Goal: Task Accomplishment & Management: Complete application form

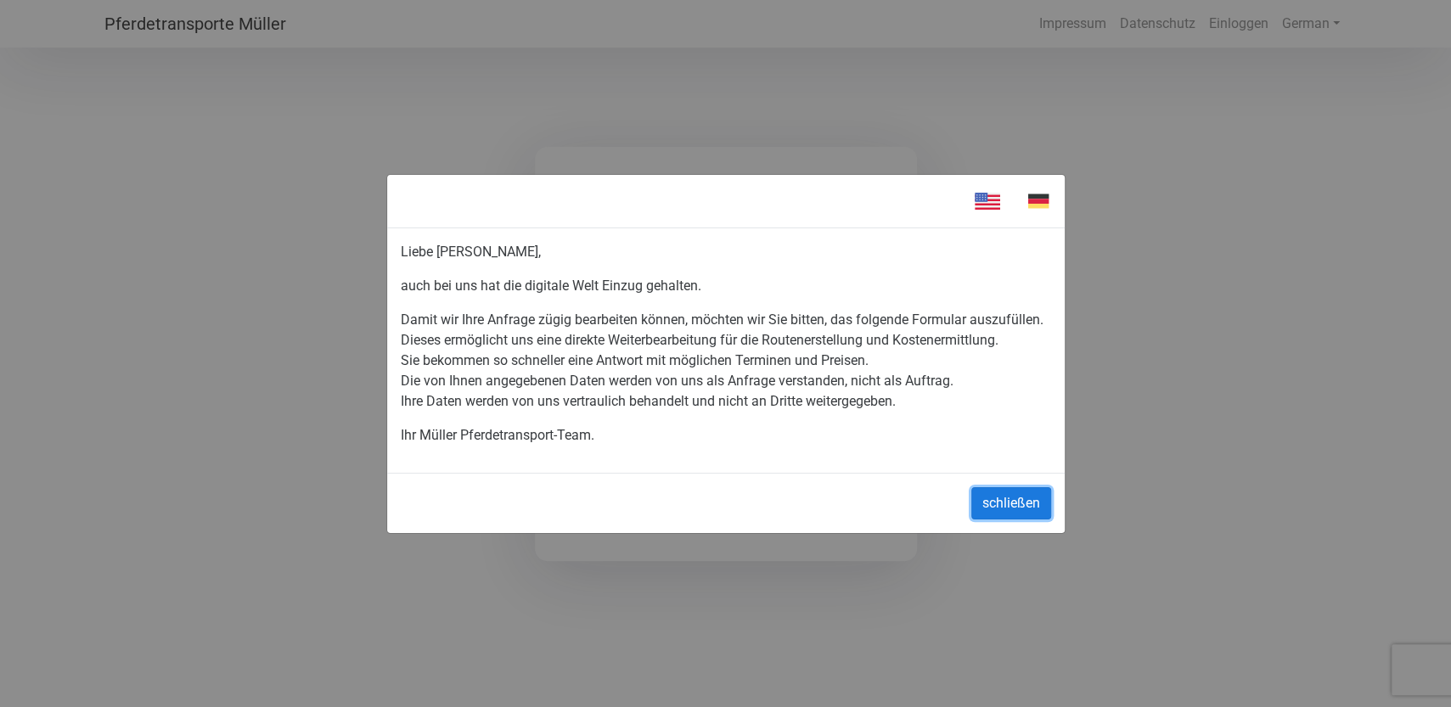
click at [991, 507] on button "schließen" at bounding box center [1011, 503] width 80 height 32
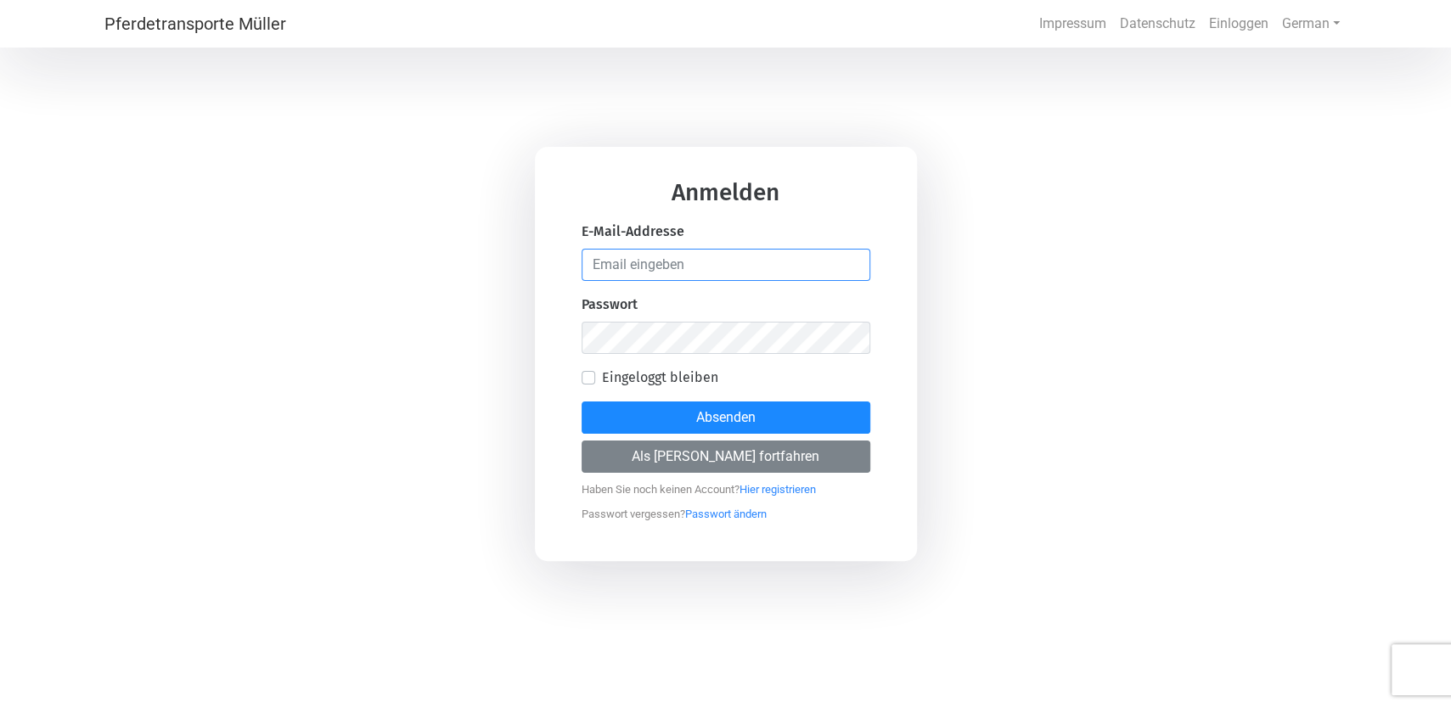
click at [662, 267] on input "email" at bounding box center [726, 265] width 289 height 32
type input "[PERSON_NAME][EMAIL_ADDRESS][PERSON_NAME][DOMAIN_NAME]"
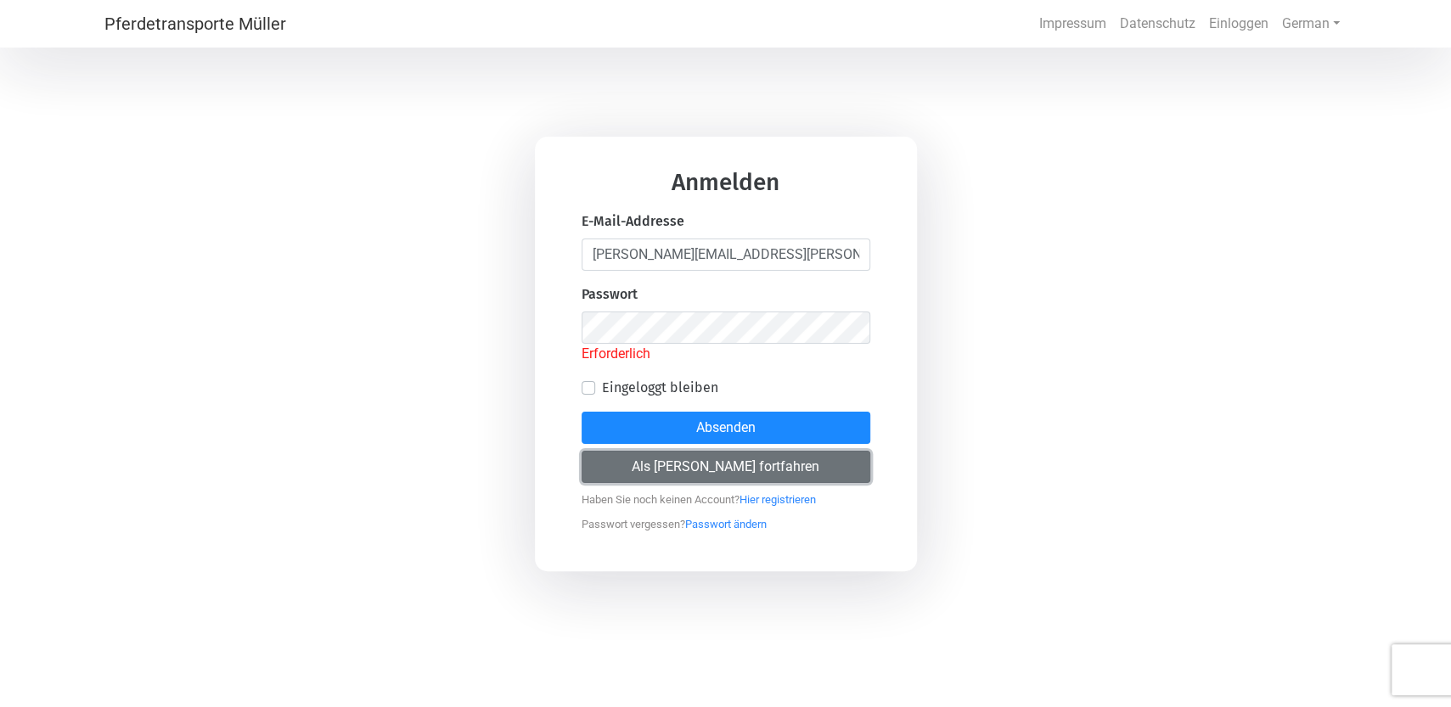
click at [694, 458] on button "Als [PERSON_NAME] fortfahren" at bounding box center [726, 467] width 289 height 32
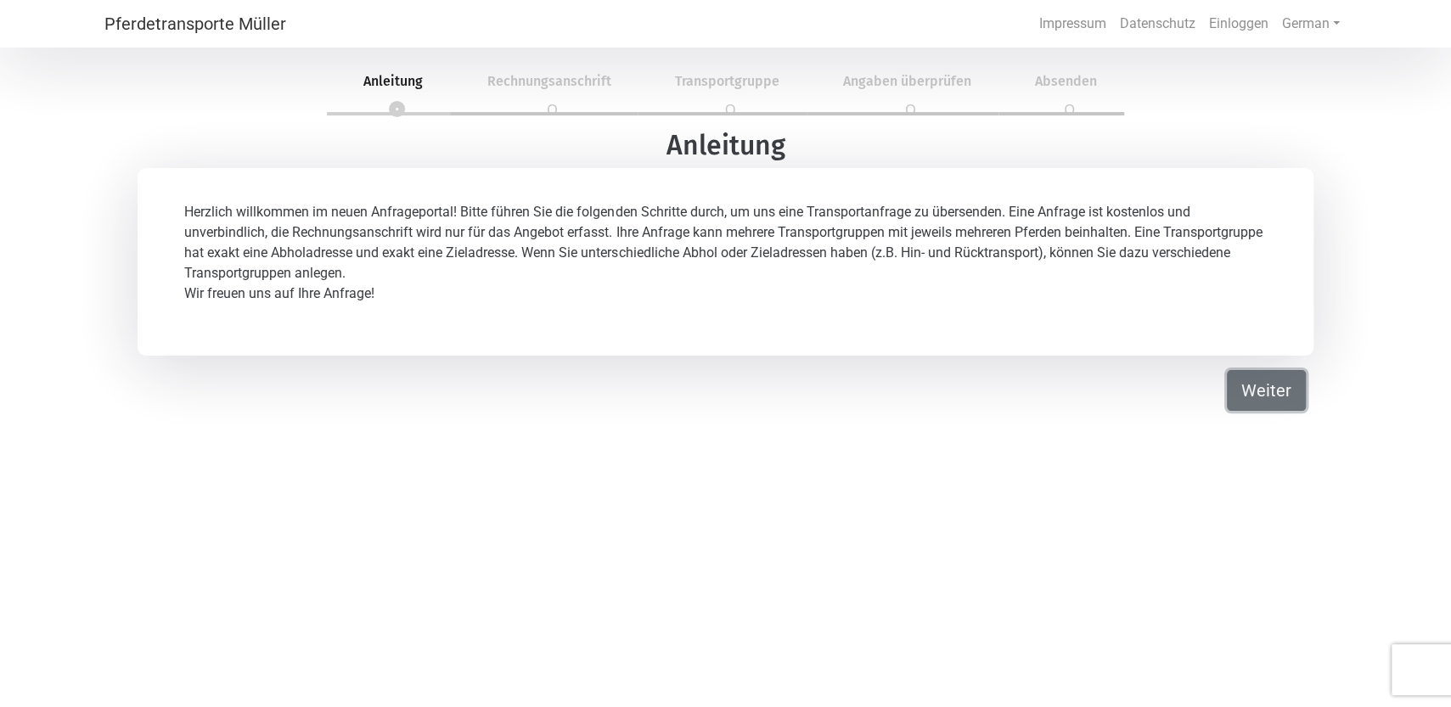
click at [1265, 390] on button "Weiter" at bounding box center [1266, 390] width 79 height 41
select select "DE"
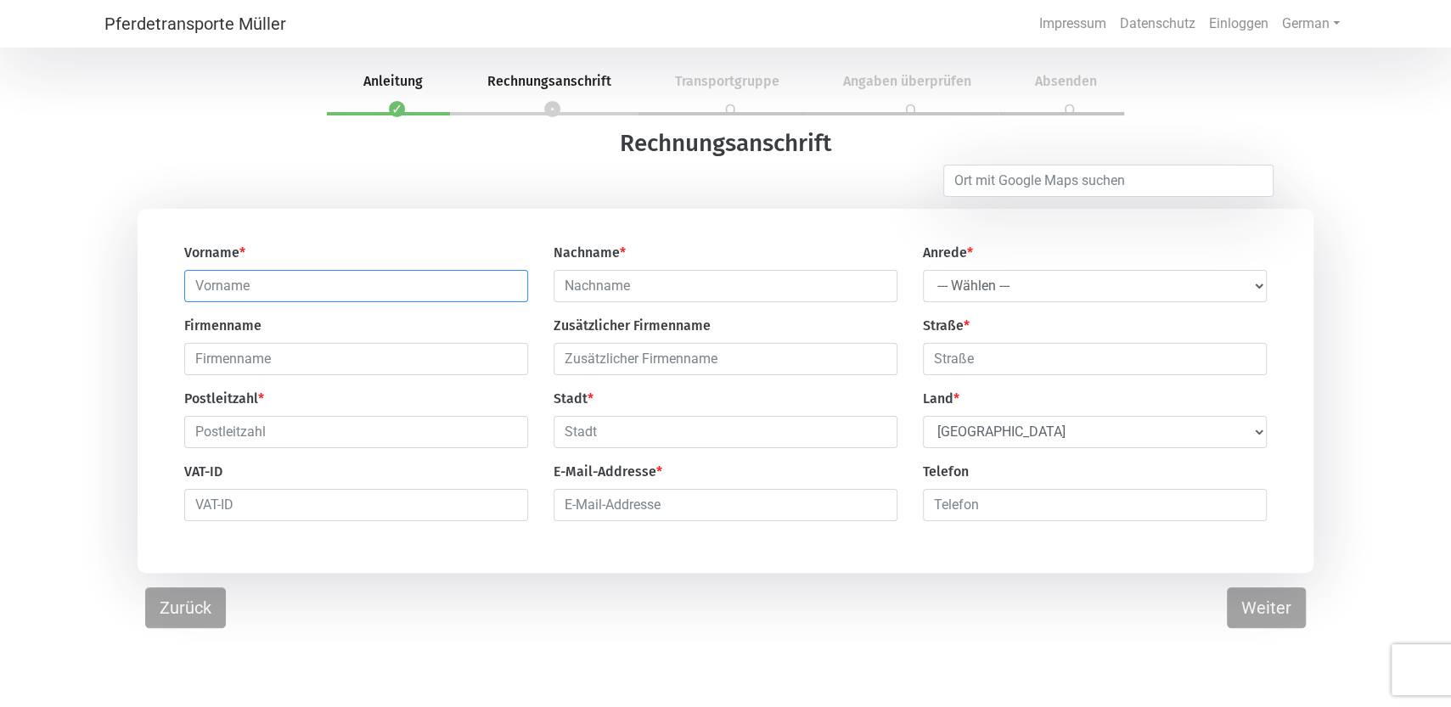
click at [265, 290] on input "text" at bounding box center [356, 286] width 344 height 32
type input "[PERSON_NAME]"
click at [923, 270] on select "--- Wählen --- Herr Frau" at bounding box center [1095, 286] width 344 height 32
select select "Mr."
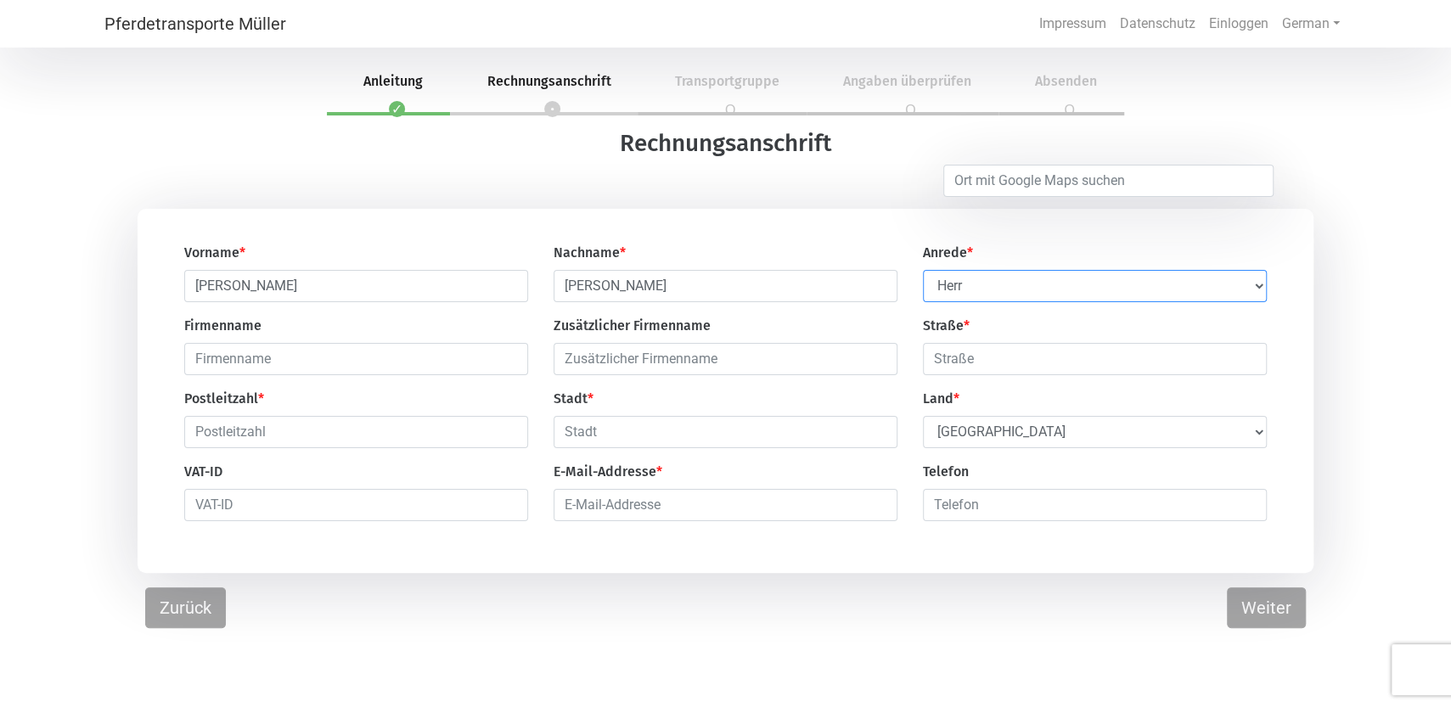
click option "Herr" at bounding box center [0, 0] width 0 height 0
click at [1036, 353] on input "text" at bounding box center [1095, 359] width 344 height 32
type input "H"
type input "[STREET_ADDRESS]"
type input "86926"
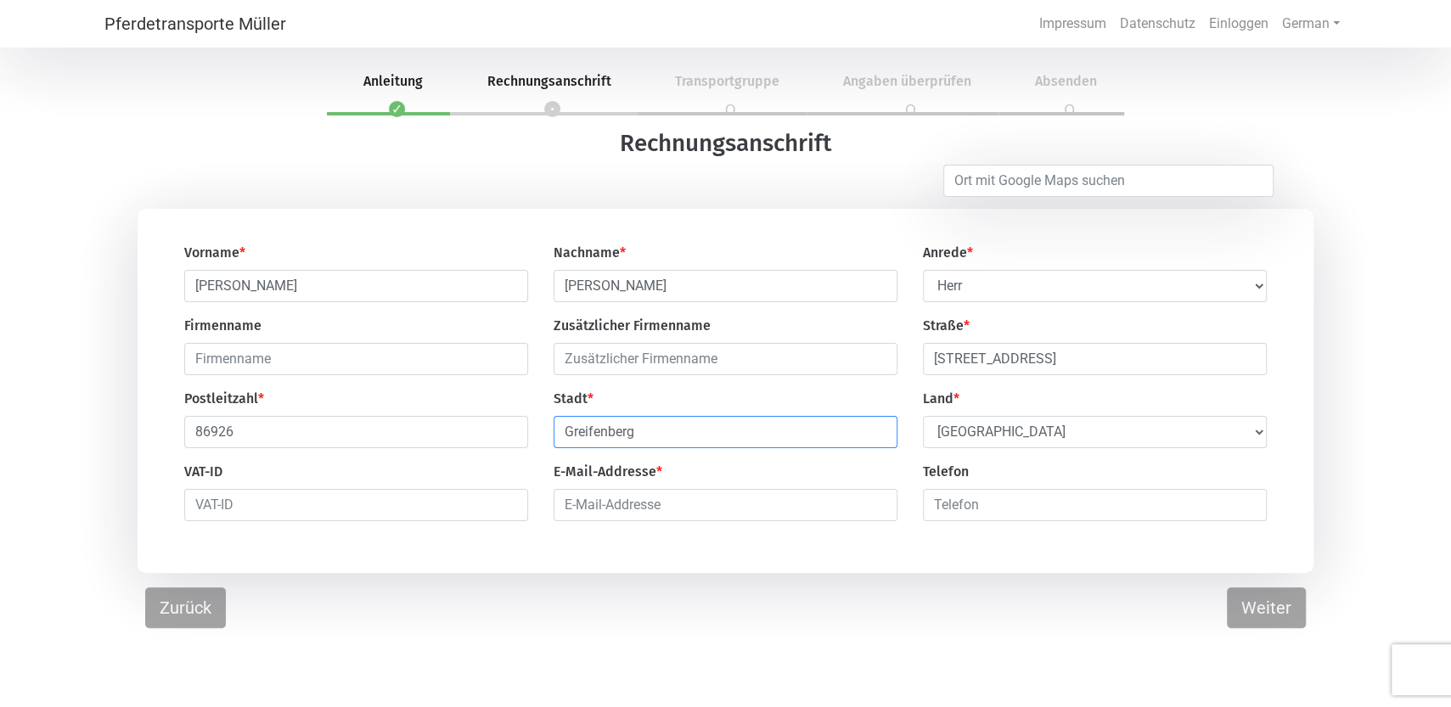
type input "Greifenberg"
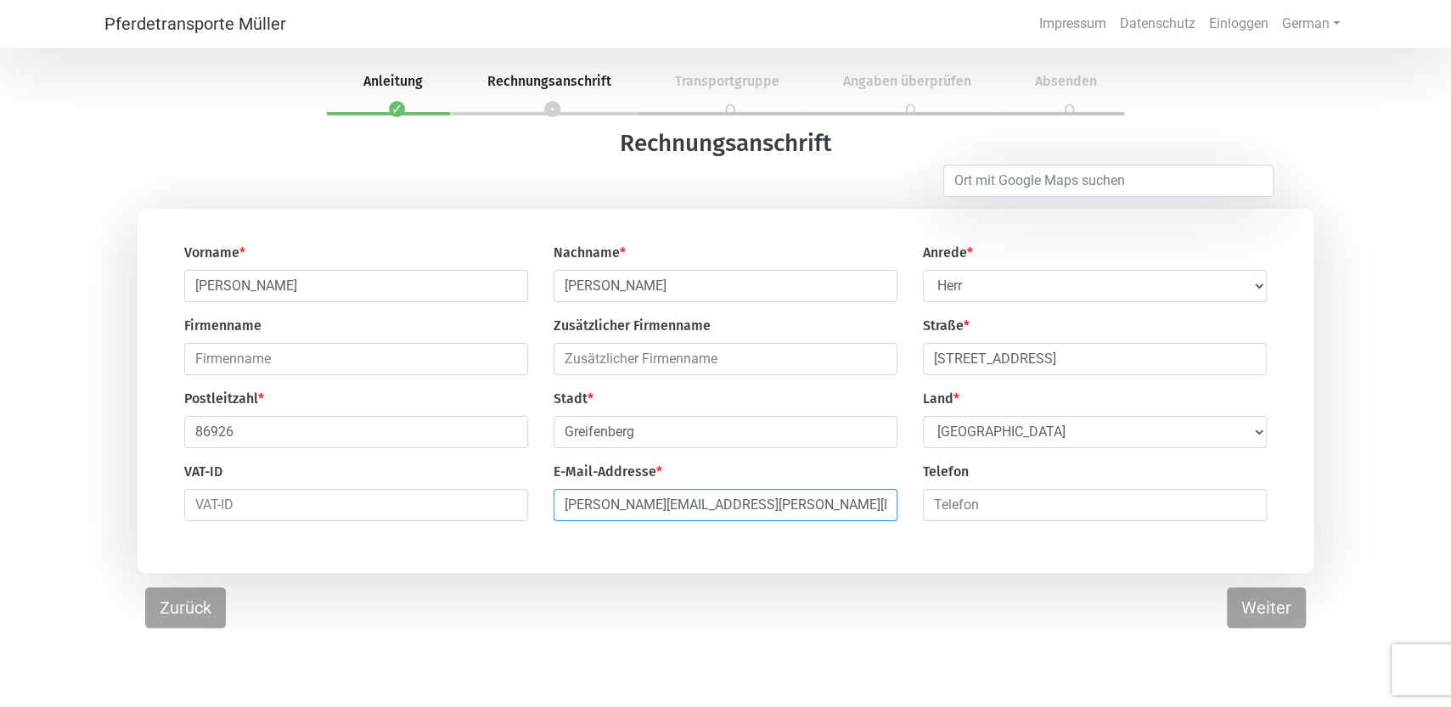
type input "[PERSON_NAME][EMAIL_ADDRESS][PERSON_NAME][DOMAIN_NAME]"
click at [1055, 518] on input "number" at bounding box center [1095, 505] width 344 height 32
type input "081921411"
click at [970, 515] on input "081921411" at bounding box center [1095, 505] width 344 height 32
click at [1259, 615] on button "Weiter" at bounding box center [1266, 607] width 79 height 41
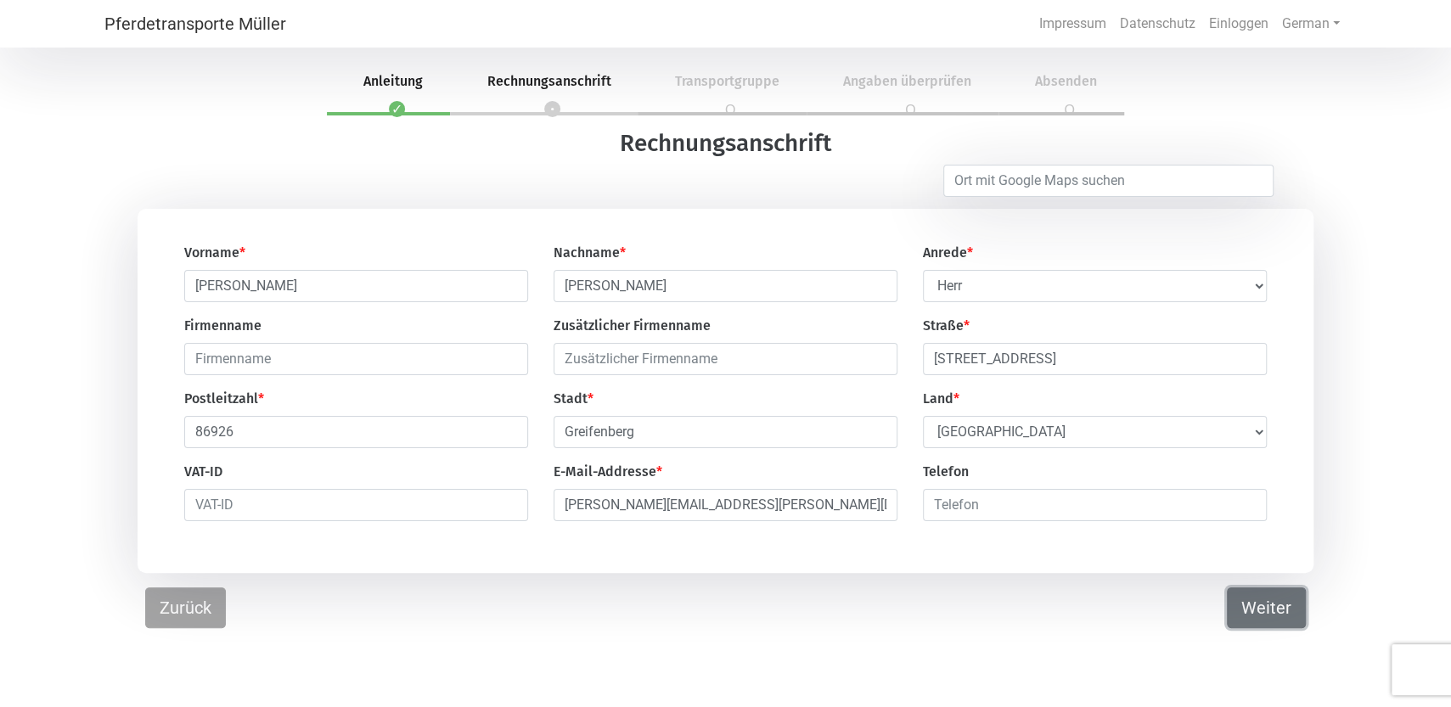
select select "DE"
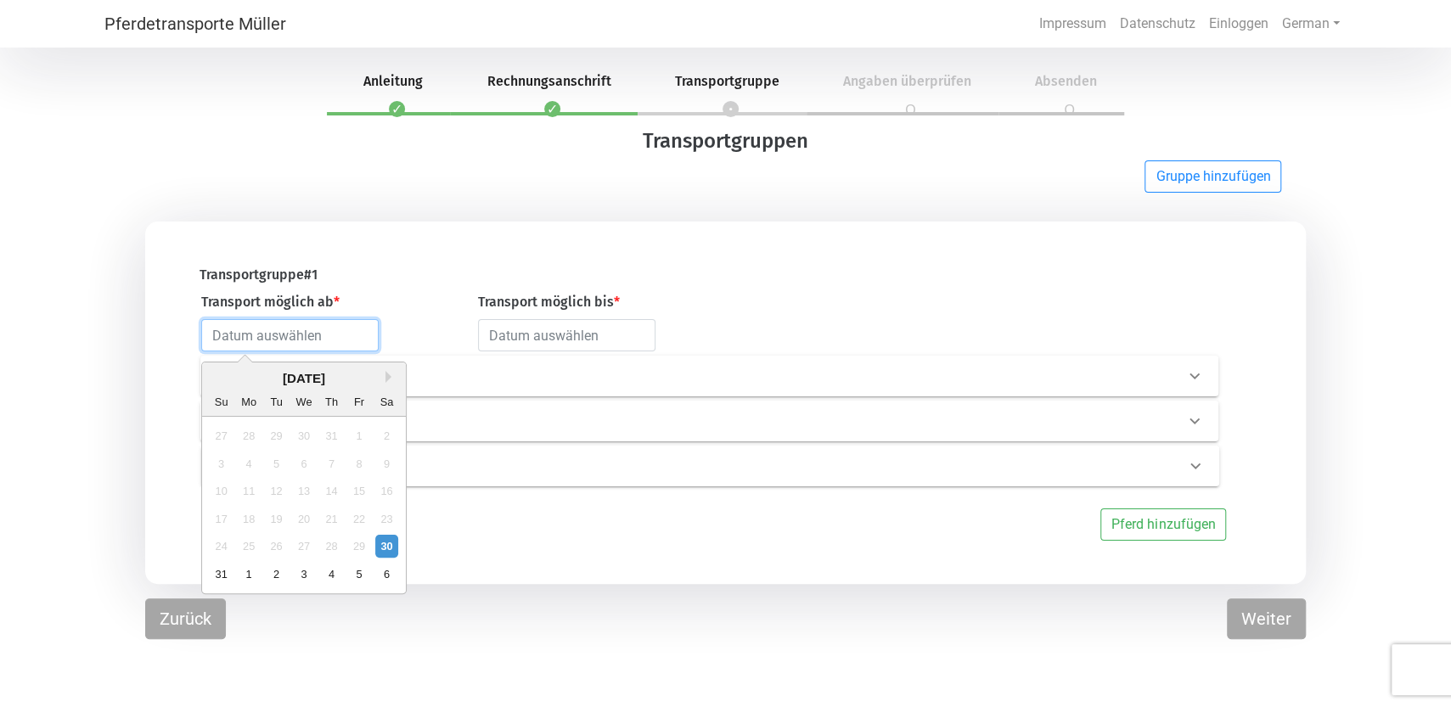
click at [278, 346] on input "text" at bounding box center [289, 335] width 177 height 32
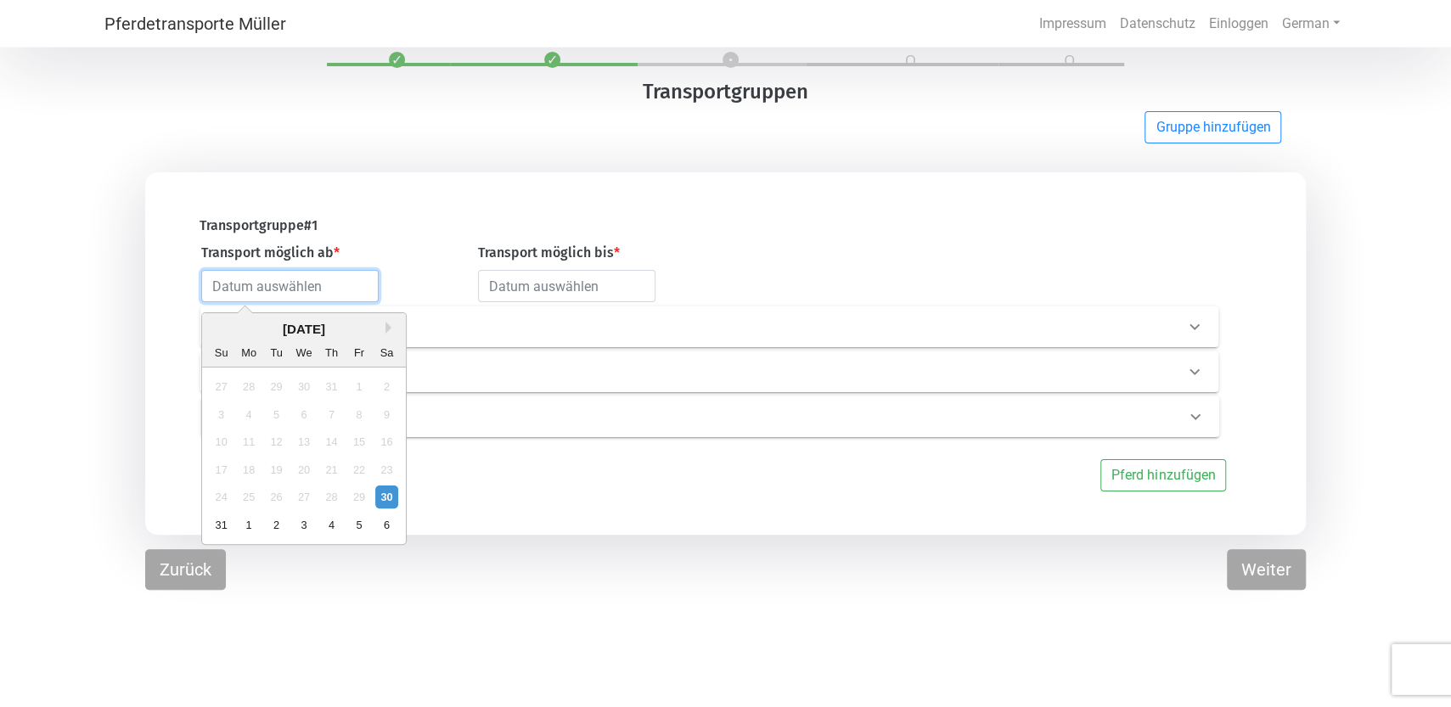
scroll to position [50, 0]
click at [388, 323] on button "Next Month" at bounding box center [391, 327] width 12 height 12
click at [217, 411] on div "7" at bounding box center [221, 413] width 23 height 23
type input "[DATE]"
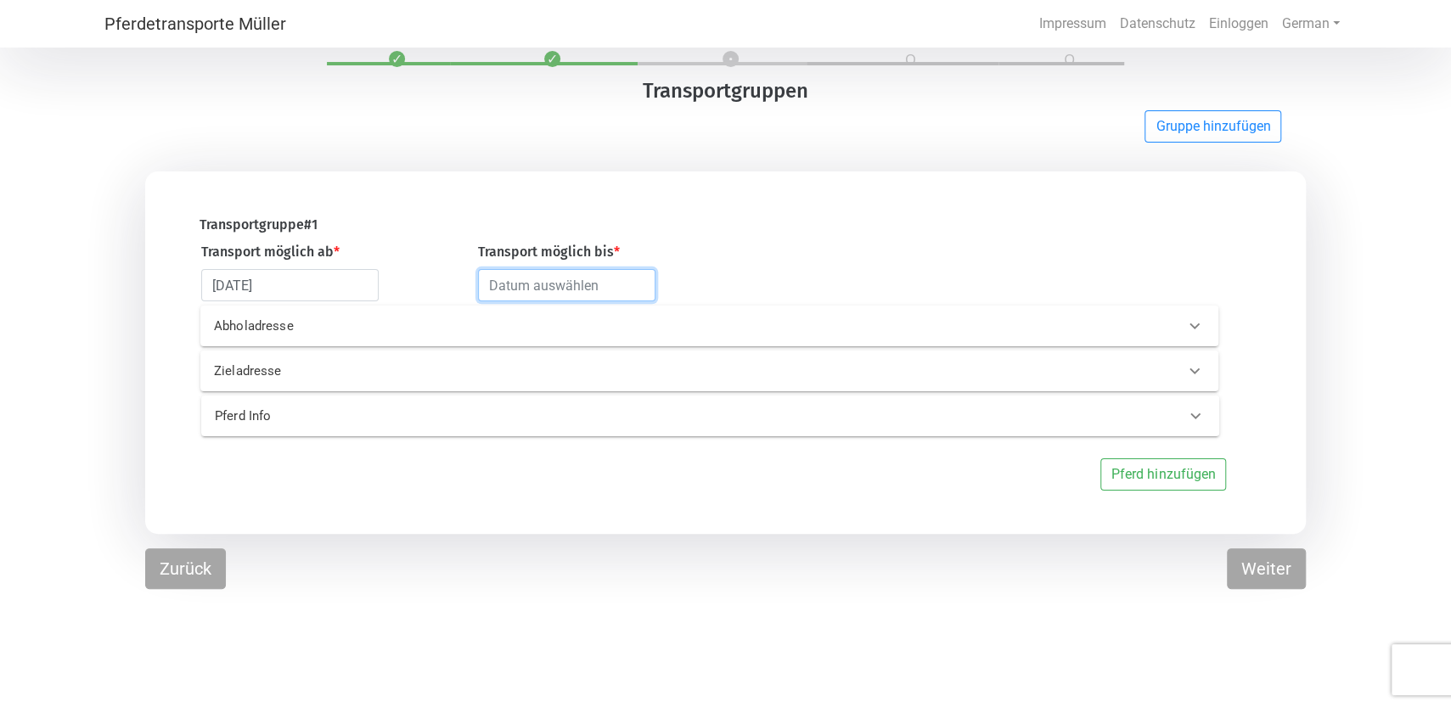
click at [553, 292] on input "text" at bounding box center [566, 285] width 177 height 32
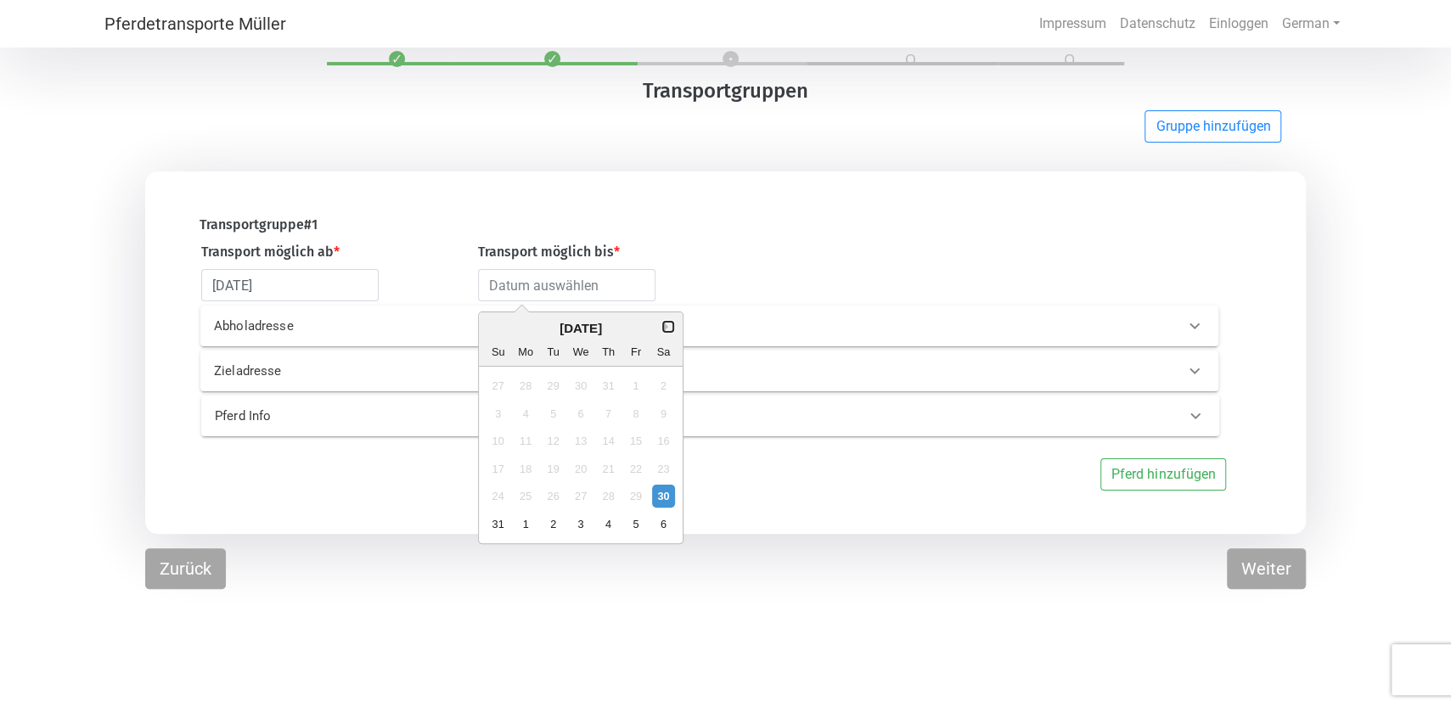
click at [666, 329] on button "Next Month" at bounding box center [668, 327] width 12 height 12
click at [637, 471] on div "26" at bounding box center [635, 469] width 23 height 23
type input "[DATE]"
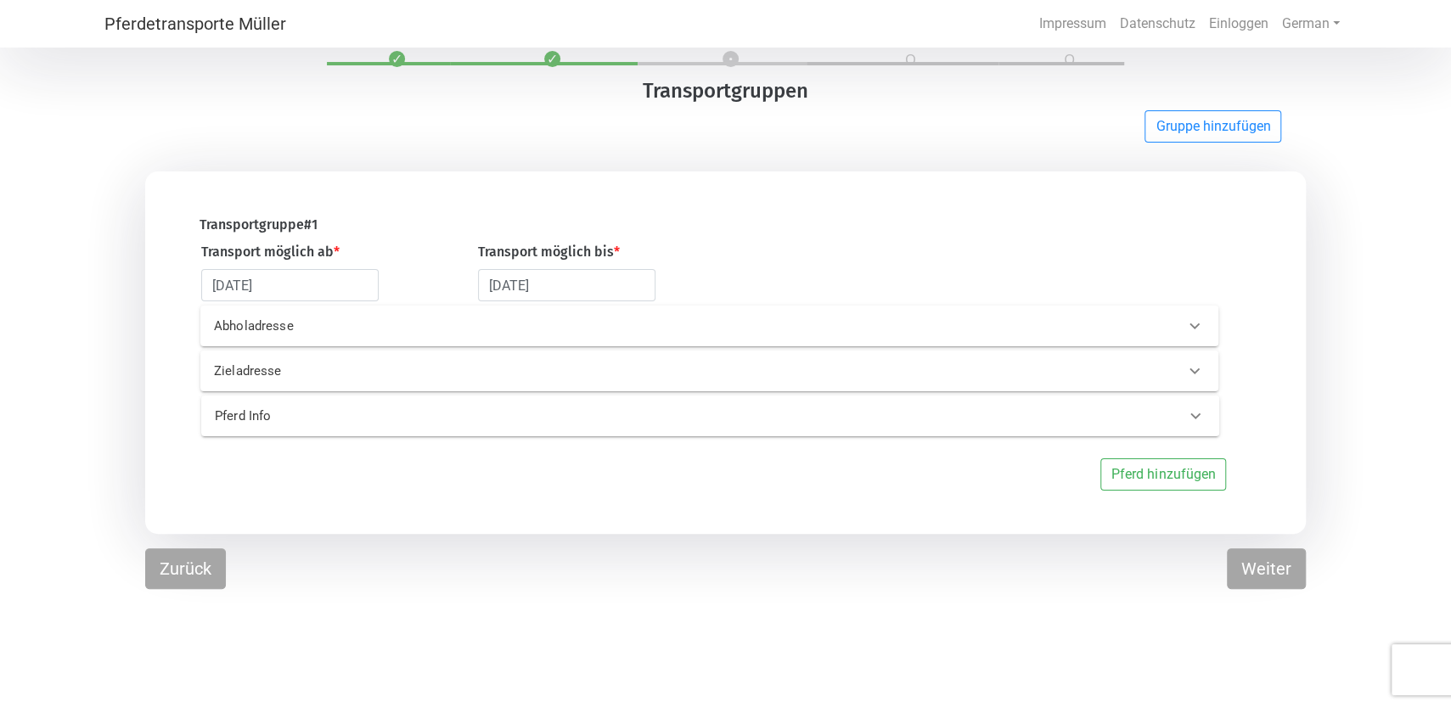
click at [315, 333] on p "Abholadresse" at bounding box center [441, 327] width 455 height 20
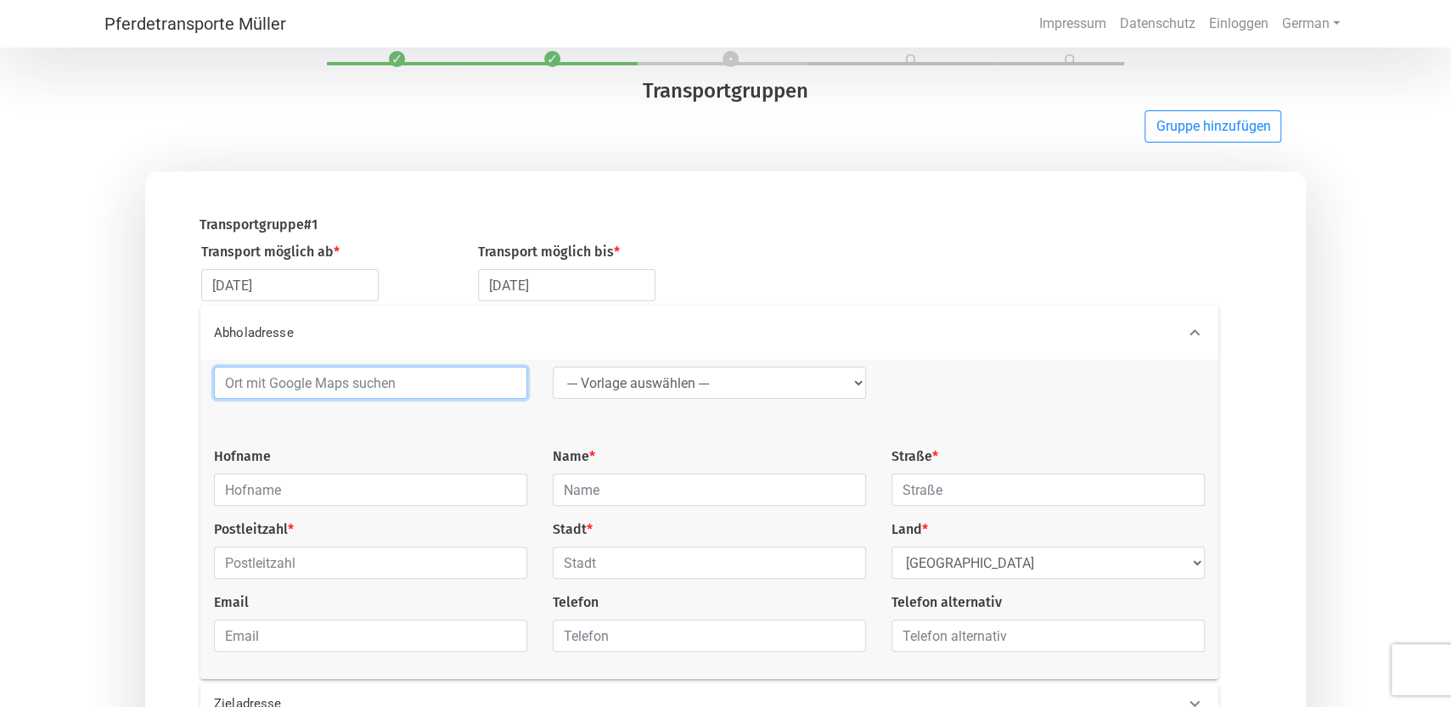
click at [276, 393] on input at bounding box center [370, 383] width 313 height 32
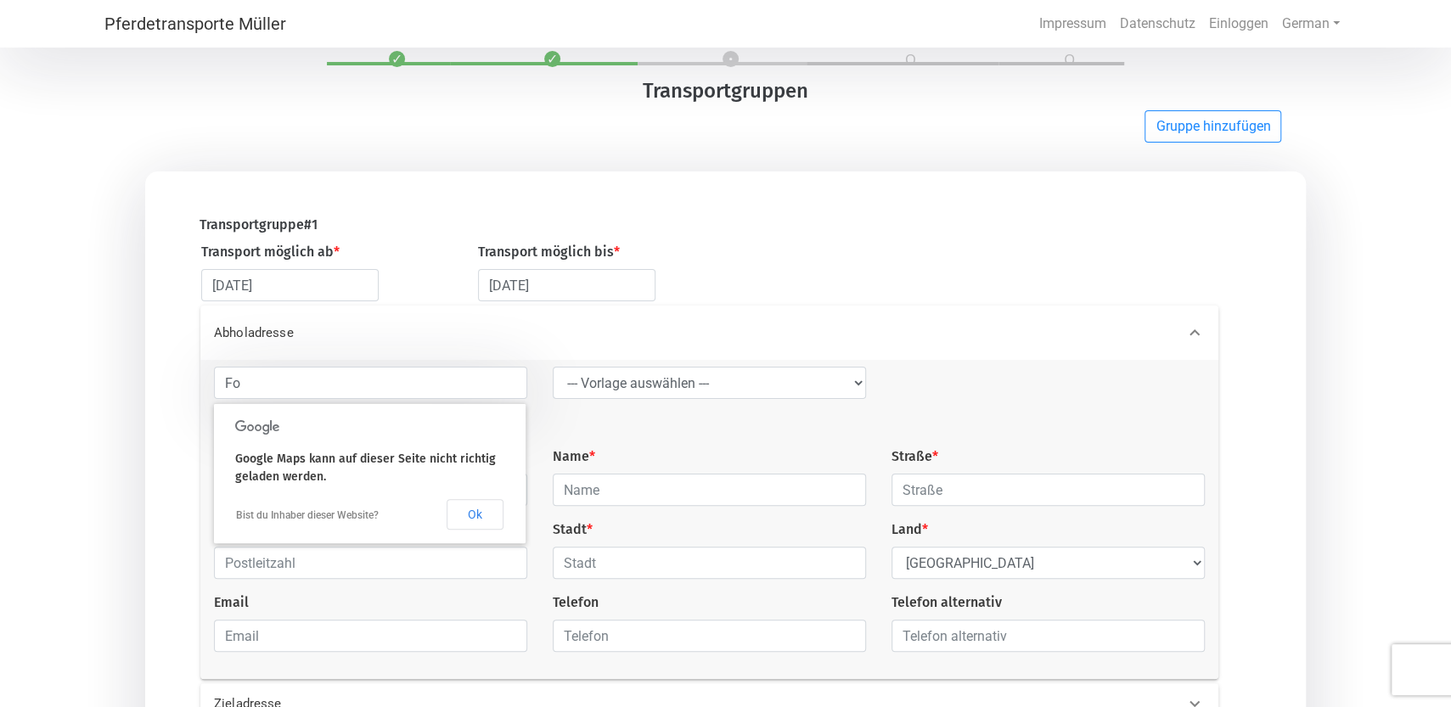
click at [363, 350] on div "Abholadresse" at bounding box center [709, 333] width 1018 height 54
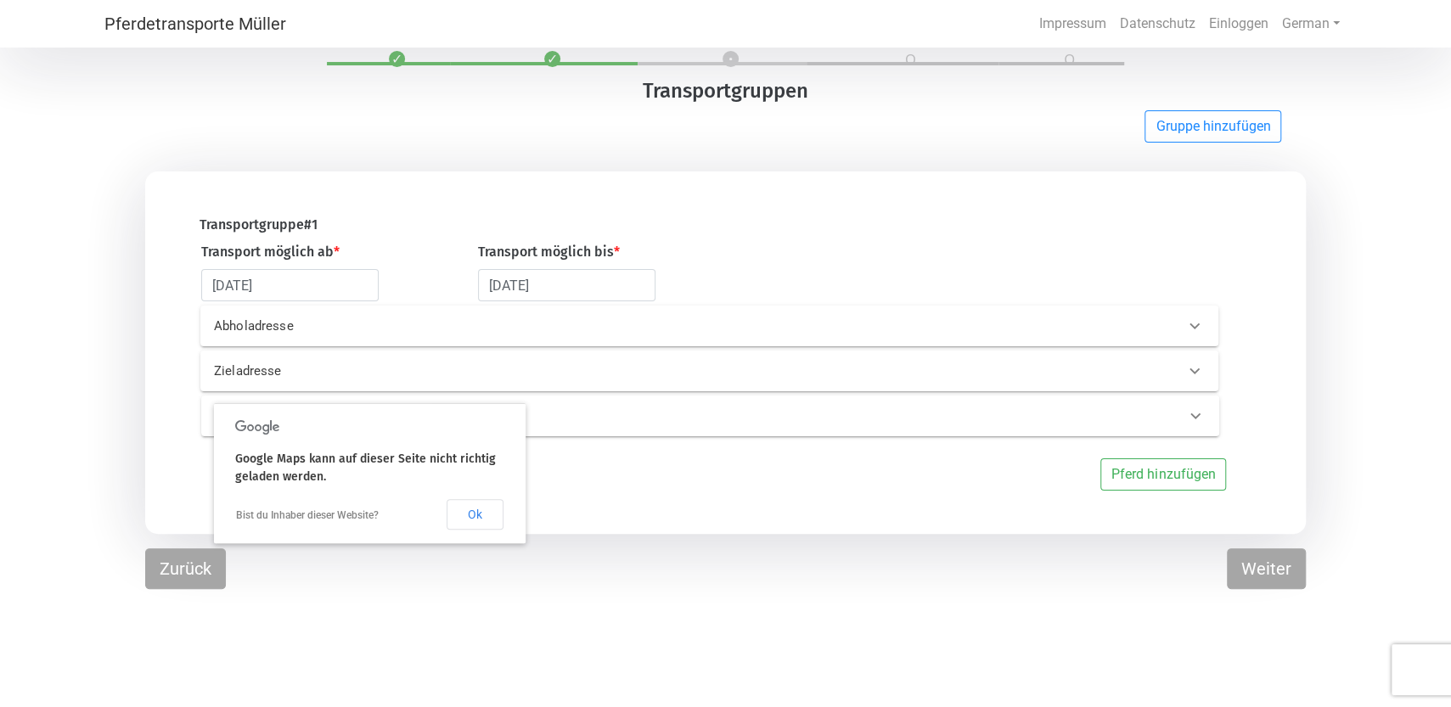
click at [317, 335] on p "Abholadresse" at bounding box center [441, 327] width 455 height 20
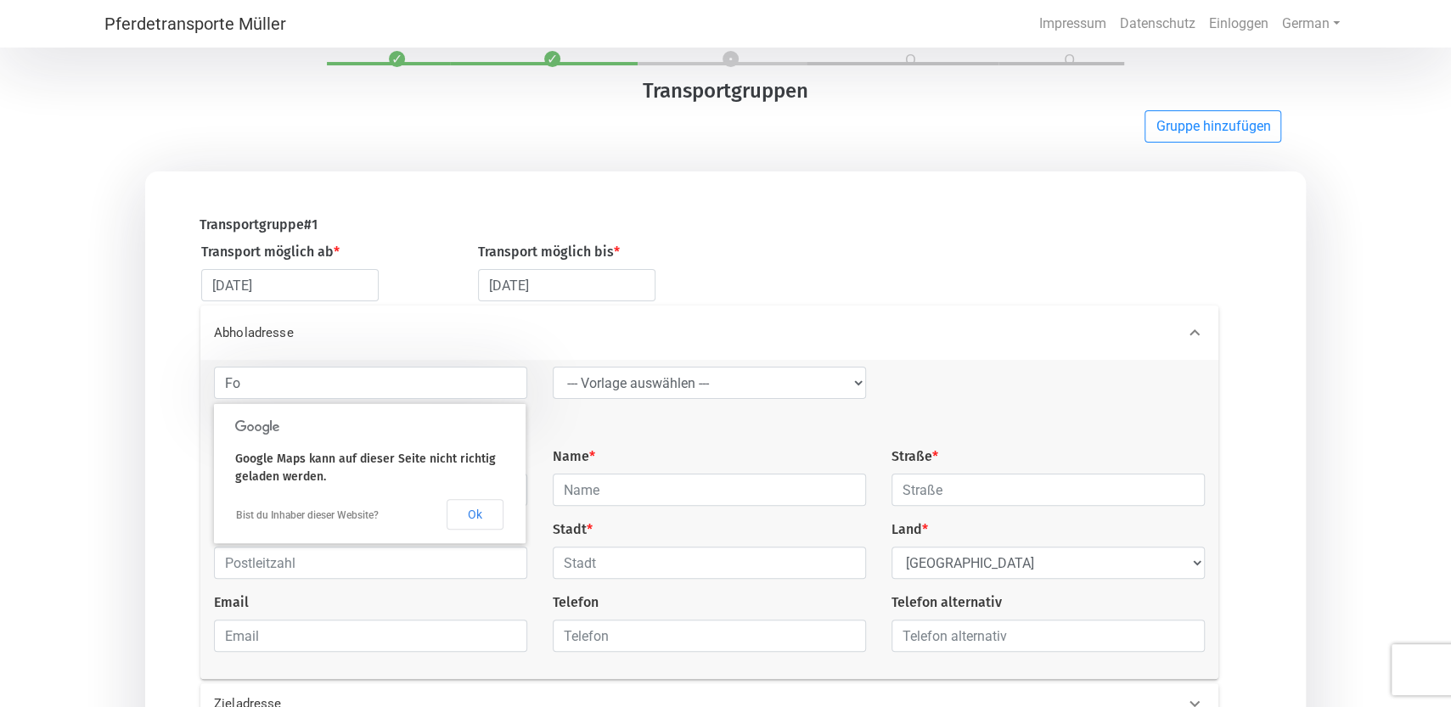
click at [271, 346] on div "Abholadresse" at bounding box center [709, 333] width 1018 height 54
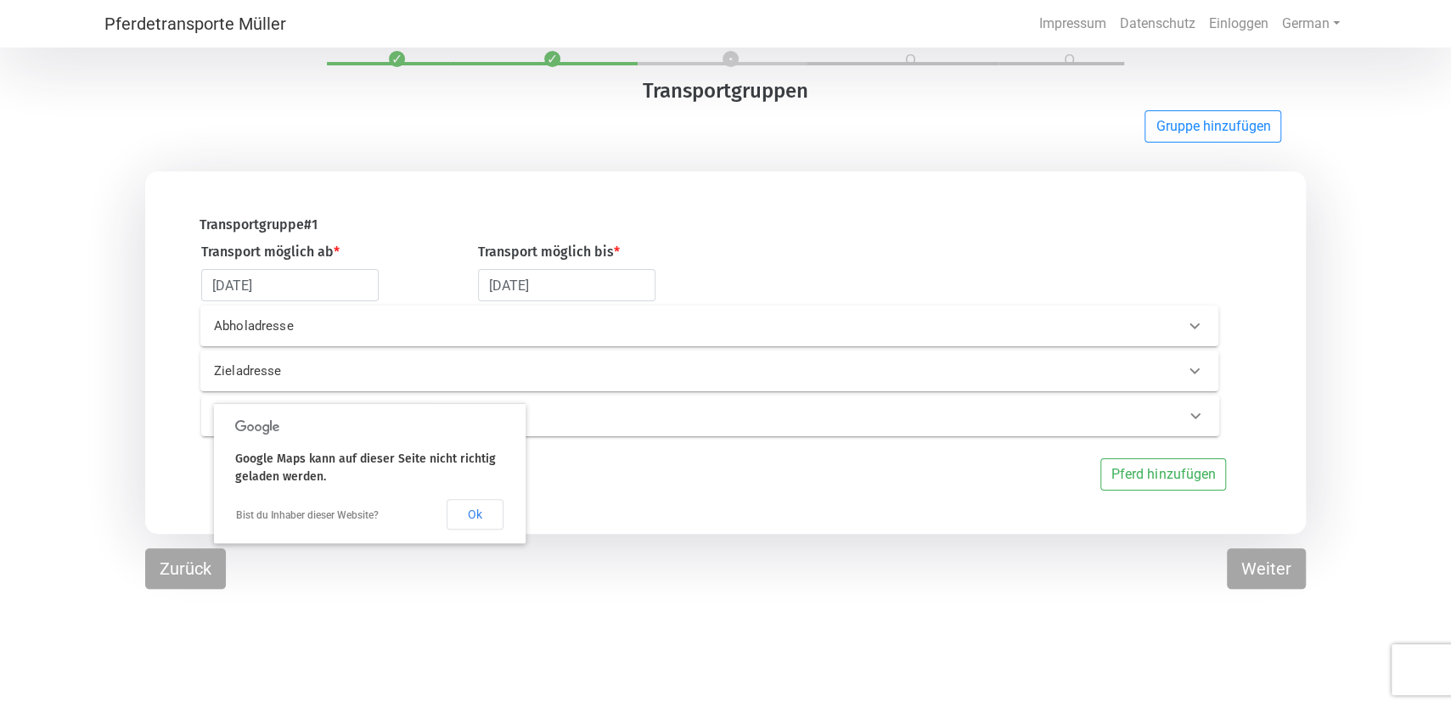
click at [311, 334] on p "Abholadresse" at bounding box center [441, 327] width 455 height 20
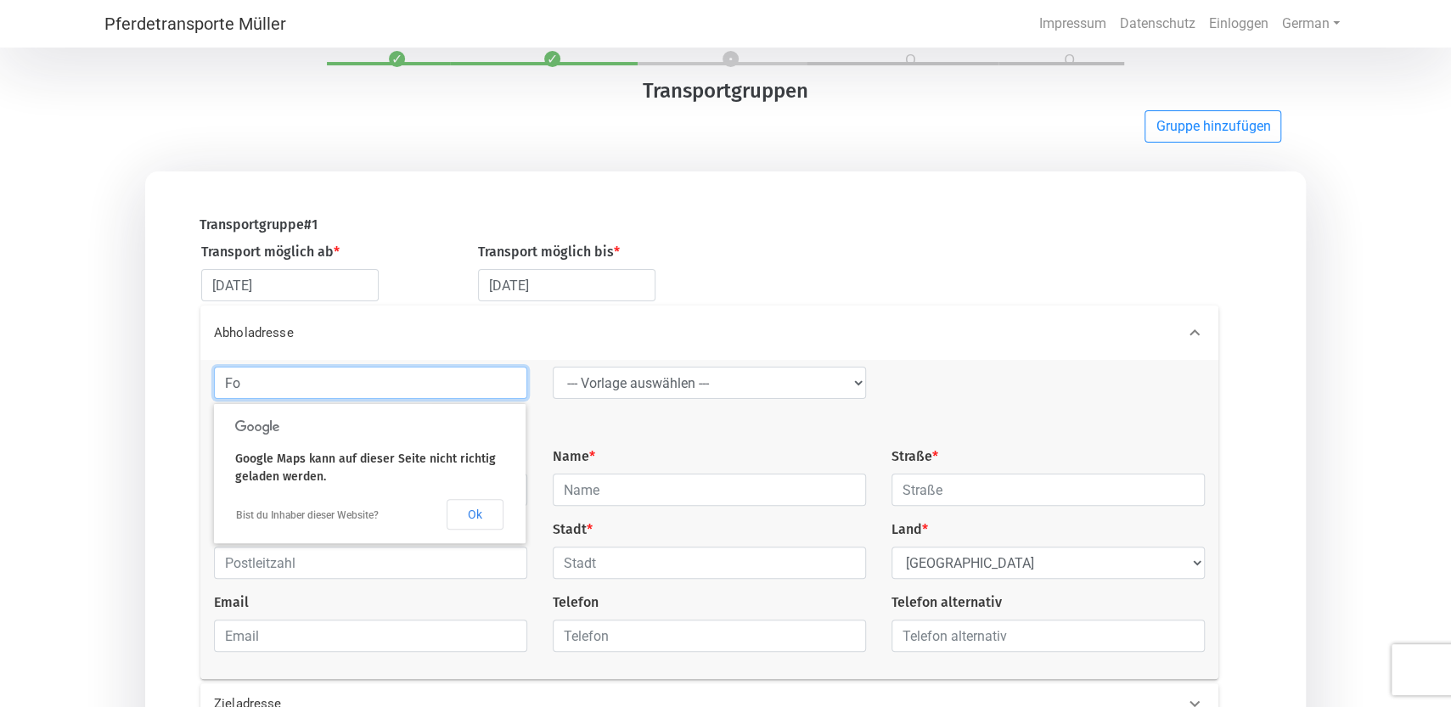
click at [271, 391] on input "Fo" at bounding box center [370, 383] width 313 height 32
type input "F"
type input "Sta. [PERSON_NAME] [PERSON_NAME] Müstair"
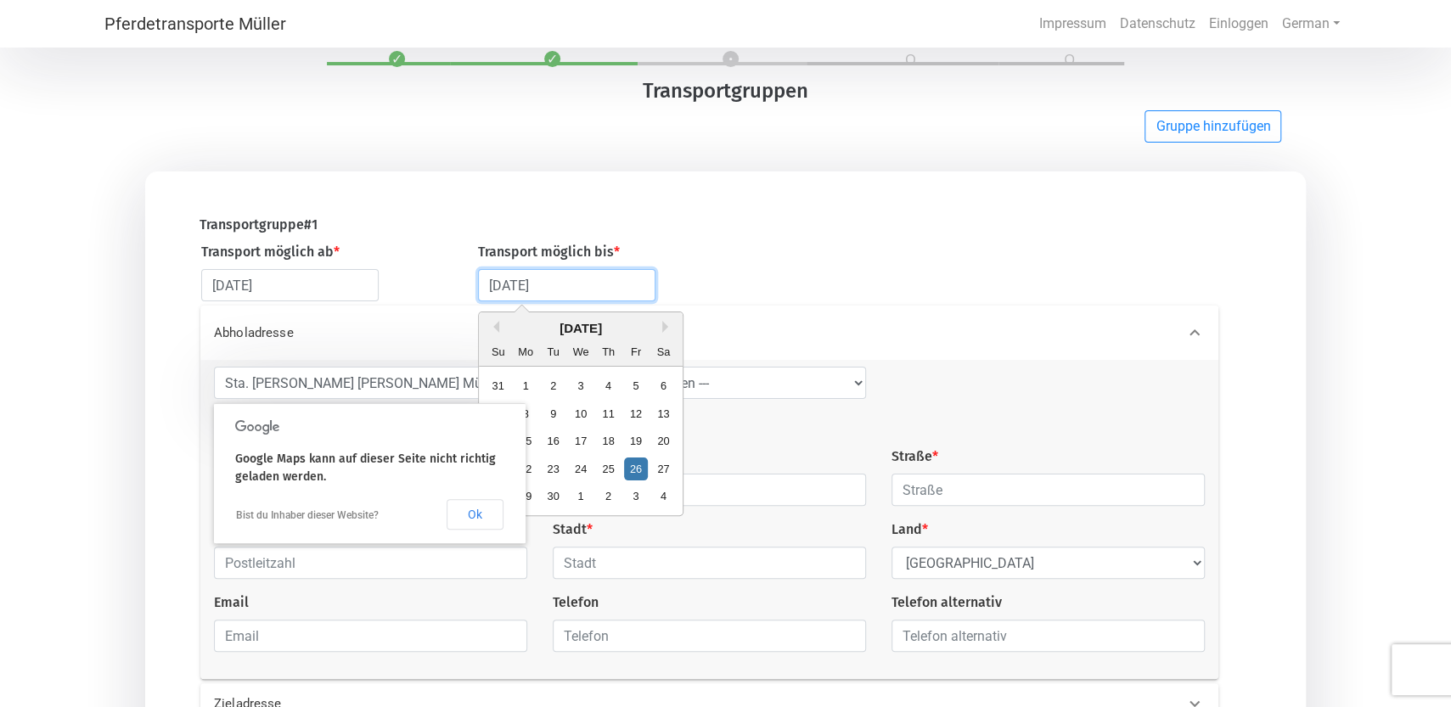
click at [650, 301] on input "[DATE]" at bounding box center [566, 285] width 177 height 32
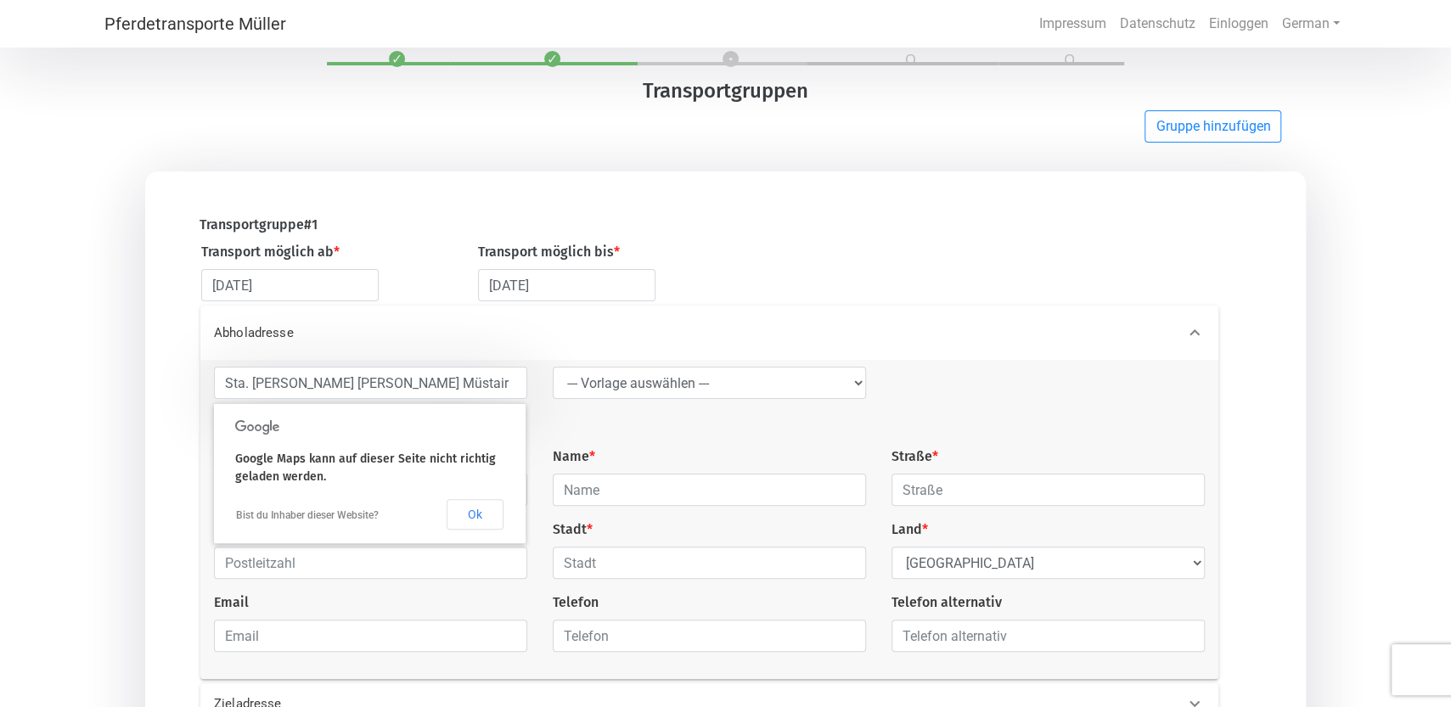
drag, startPoint x: 428, startPoint y: 314, endPoint x: 407, endPoint y: 323, distance: 23.2
click at [423, 318] on div "Abholadresse" at bounding box center [709, 333] width 1018 height 54
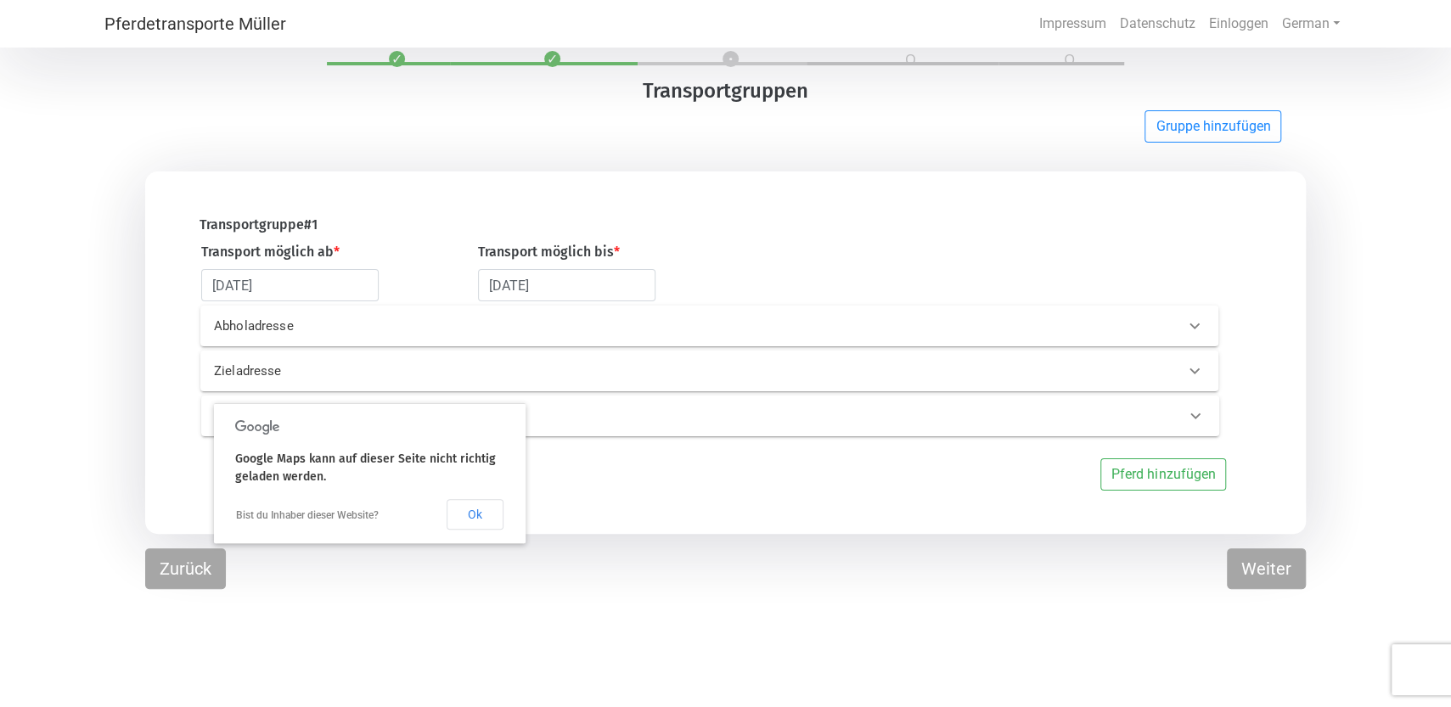
click at [276, 332] on p "Abholadresse" at bounding box center [441, 327] width 455 height 20
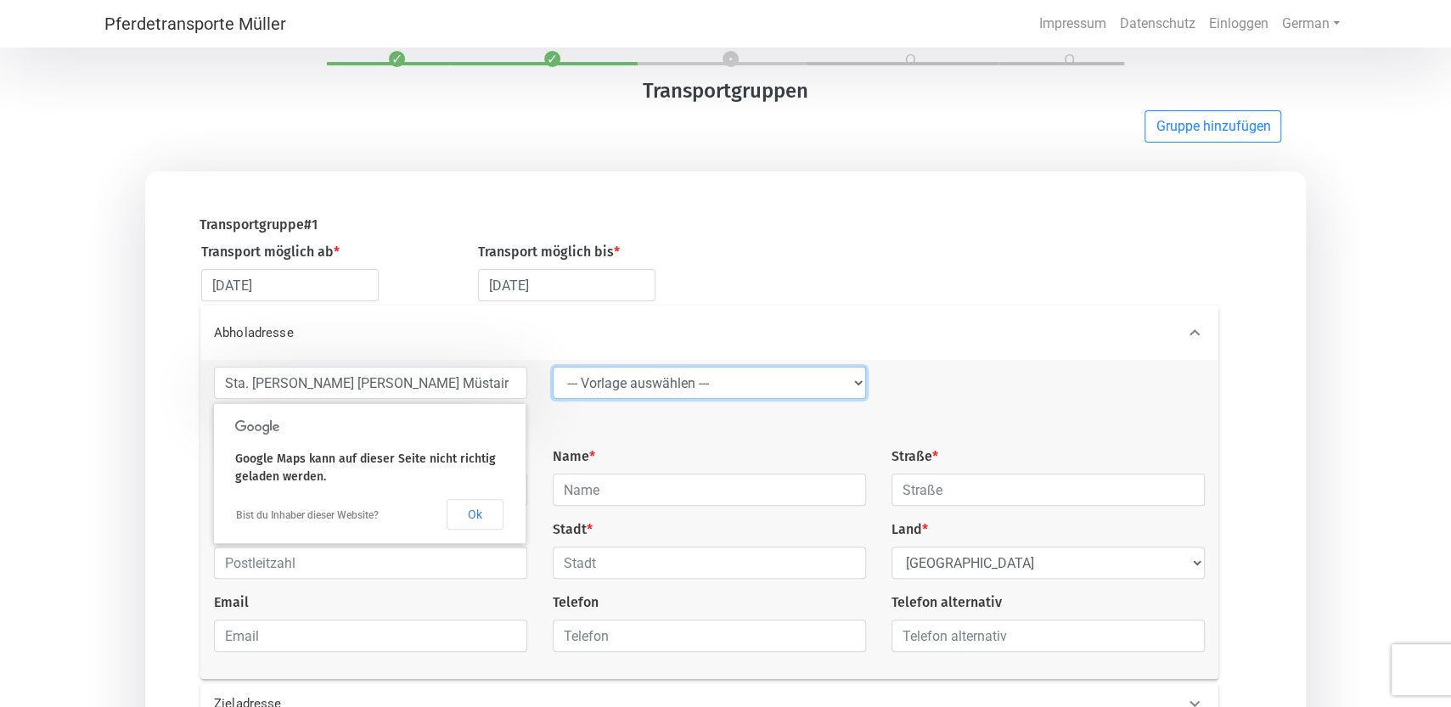
click at [553, 367] on select "--- Vorlage auswählen --- LGG" at bounding box center [709, 383] width 313 height 32
select select "LGG"
click option "LGG" at bounding box center [0, 0] width 0 height 0
type input "Flughafen"
type input "Rue de l’Aéroport"
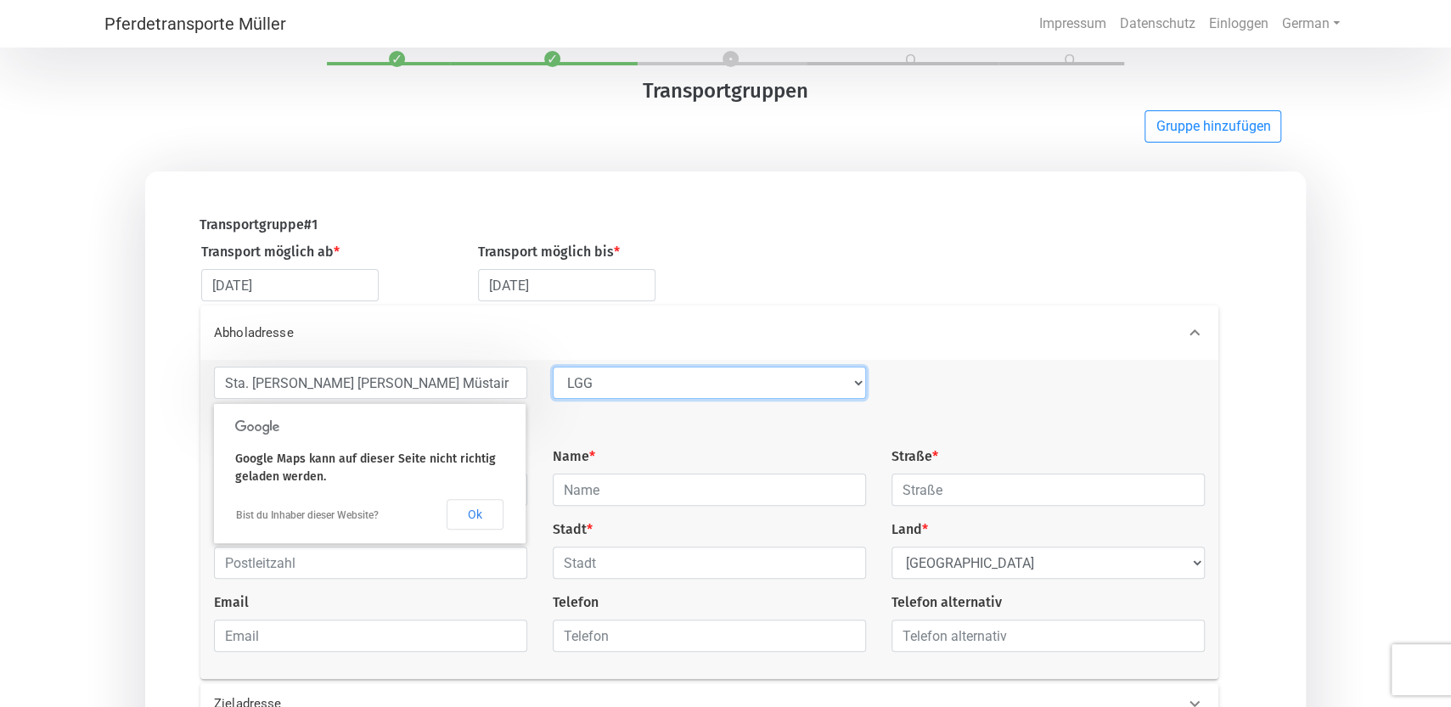
type input "4460"
type input "Grâce-Hollogne"
select select "BE"
click at [553, 367] on select "--- Vorlage auswählen --- LGG" at bounding box center [709, 383] width 313 height 32
select select
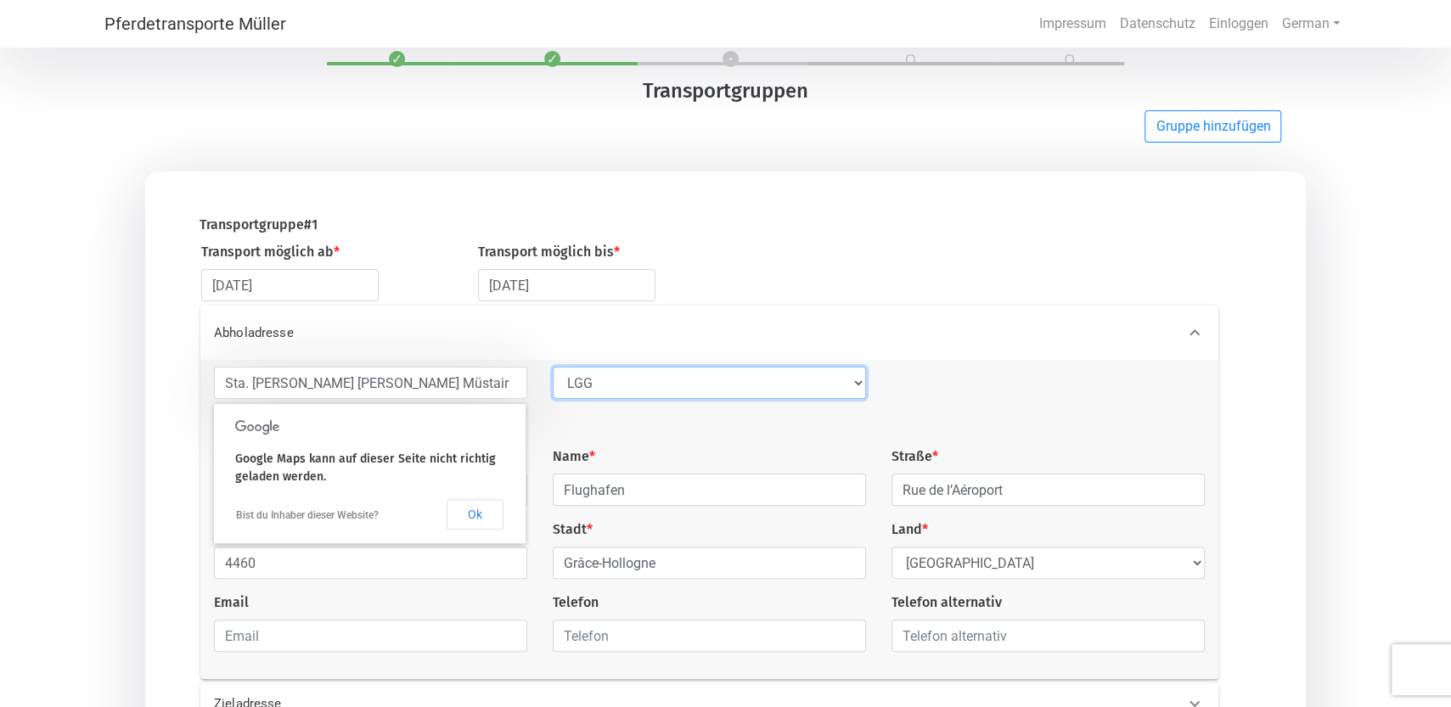
click option "--- Vorlage auswählen ---" at bounding box center [0, 0] width 0 height 0
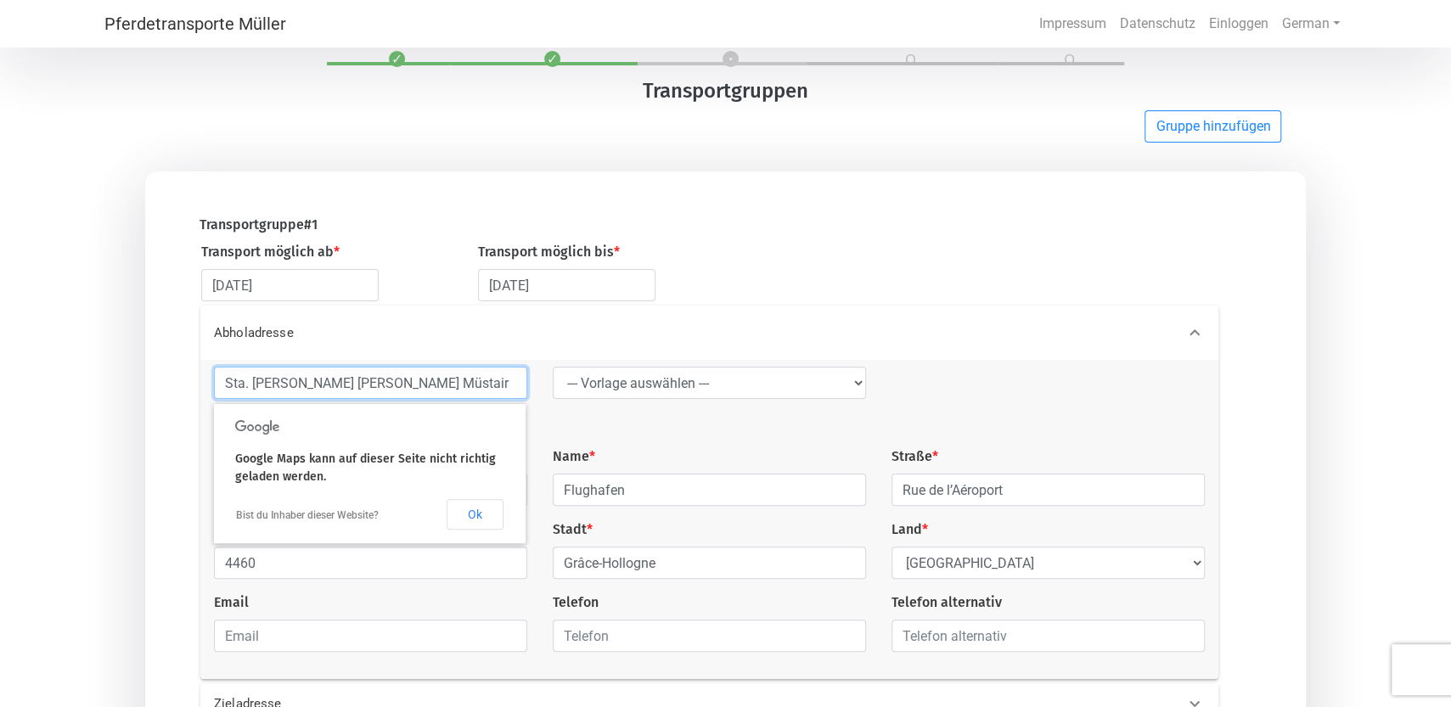
click at [371, 393] on input "Sta. [PERSON_NAME] [PERSON_NAME] Müstair" at bounding box center [370, 383] width 313 height 32
type input "Sta. [PERSON_NAME][GEOGRAPHIC_DATA][PERSON_NAME], [STREET_ADDRESS]"
click at [616, 452] on div "Name * Flughafen" at bounding box center [709, 476] width 339 height 59
click at [183, 451] on div "Abholadresse Sta. [PERSON_NAME] [PERSON_NAME][GEOGRAPHIC_DATA], [GEOGRAPHIC_DAT…" at bounding box center [714, 493] width 1095 height 374
click at [564, 424] on div "Sta. [PERSON_NAME] [PERSON_NAME][GEOGRAPHIC_DATA], [GEOGRAPHIC_DATA] 6 --- Vorl…" at bounding box center [709, 516] width 1016 height 299
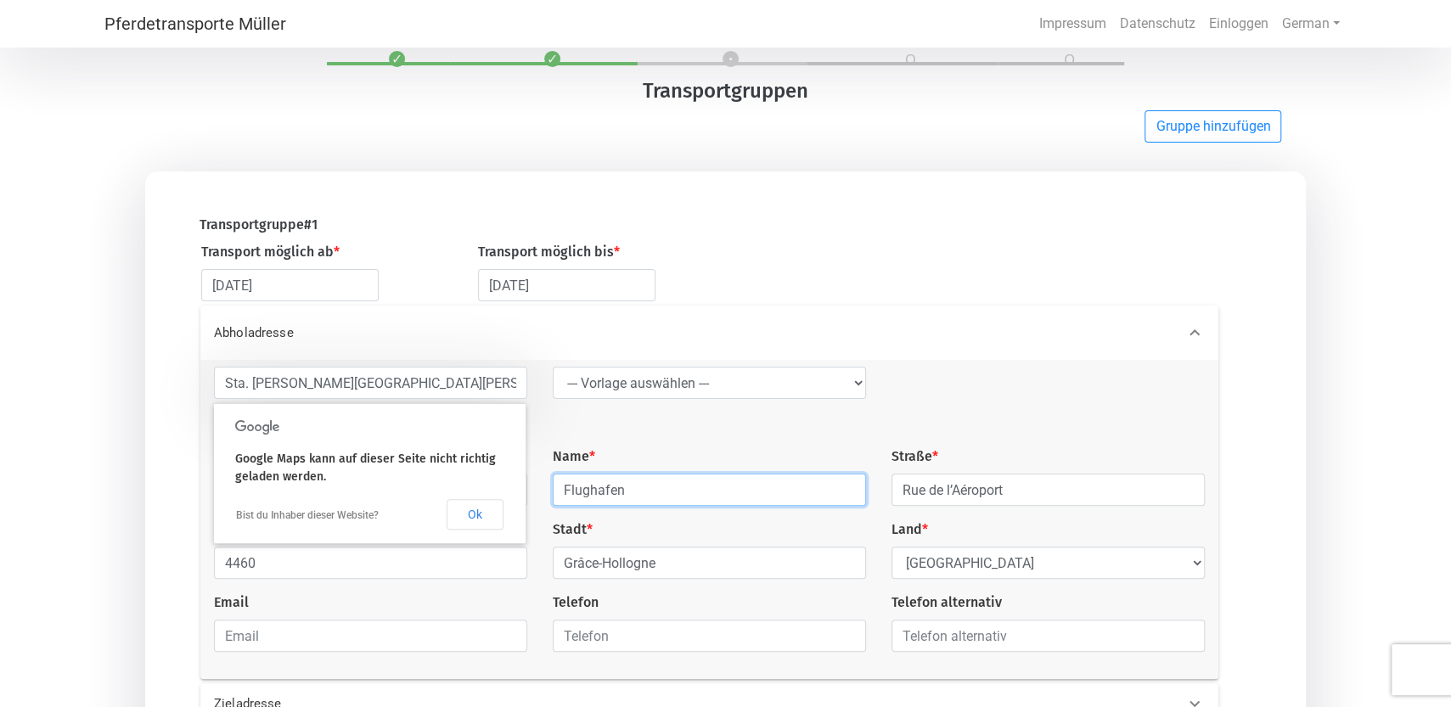
click at [634, 504] on input "Flughafen" at bounding box center [709, 490] width 313 height 32
drag, startPoint x: 649, startPoint y: 495, endPoint x: 549, endPoint y: 498, distance: 99.4
click at [553, 498] on input "Flughafen" at bounding box center [709, 490] width 313 height 32
type input "[PERSON_NAME]"
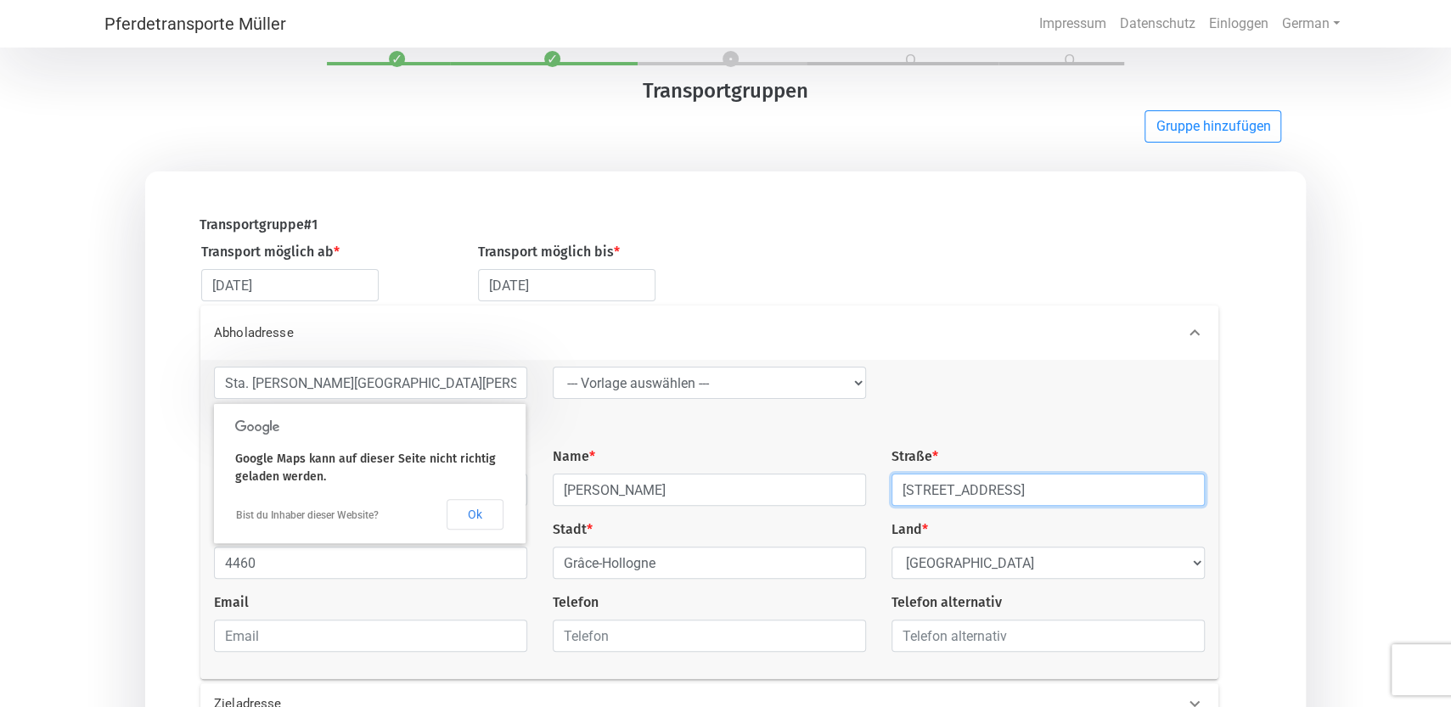
type input "[STREET_ADDRESS]"
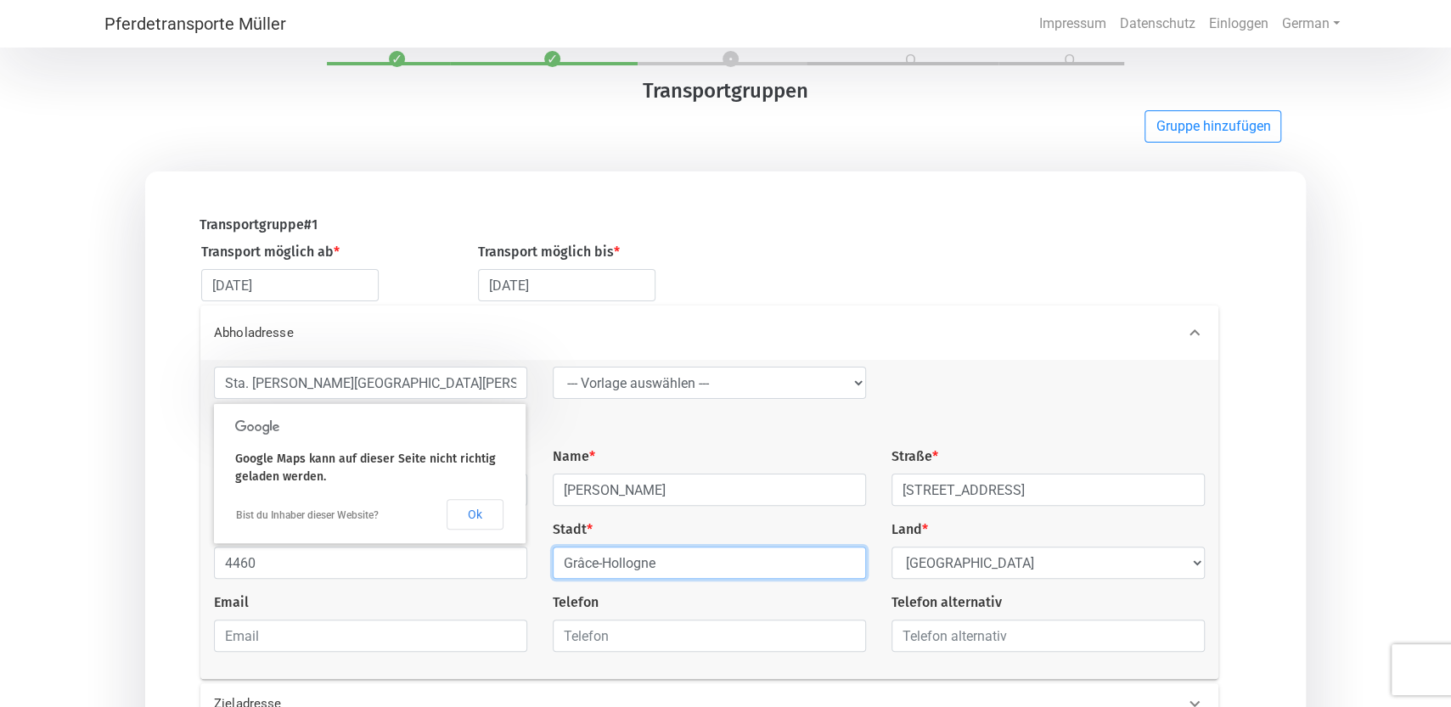
drag, startPoint x: 671, startPoint y: 577, endPoint x: 546, endPoint y: 582, distance: 124.9
click at [553, 579] on input "Grâce-Hollogne" at bounding box center [709, 563] width 313 height 32
click at [565, 571] on input "Sta. [PERSON_NAME]" at bounding box center [709, 563] width 313 height 32
type input "7536 Sta. [PERSON_NAME]"
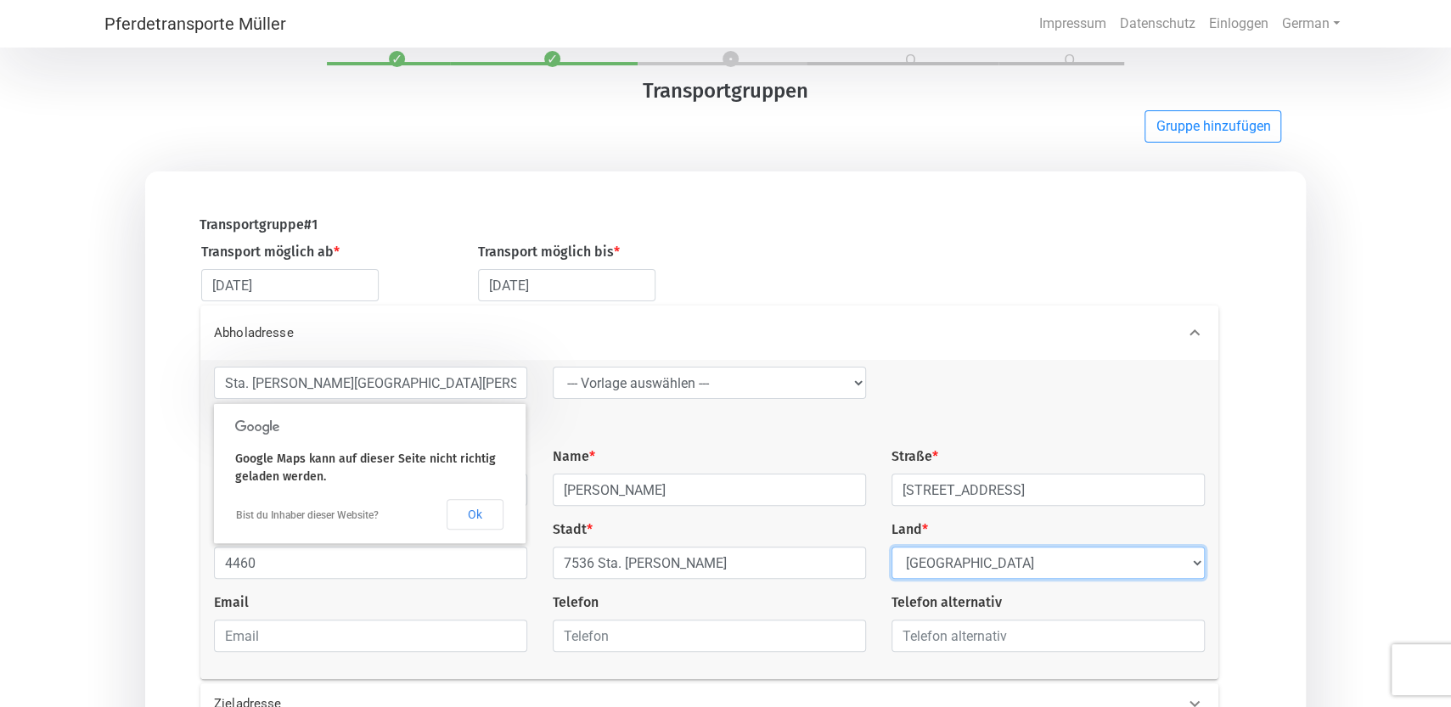
click at [891, 547] on select "Select Country [GEOGRAPHIC_DATA] [GEOGRAPHIC_DATA] [GEOGRAPHIC_DATA] [GEOGRAPHI…" at bounding box center [1047, 563] width 313 height 32
select select "CH"
click option "[GEOGRAPHIC_DATA]" at bounding box center [0, 0] width 0 height 0
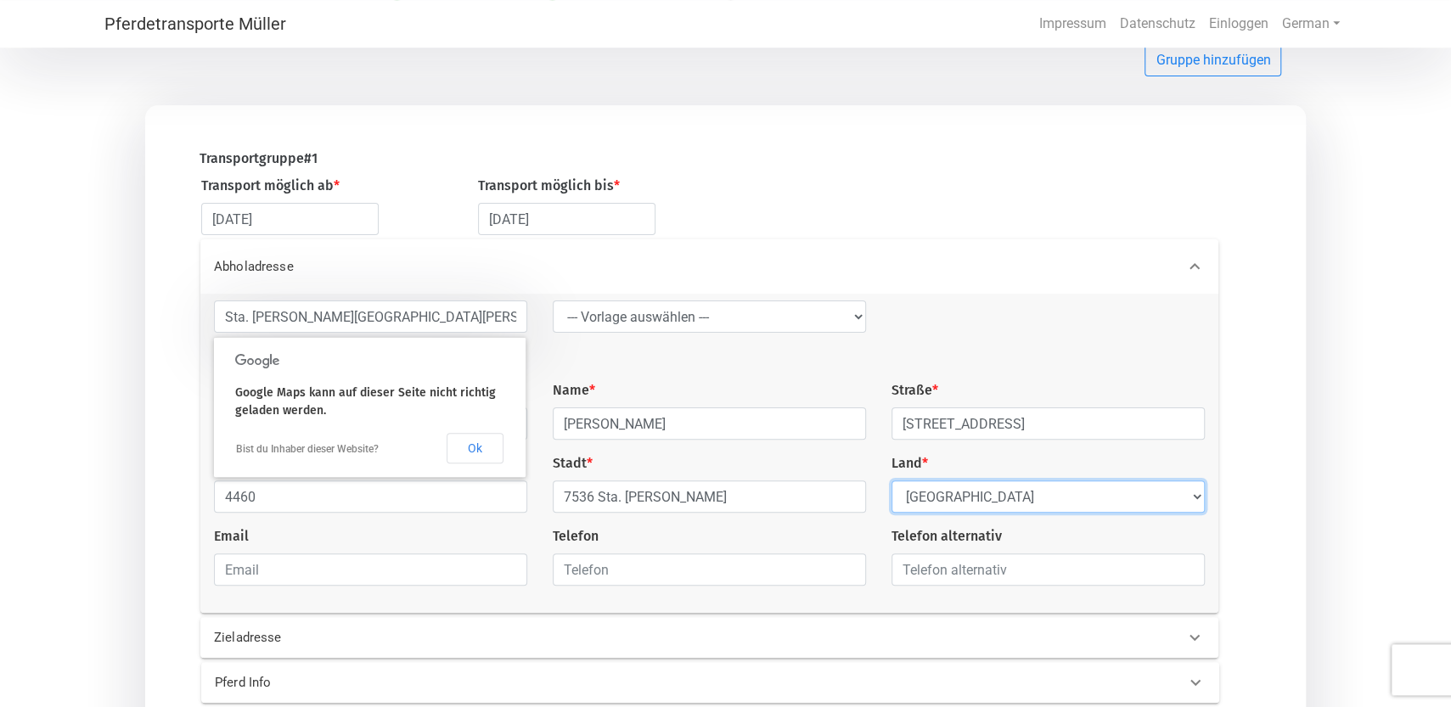
scroll to position [143, 0]
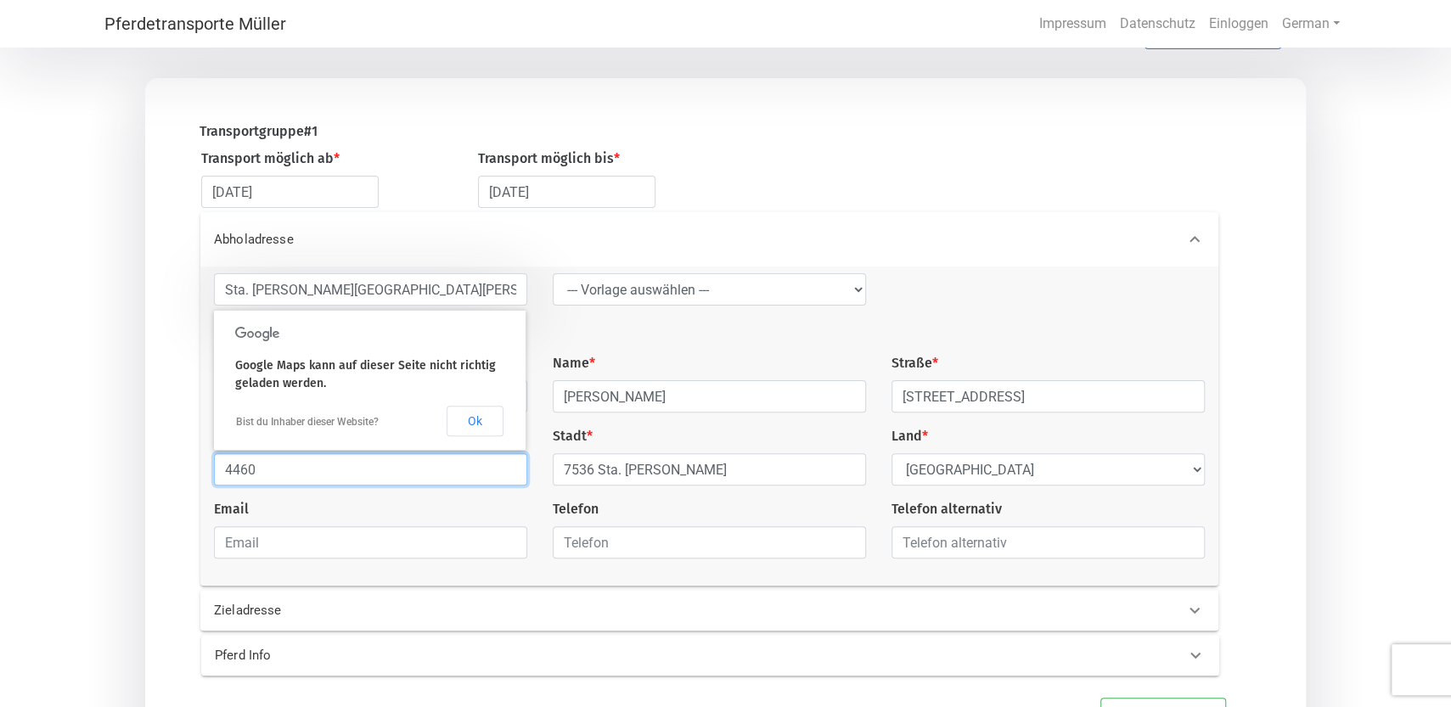
click at [280, 479] on input "4460" at bounding box center [370, 469] width 313 height 32
type input "4"
type input "7536"
click at [576, 481] on input "7536 Sta. [PERSON_NAME]" at bounding box center [709, 469] width 313 height 32
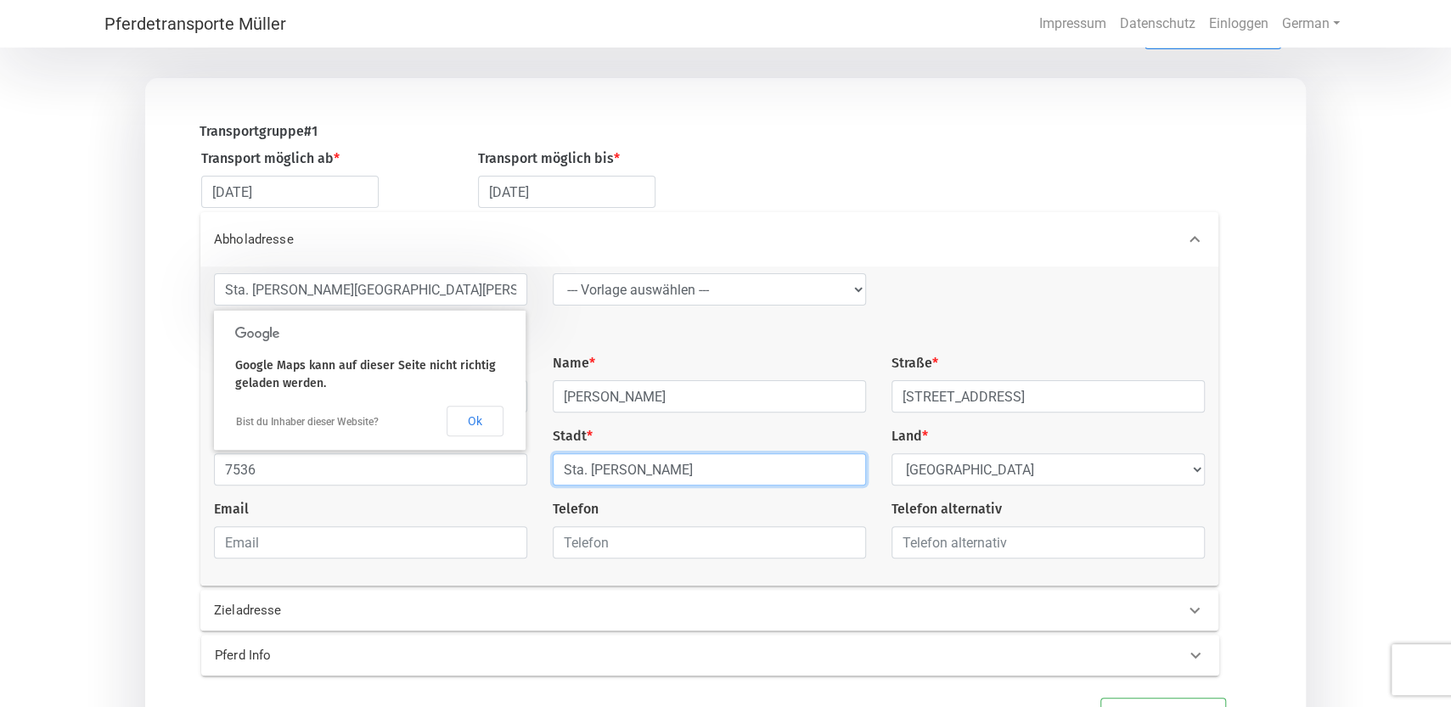
type input "Sta. [PERSON_NAME]"
click at [304, 555] on input "email" at bounding box center [370, 542] width 313 height 32
drag, startPoint x: 474, startPoint y: 293, endPoint x: 188, endPoint y: 304, distance: 286.3
click at [214, 304] on input "Sta. [PERSON_NAME][GEOGRAPHIC_DATA][PERSON_NAME], [STREET_ADDRESS]" at bounding box center [370, 289] width 313 height 32
type input "Fokus [PERSON_NAME]-Pferd"
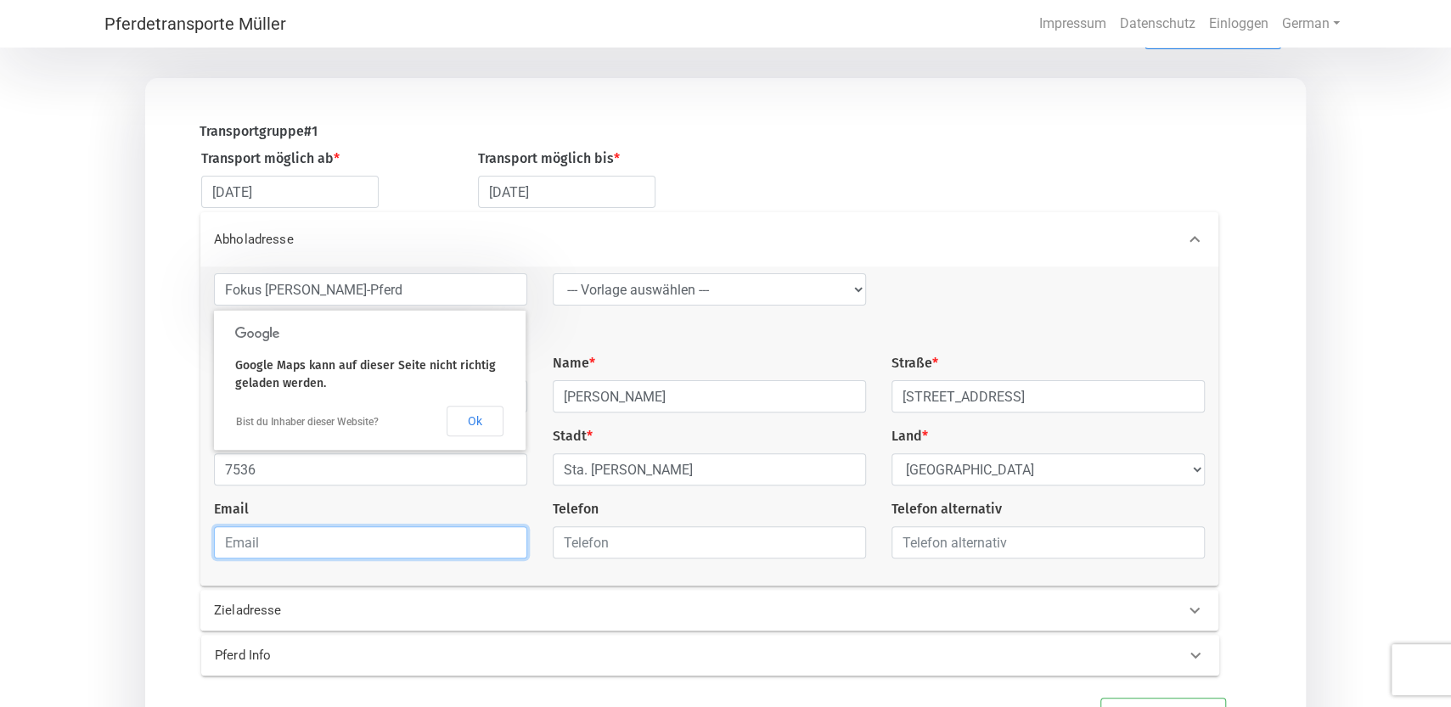
click at [265, 552] on input "email" at bounding box center [370, 542] width 313 height 32
click at [313, 549] on input "email" at bounding box center [370, 542] width 313 height 32
paste input "[EMAIL_ADDRESS][PERSON_NAME][DOMAIN_NAME]"
type input "[EMAIL_ADDRESS][PERSON_NAME][DOMAIN_NAME]"
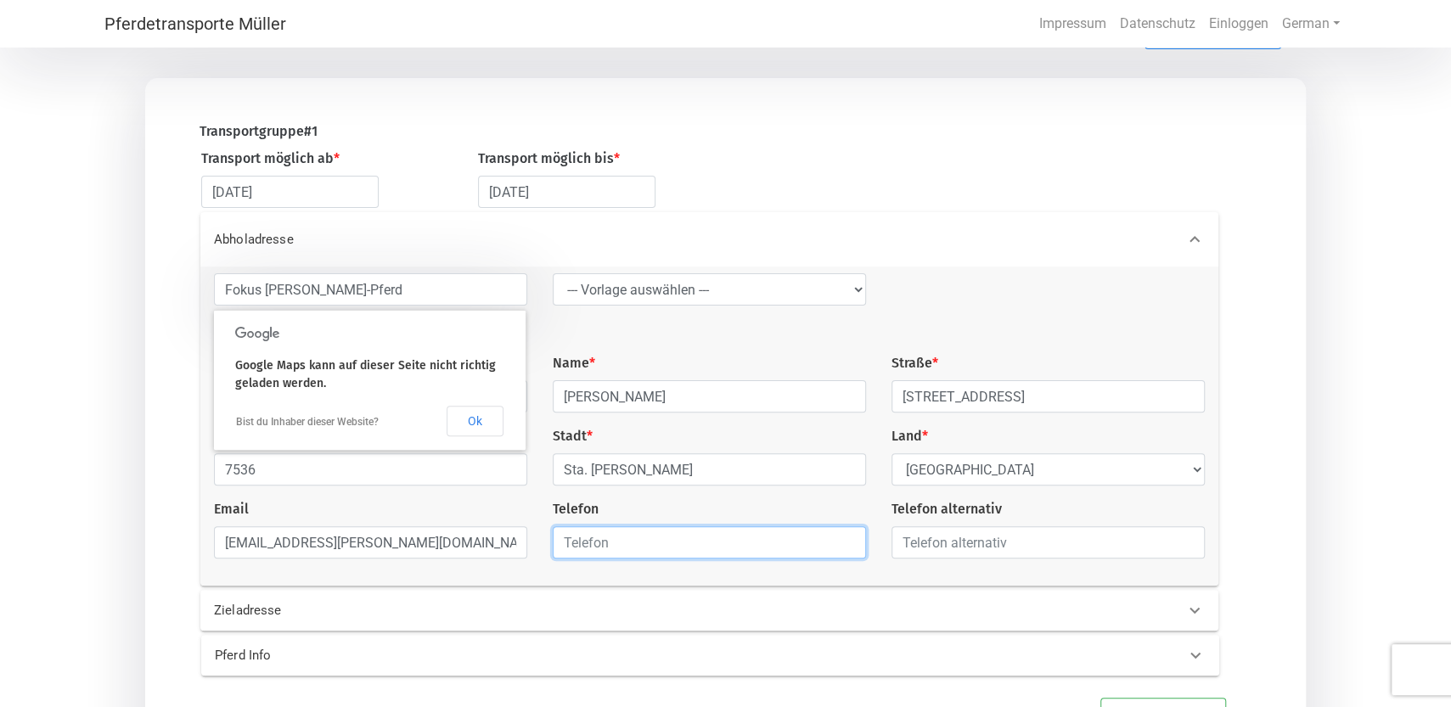
click at [602, 546] on input "text" at bounding box center [709, 542] width 313 height 32
paste input "[PHONE_NUMBER]"
type input "[PHONE_NUMBER]"
click at [402, 621] on p "Zieladresse" at bounding box center [441, 611] width 455 height 20
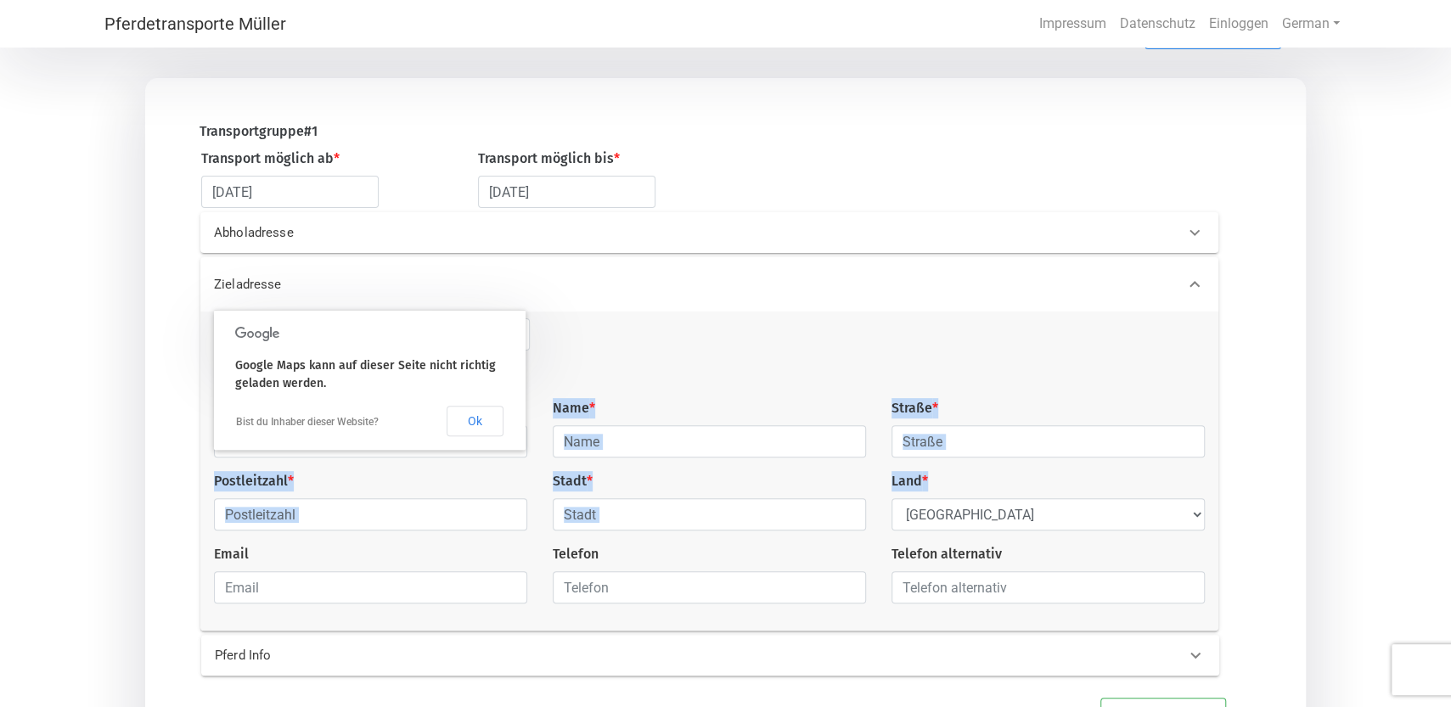
drag, startPoint x: 369, startPoint y: 327, endPoint x: 553, endPoint y: 306, distance: 184.6
click at [526, 311] on div "Google Maps kann auf dieser Seite nicht richtig geladen werden. Bist du Inhaber…" at bounding box center [370, 380] width 312 height 140
click at [267, 290] on p "Zieladresse" at bounding box center [441, 285] width 455 height 20
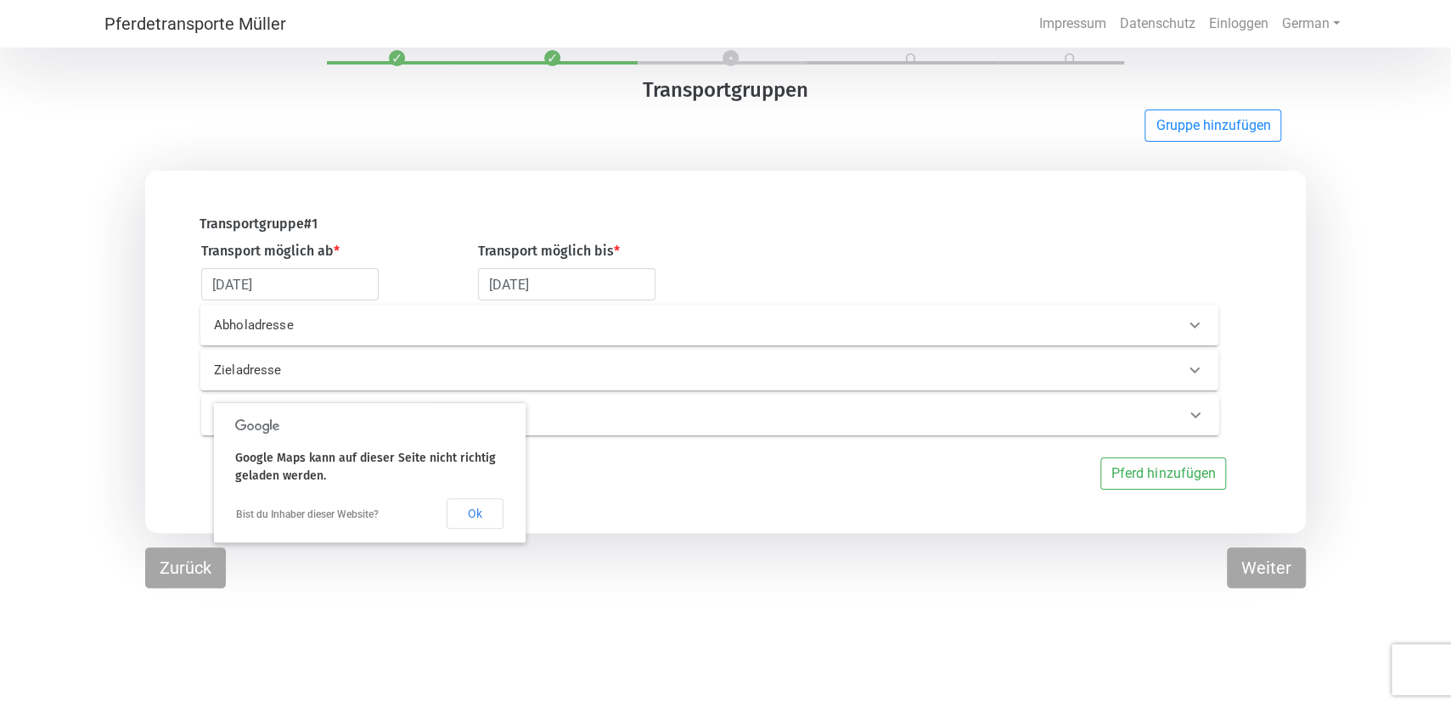
scroll to position [50, 0]
click at [284, 376] on p "Zieladresse" at bounding box center [441, 372] width 455 height 20
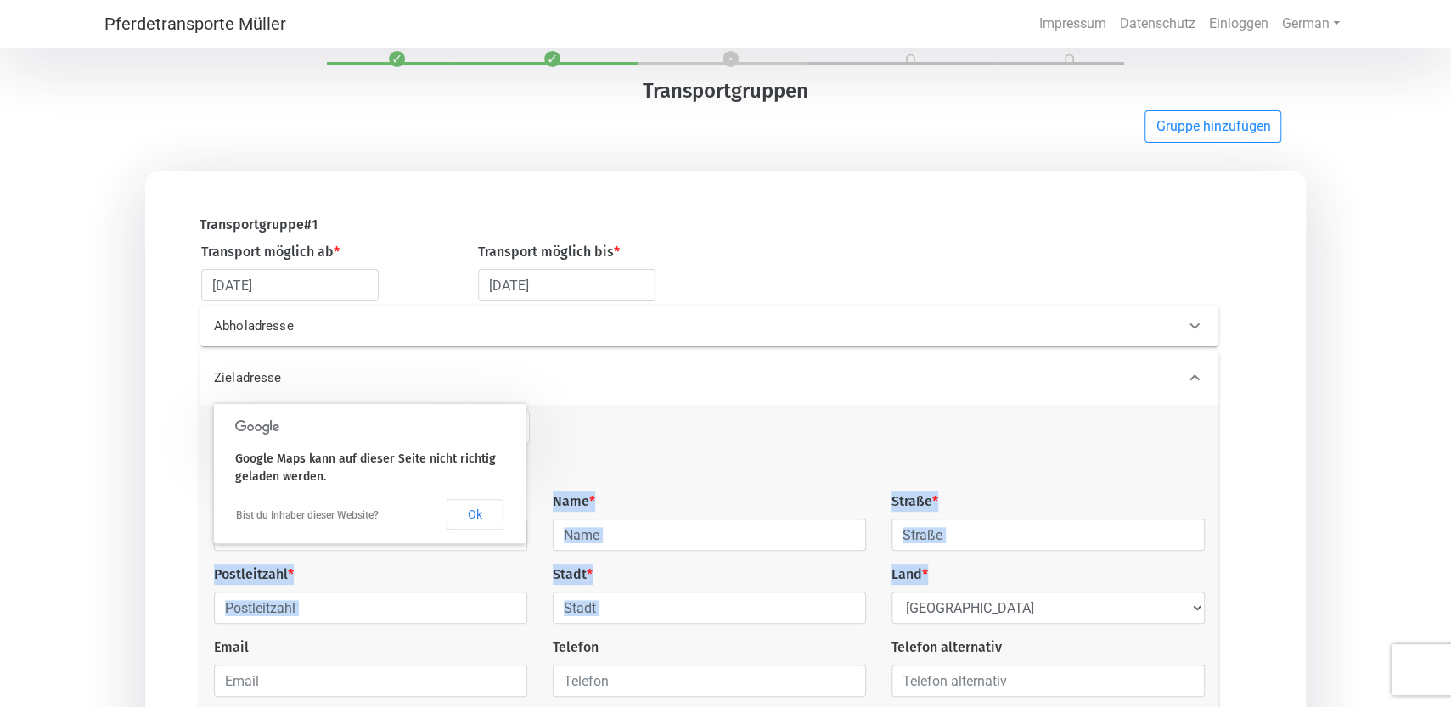
click at [263, 379] on p "Zieladresse" at bounding box center [441, 378] width 455 height 20
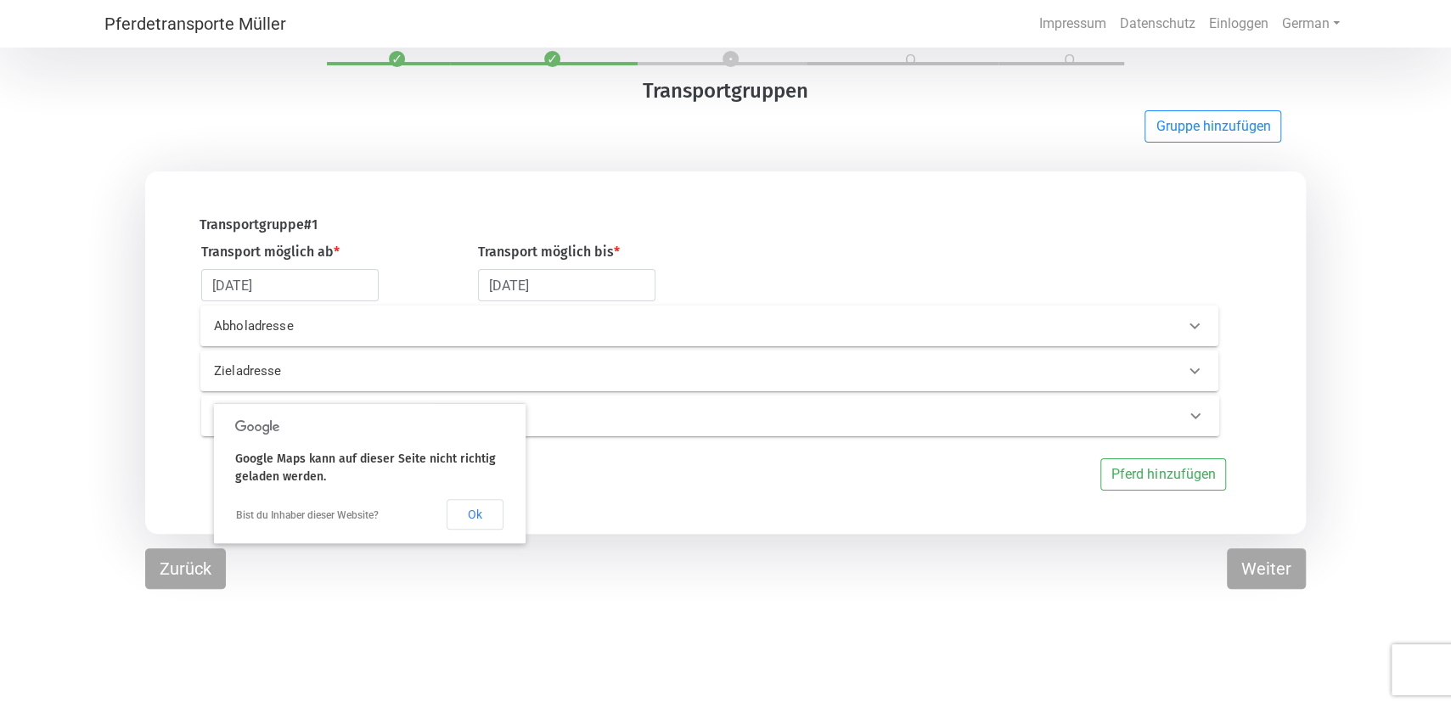
click at [260, 379] on p "Zieladresse" at bounding box center [441, 372] width 455 height 20
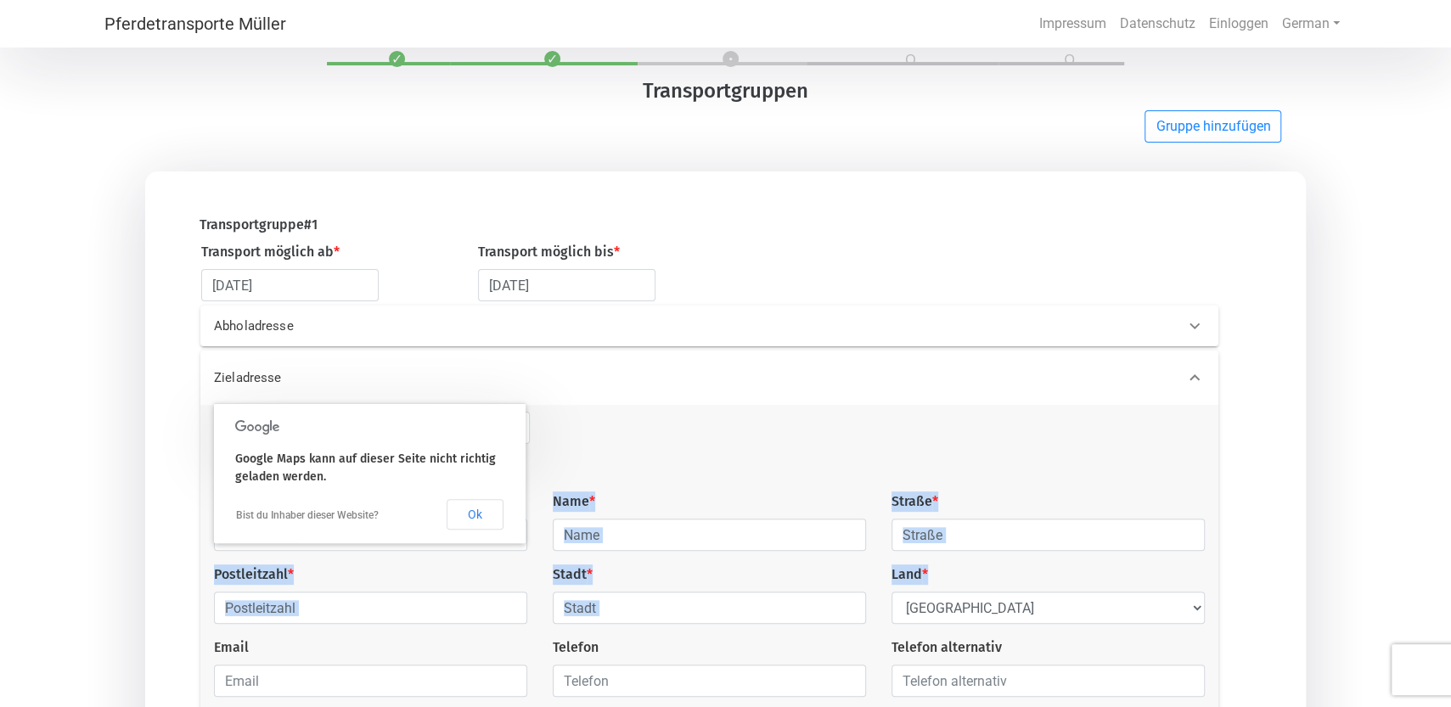
click at [290, 557] on div "Hofname Name * Straße * Postleitzahl * Stadt * Land * Select Country [GEOGRAPHI…" at bounding box center [709, 561] width 1016 height 299
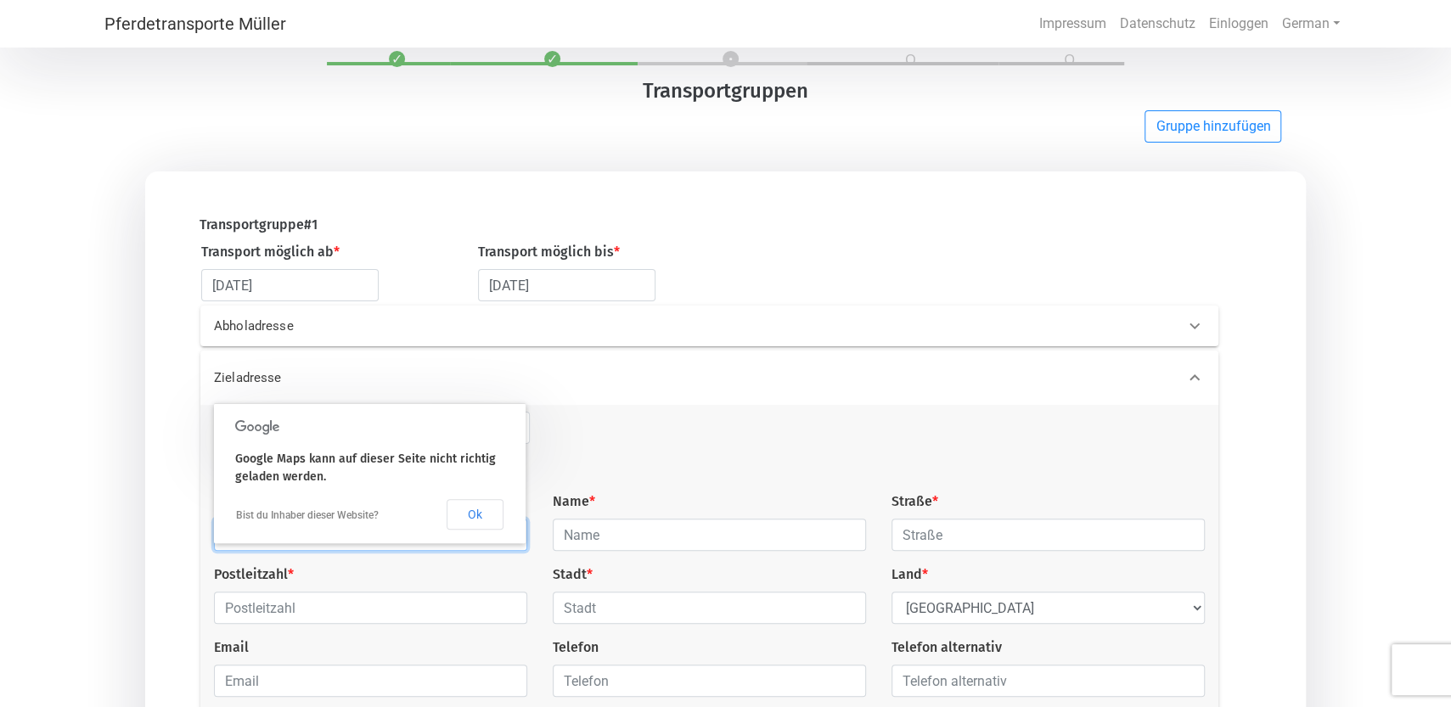
click at [285, 551] on input "text" at bounding box center [370, 535] width 313 height 32
click at [301, 384] on p "Zieladresse" at bounding box center [441, 378] width 455 height 20
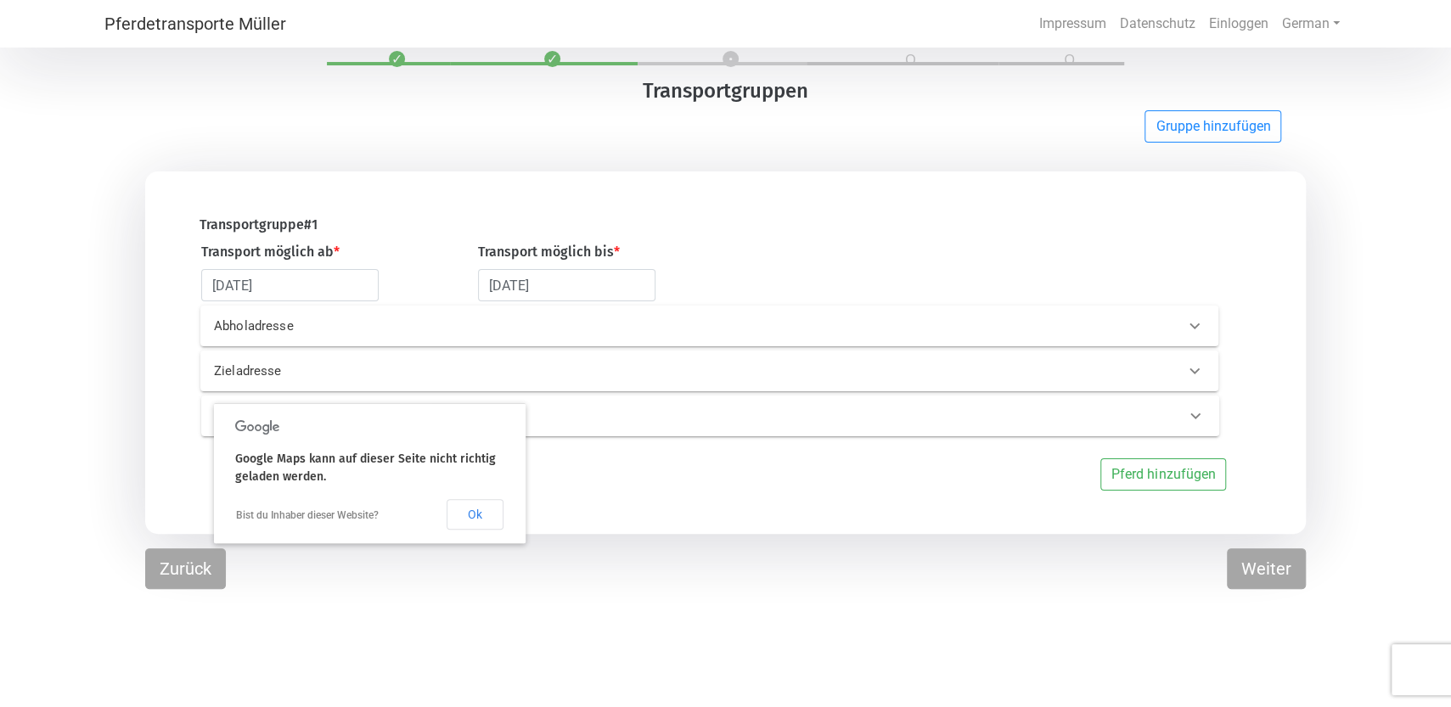
click at [324, 434] on div at bounding box center [369, 427] width 269 height 20
click at [471, 518] on button "Ok" at bounding box center [475, 514] width 57 height 31
click at [250, 374] on p "Zieladresse" at bounding box center [441, 372] width 455 height 20
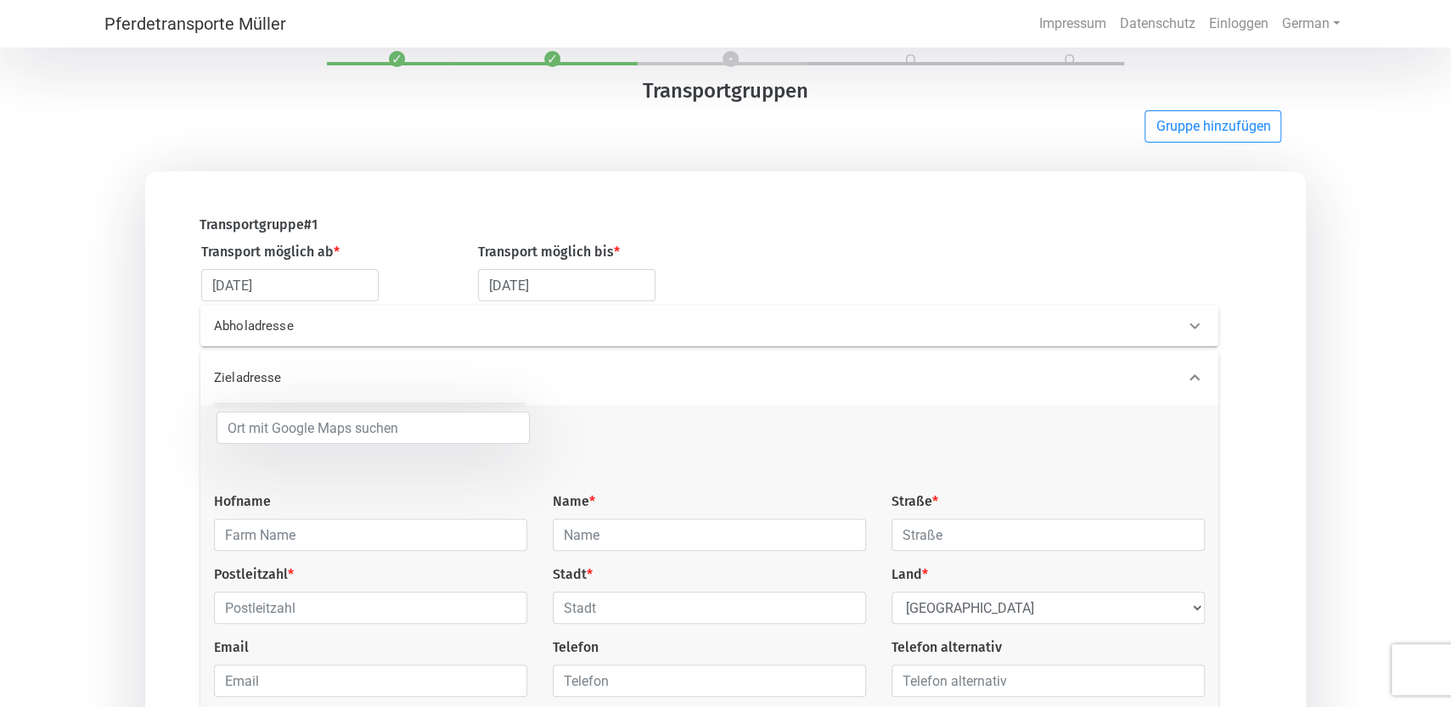
click at [313, 381] on p "Zieladresse" at bounding box center [441, 378] width 455 height 20
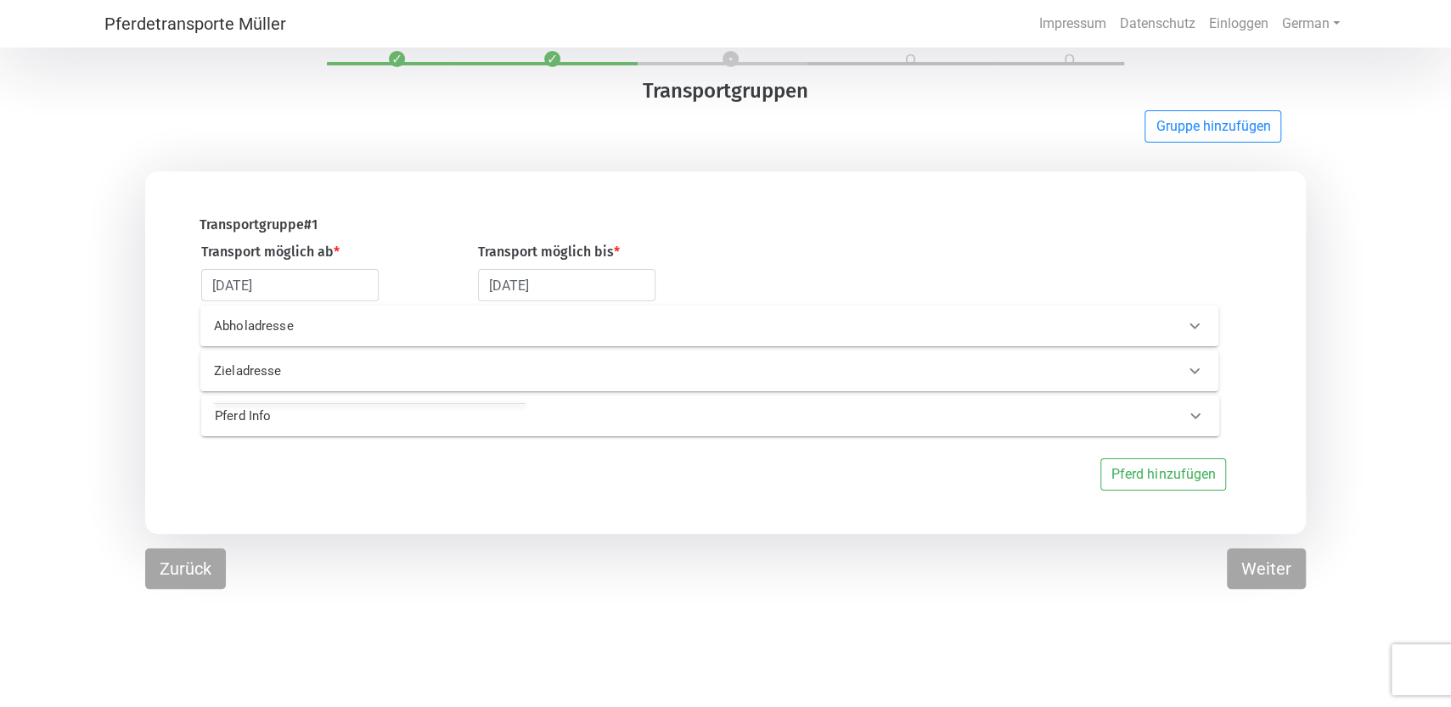
click at [313, 380] on p "Zieladresse" at bounding box center [441, 372] width 455 height 20
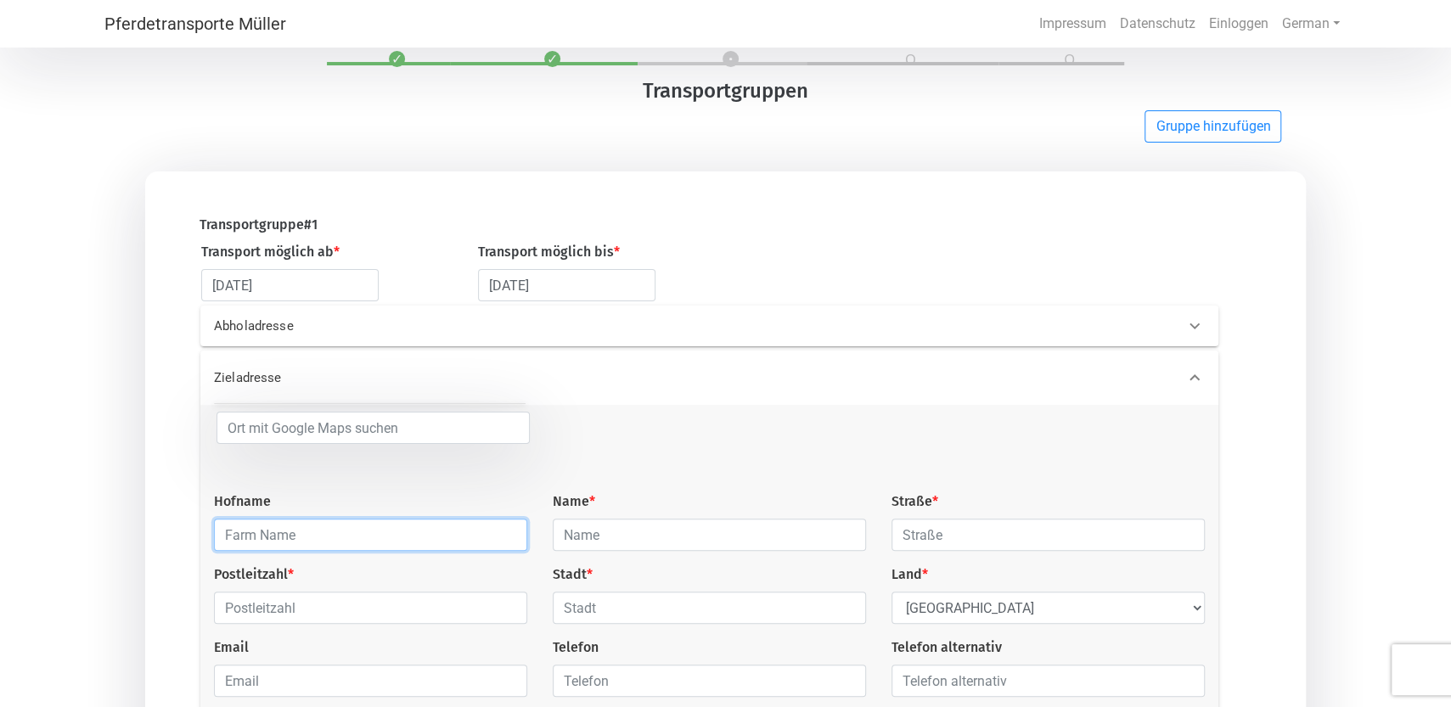
click at [301, 546] on input "text" at bounding box center [370, 535] width 313 height 32
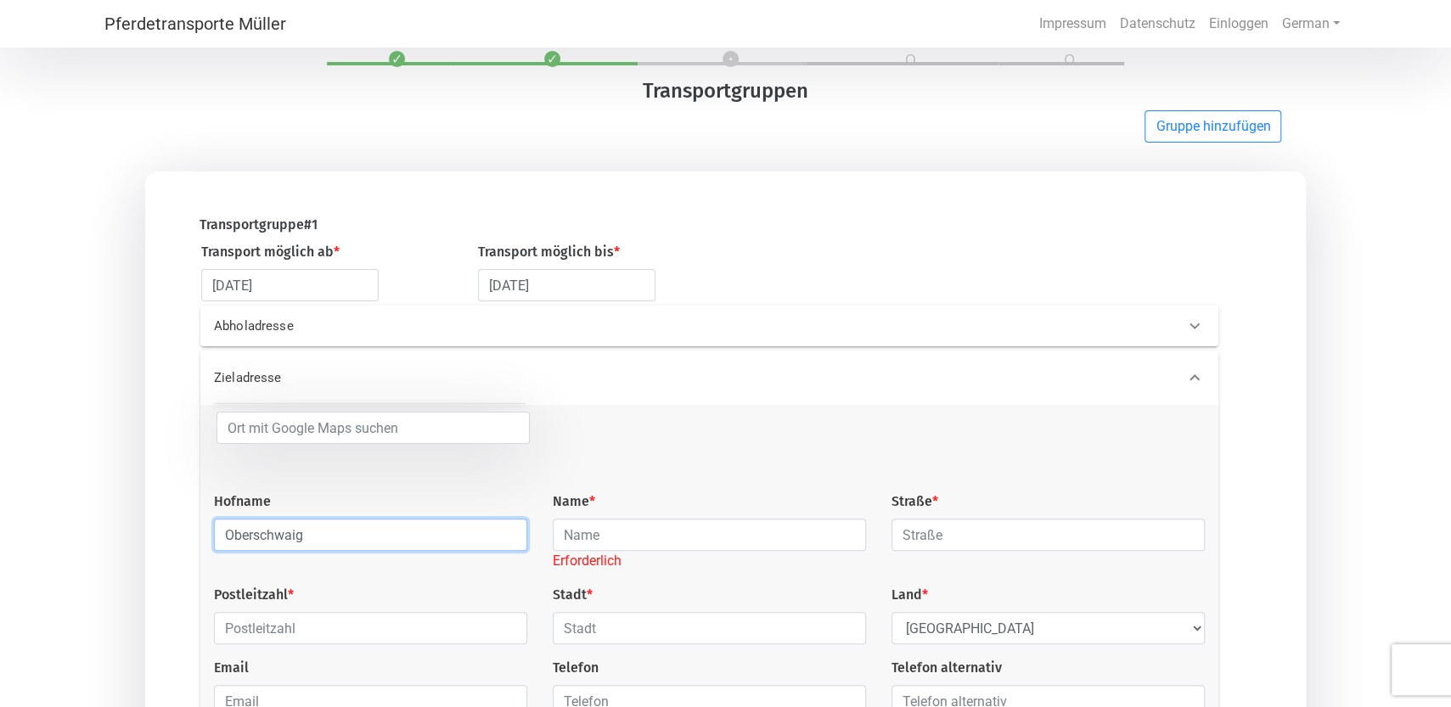
click at [222, 544] on input "Oberschwaig" at bounding box center [370, 535] width 313 height 32
type input "Reitstall Oberschwaig"
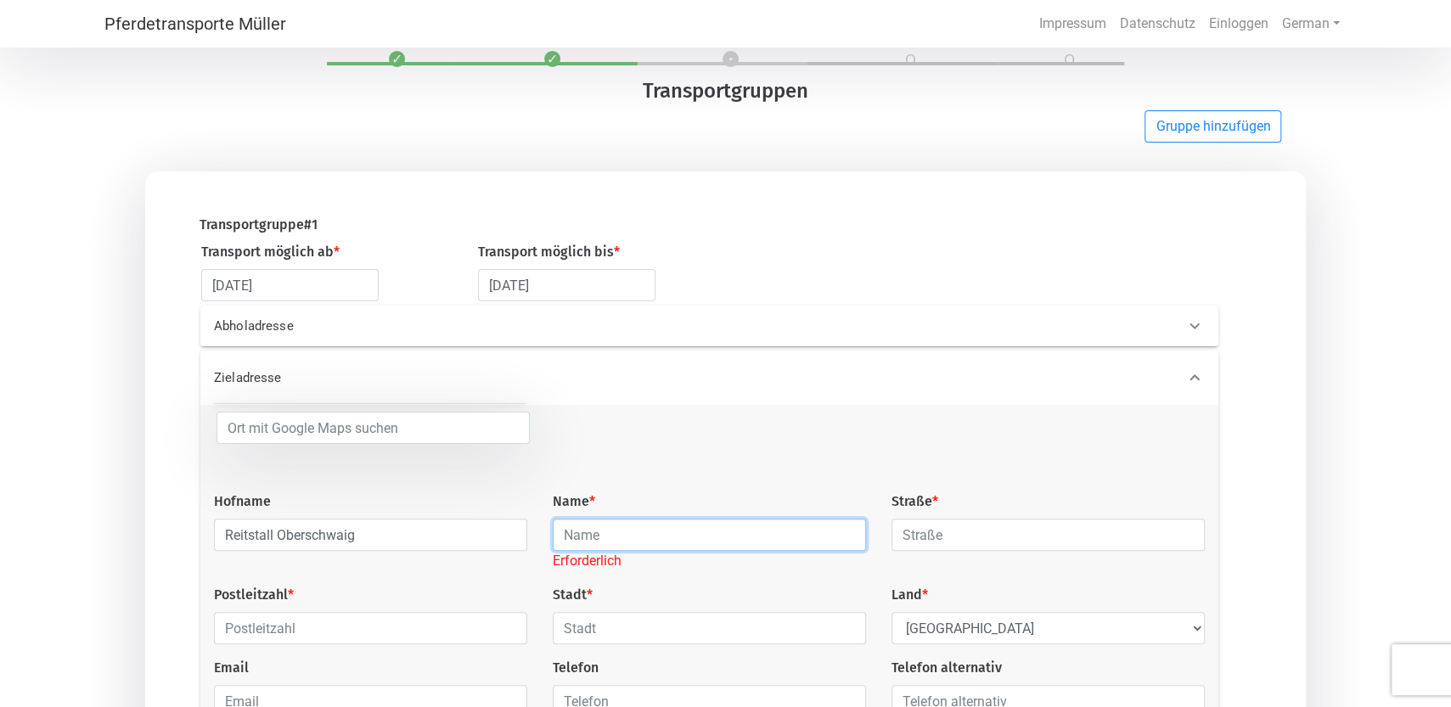
click at [583, 539] on input "text" at bounding box center [709, 535] width 313 height 32
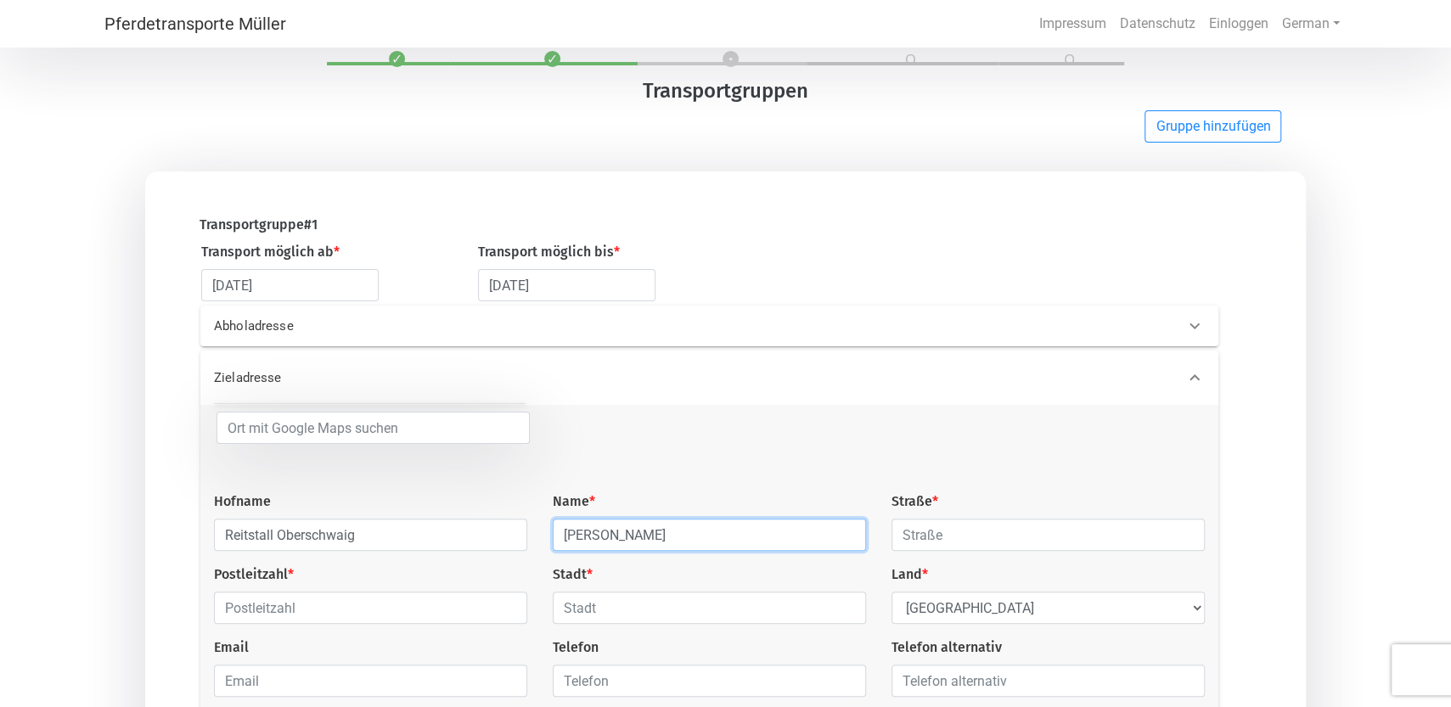
type input "[PERSON_NAME]"
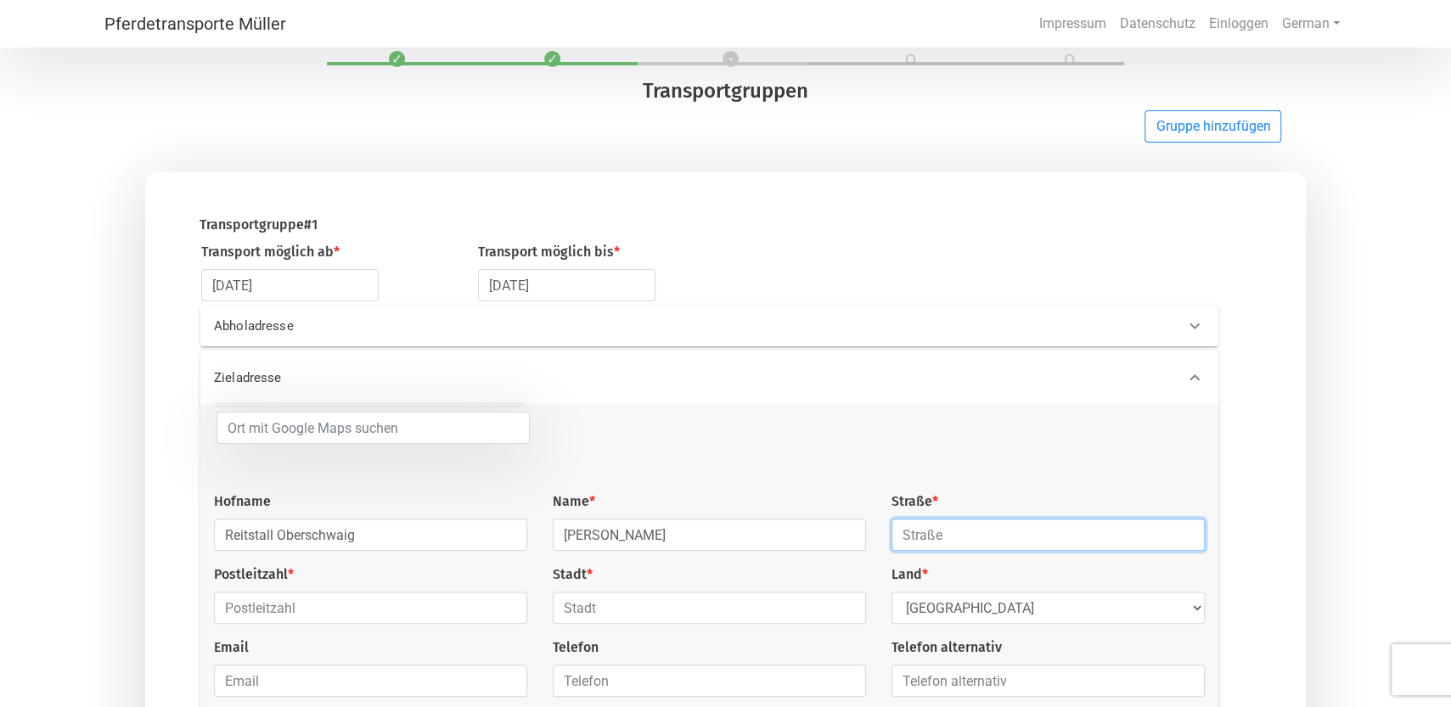
click at [954, 543] on input "text" at bounding box center [1047, 535] width 313 height 32
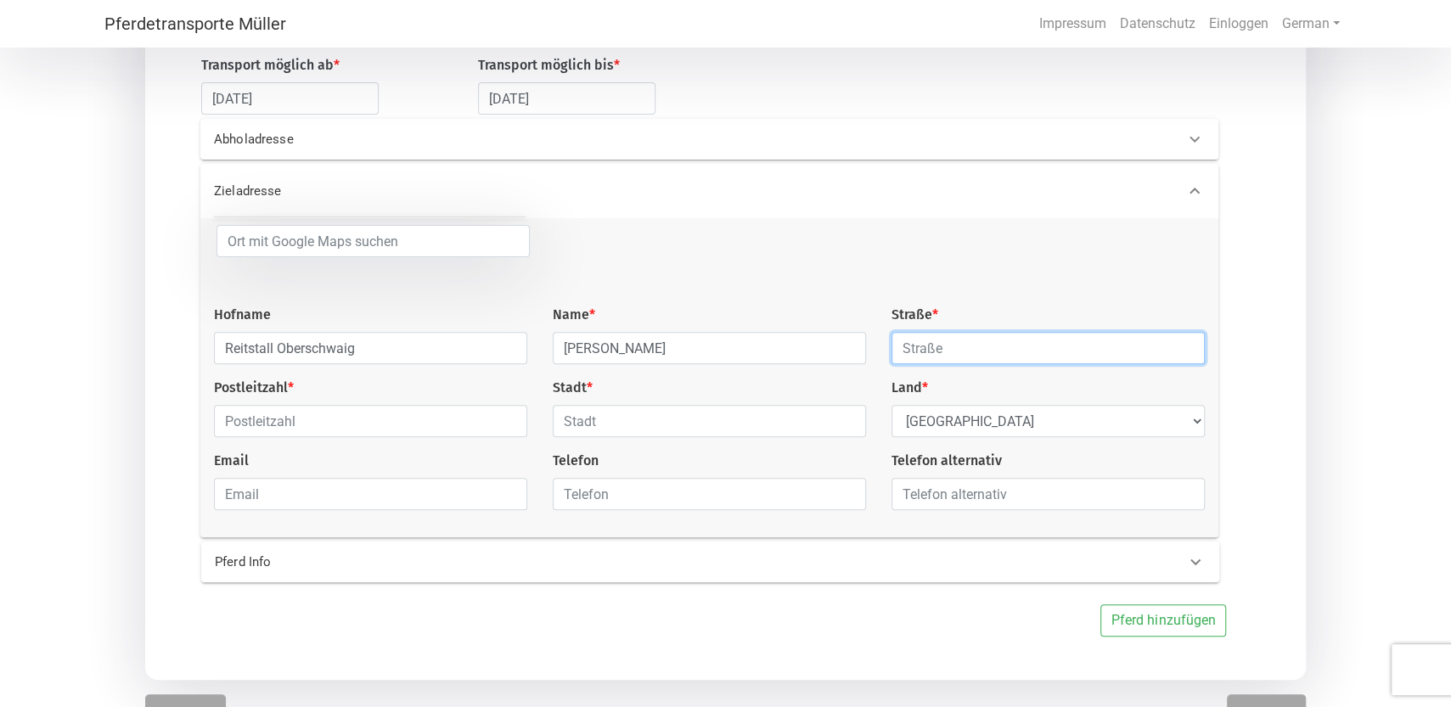
scroll to position [273, 0]
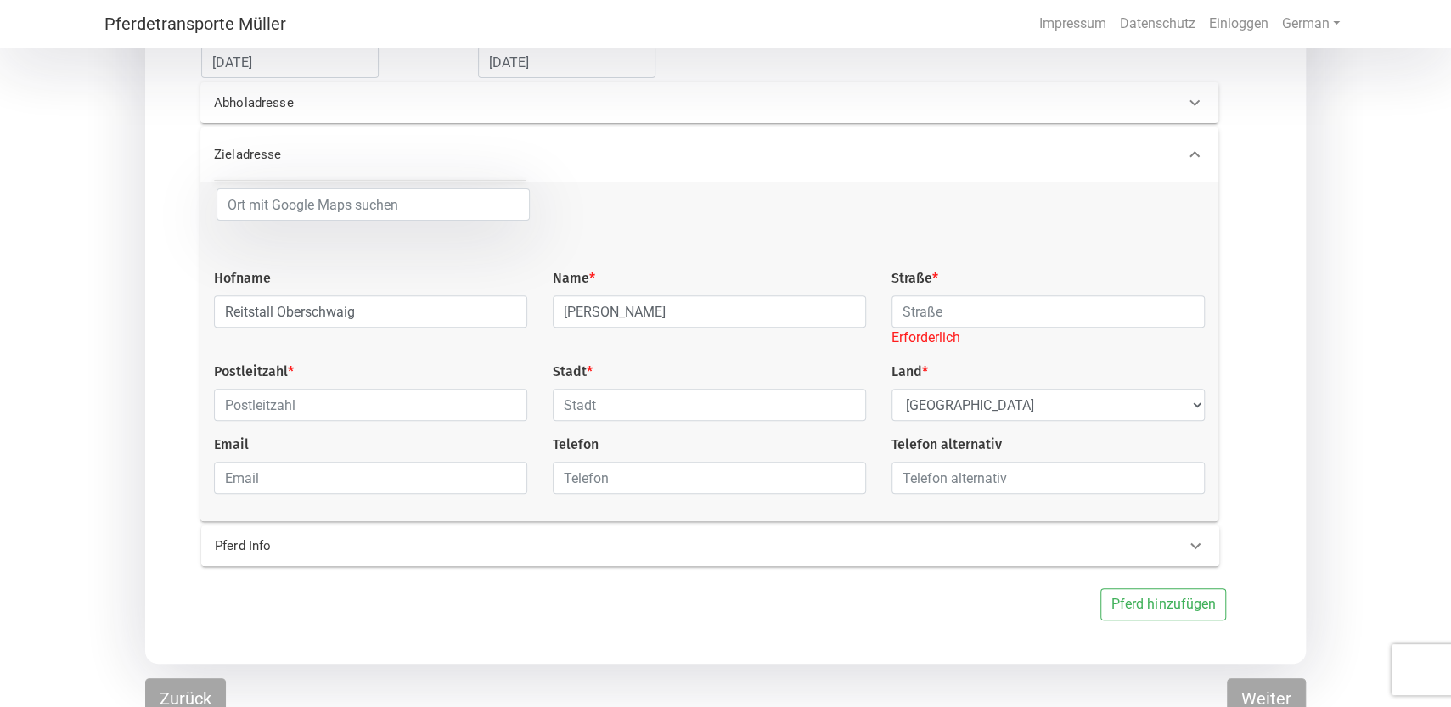
click at [247, 536] on 0 "Pferd Info" at bounding box center [710, 546] width 1018 height 41
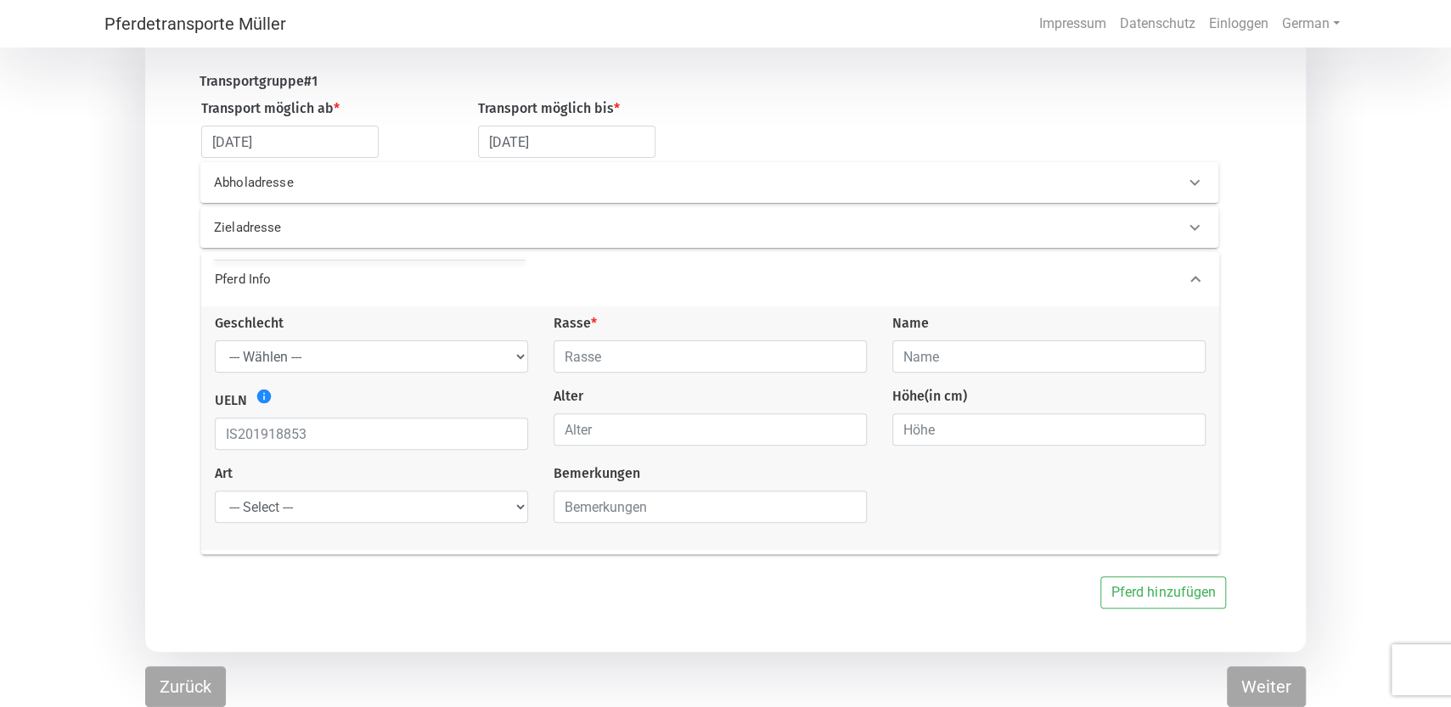
scroll to position [197, 0]
click at [215, 495] on select "--- Select --- Problempferd Reitpferd Rohes Pferd Fohlen" at bounding box center [371, 511] width 313 height 32
select select "saddle_horse"
click option "Reitpferd" at bounding box center [0, 0] width 0 height 0
click at [262, 230] on p "Zieladresse" at bounding box center [441, 232] width 455 height 20
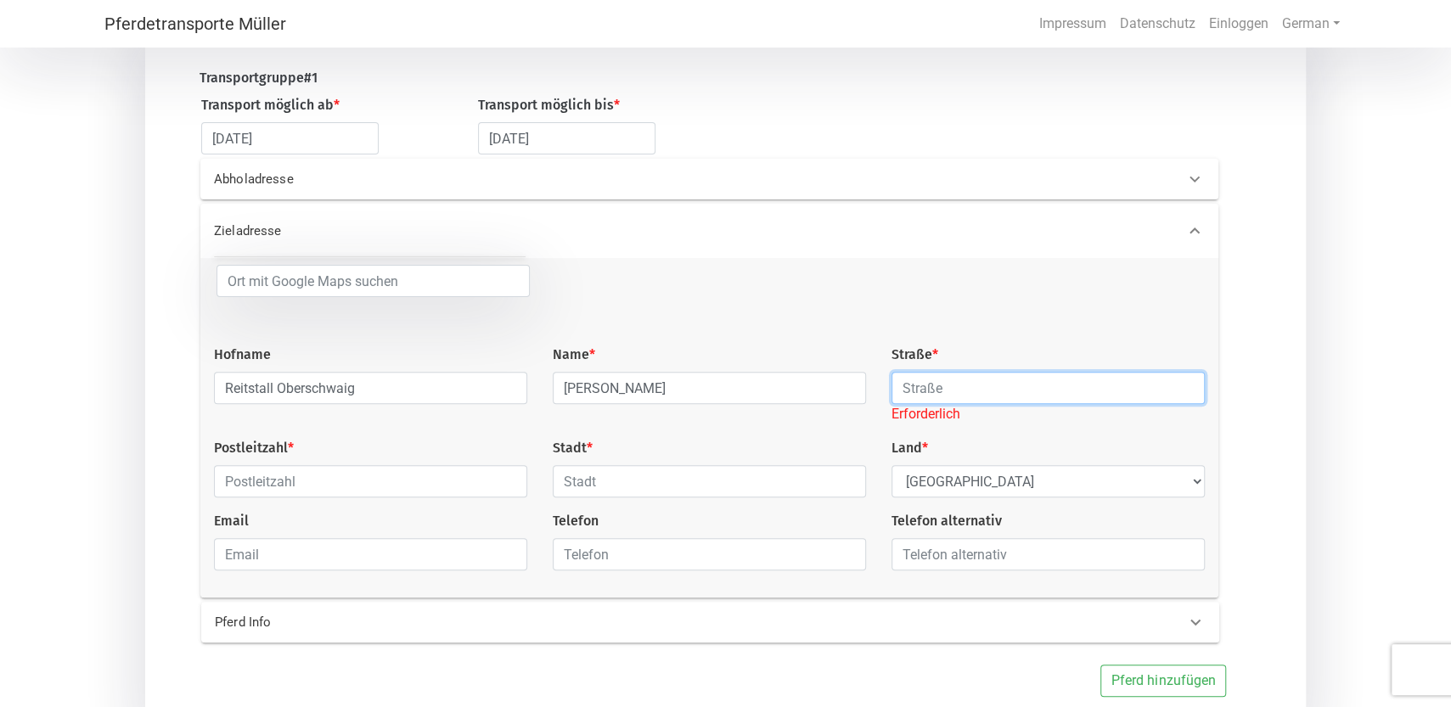
click at [960, 395] on input "text" at bounding box center [1047, 388] width 313 height 32
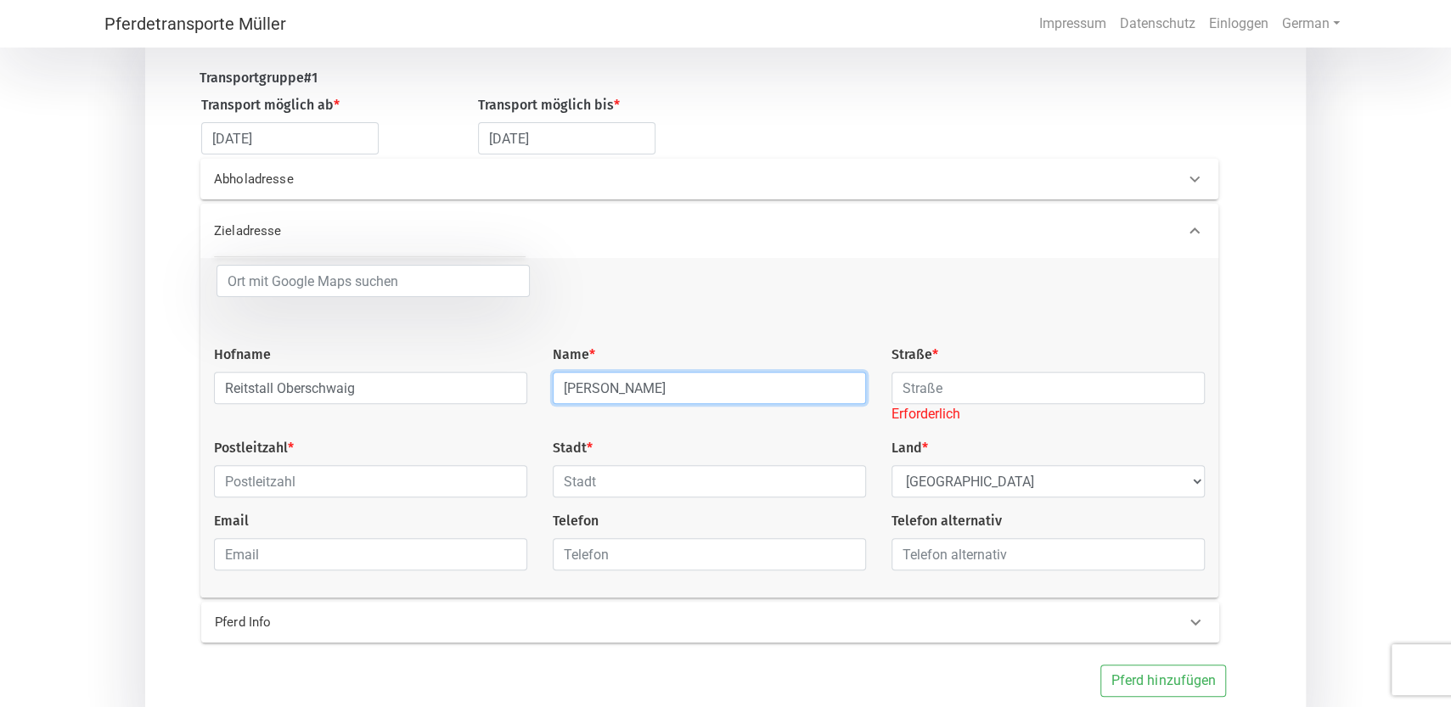
click at [608, 391] on input "[PERSON_NAME]" at bounding box center [709, 388] width 313 height 32
type input "[PERSON_NAME]"
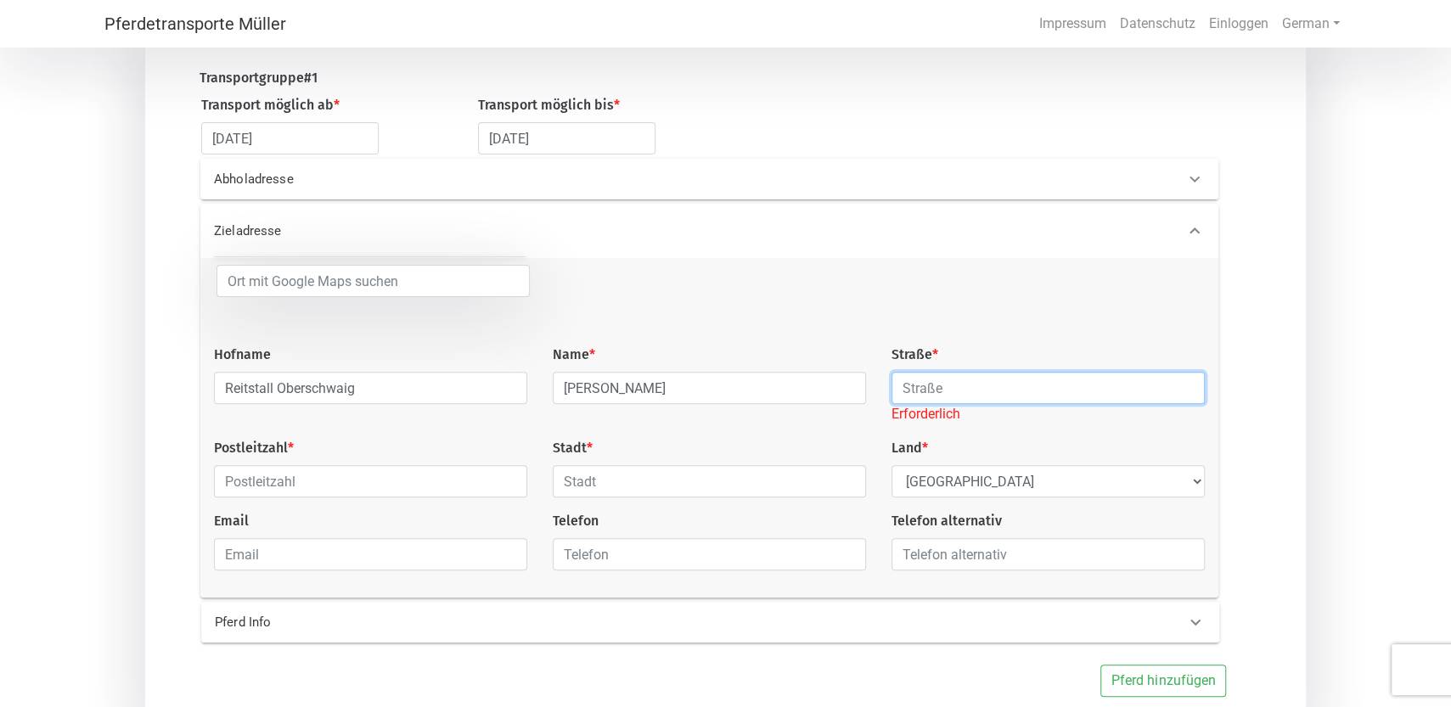
click at [942, 393] on input "text" at bounding box center [1047, 388] width 313 height 32
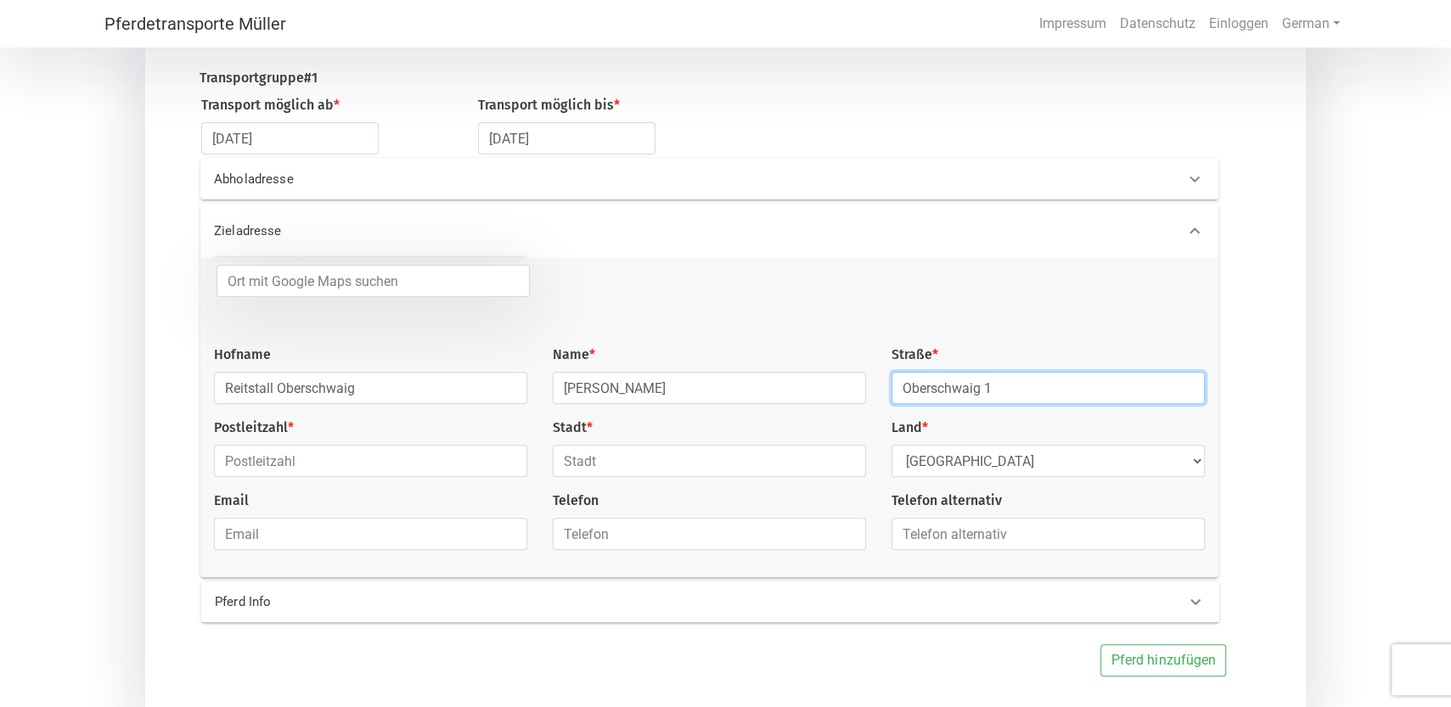
type input "Oberschwaig 1"
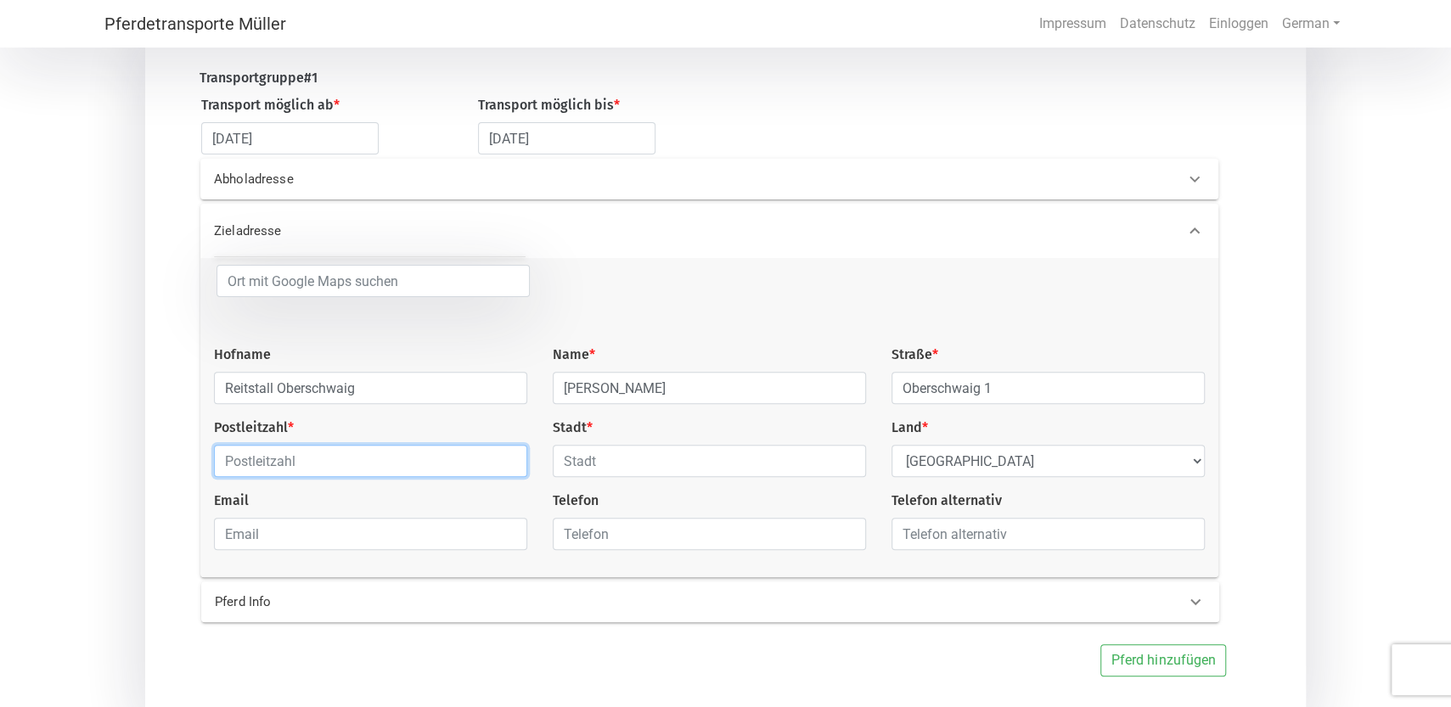
click at [299, 469] on input "text" at bounding box center [370, 461] width 313 height 32
type input "86706"
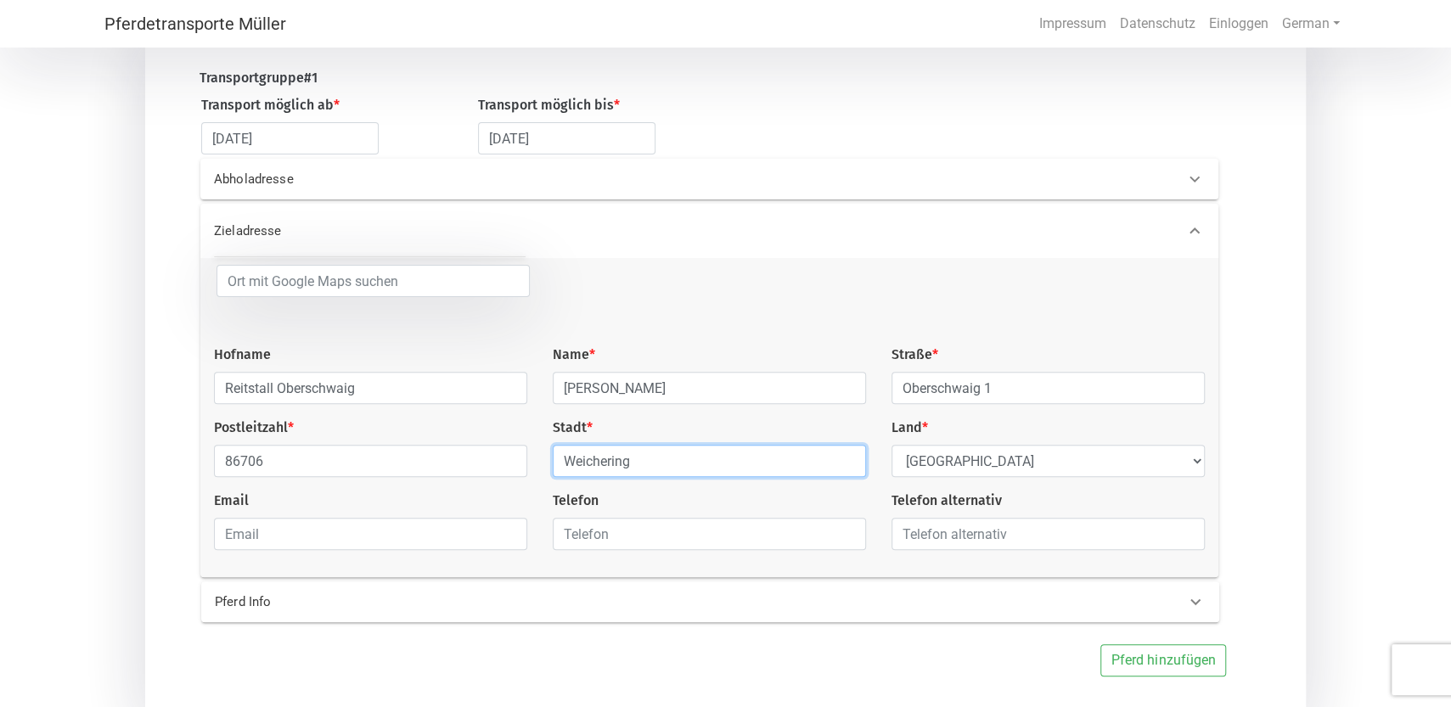
type input "Weichering"
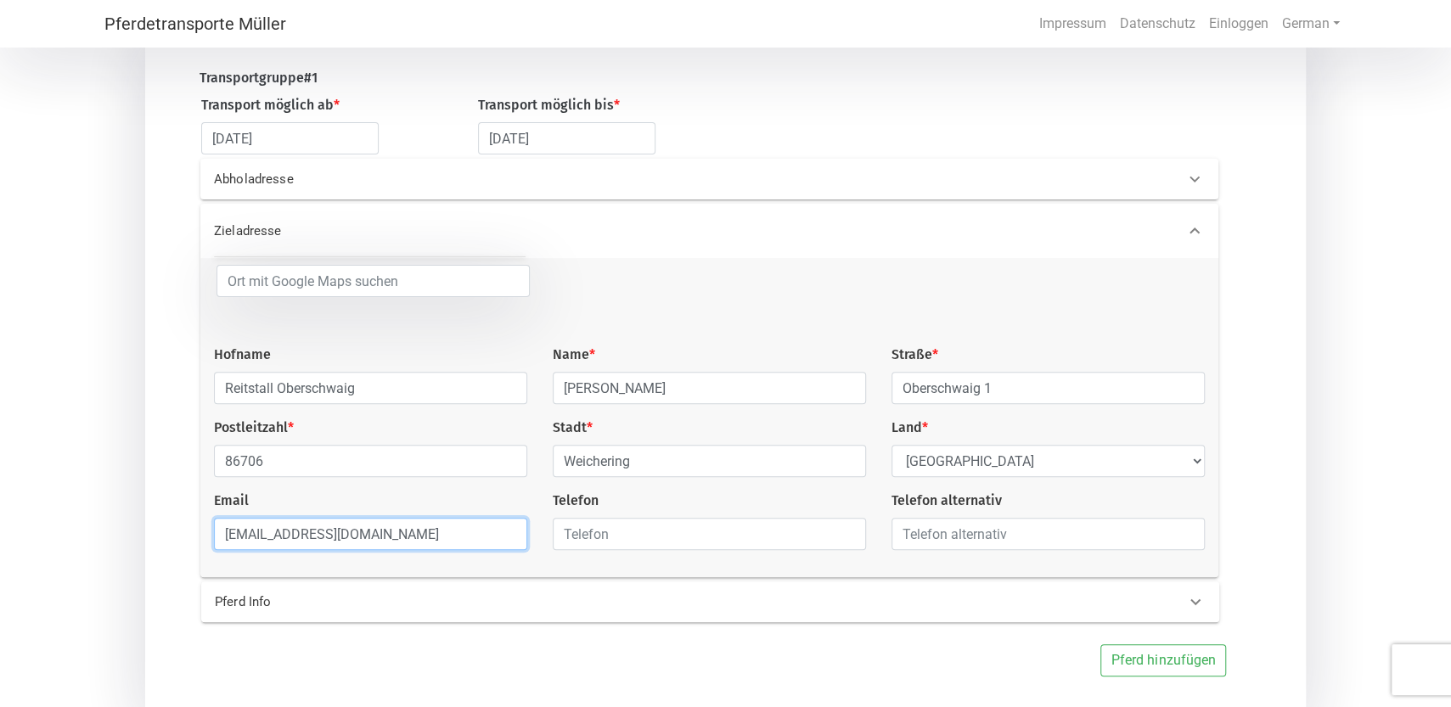
type input "[EMAIL_ADDRESS][DOMAIN_NAME]"
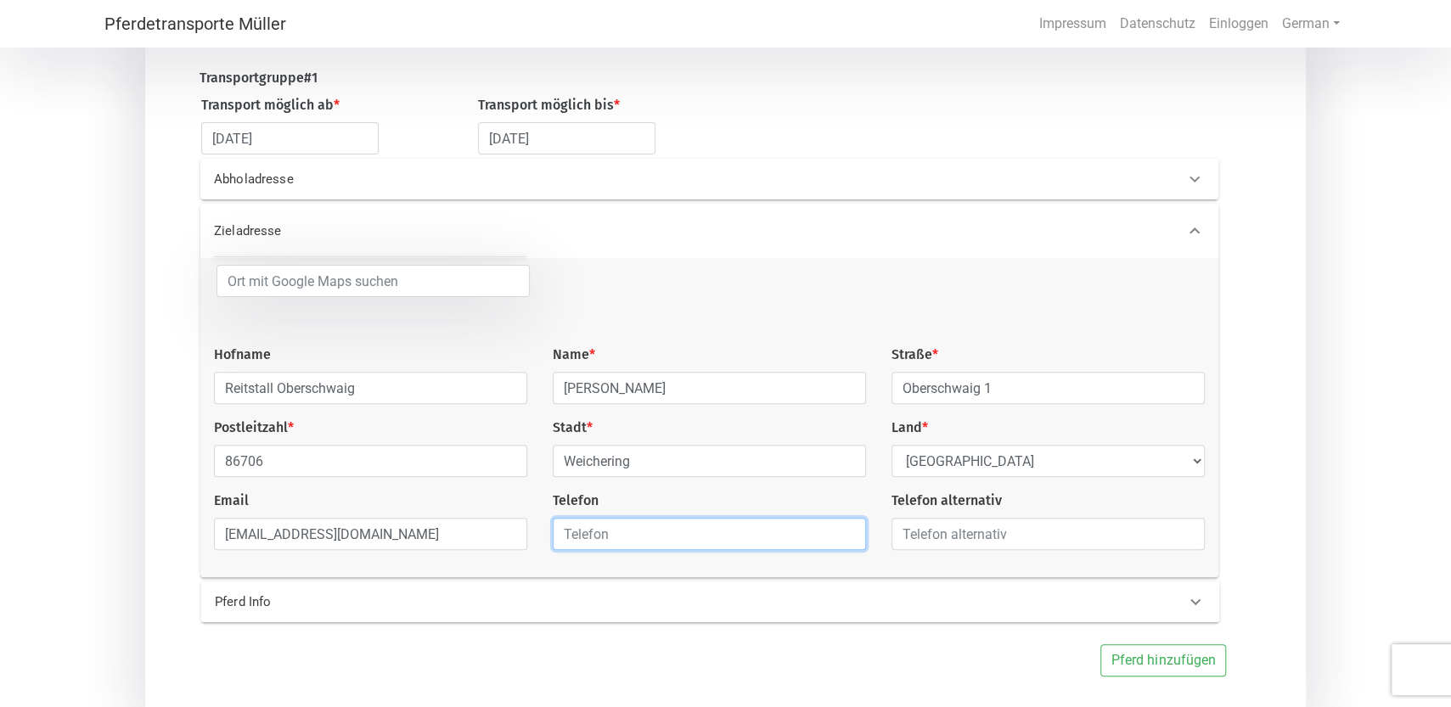
click at [594, 546] on input "text" at bounding box center [709, 534] width 313 height 32
type input "08450 226"
click at [271, 610] on p "Pferd Info" at bounding box center [442, 603] width 455 height 20
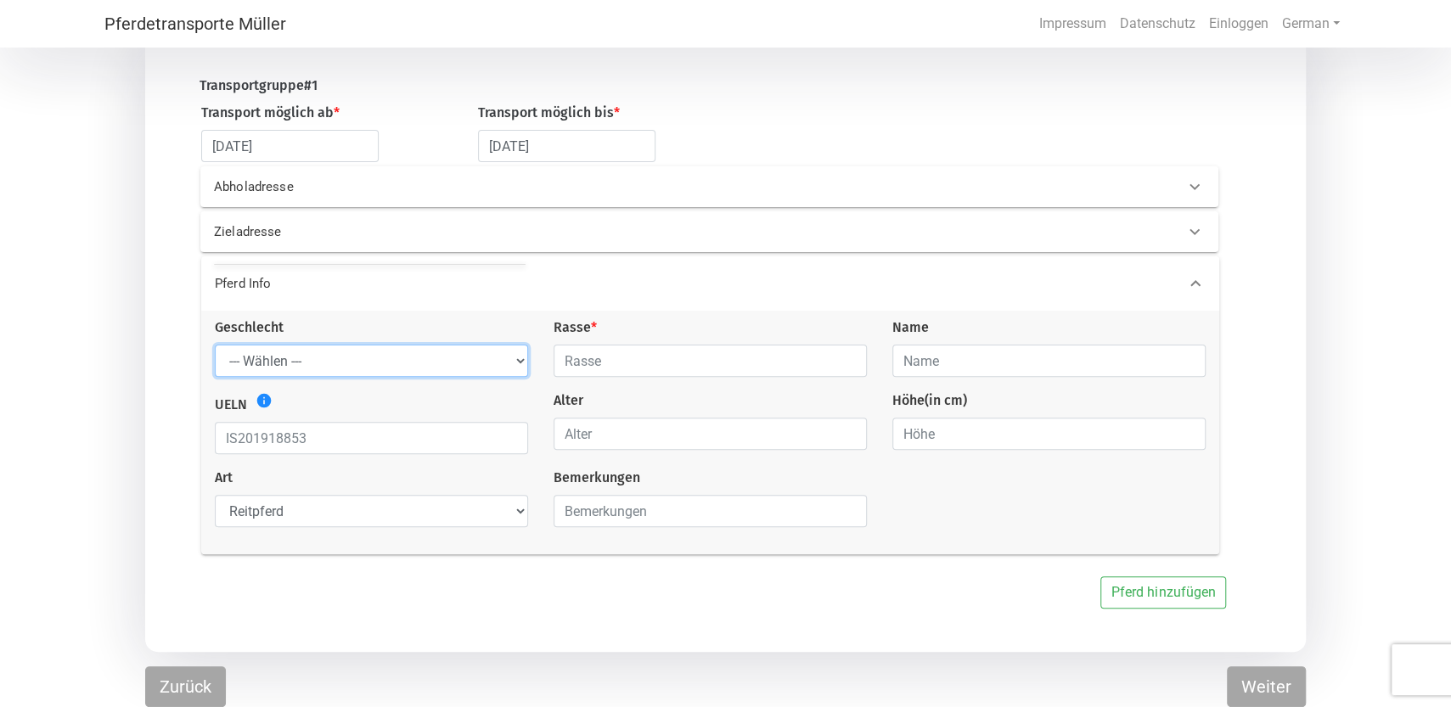
click at [215, 345] on select "--- Wählen --- Hengst Wallach Stute" at bounding box center [371, 361] width 313 height 32
select select "gelding"
click option "Wallach" at bounding box center [0, 0] width 0 height 0
click at [612, 357] on input "text" at bounding box center [710, 361] width 313 height 32
type input "Isländer"
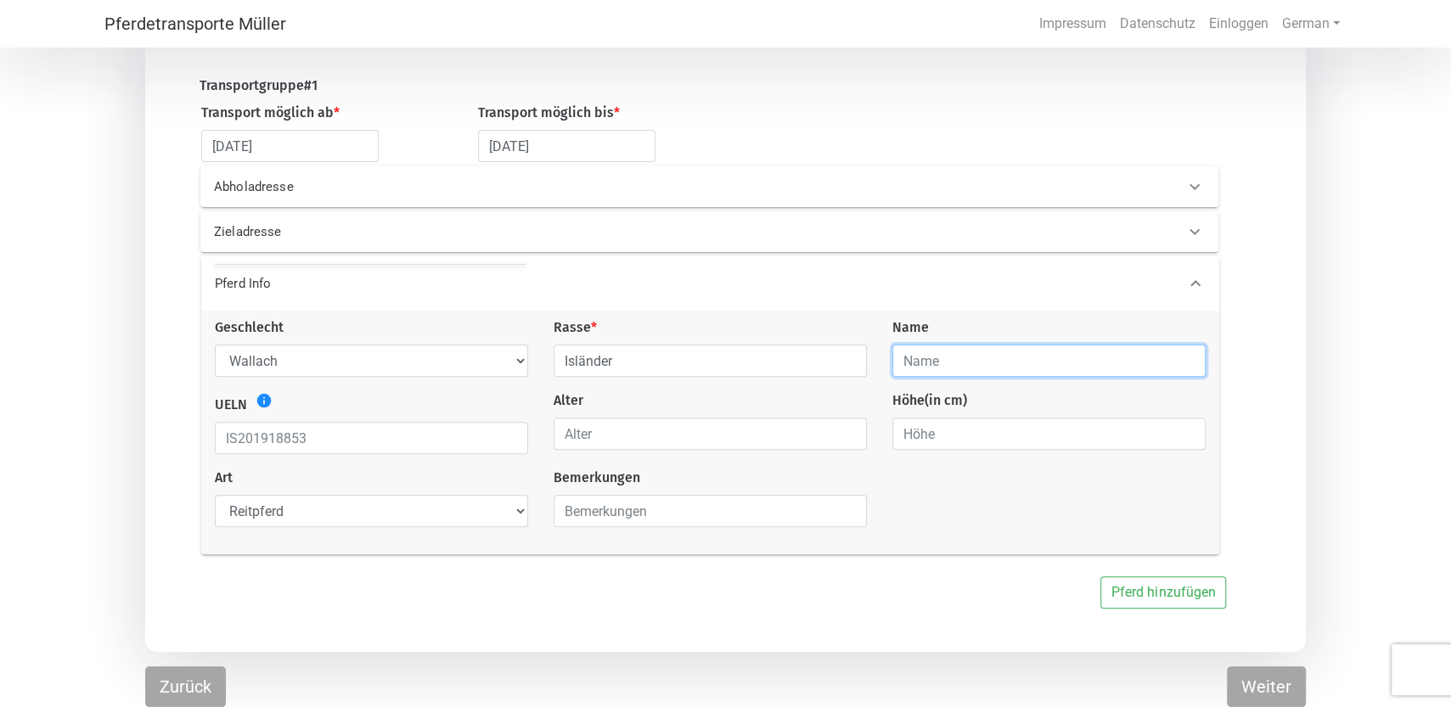
click at [908, 356] on input "text" at bounding box center [1048, 361] width 313 height 32
type input "Sindri"
click at [263, 397] on icon "info" at bounding box center [264, 400] width 17 height 17
click at [600, 435] on input "number" at bounding box center [710, 434] width 313 height 32
type input "12"
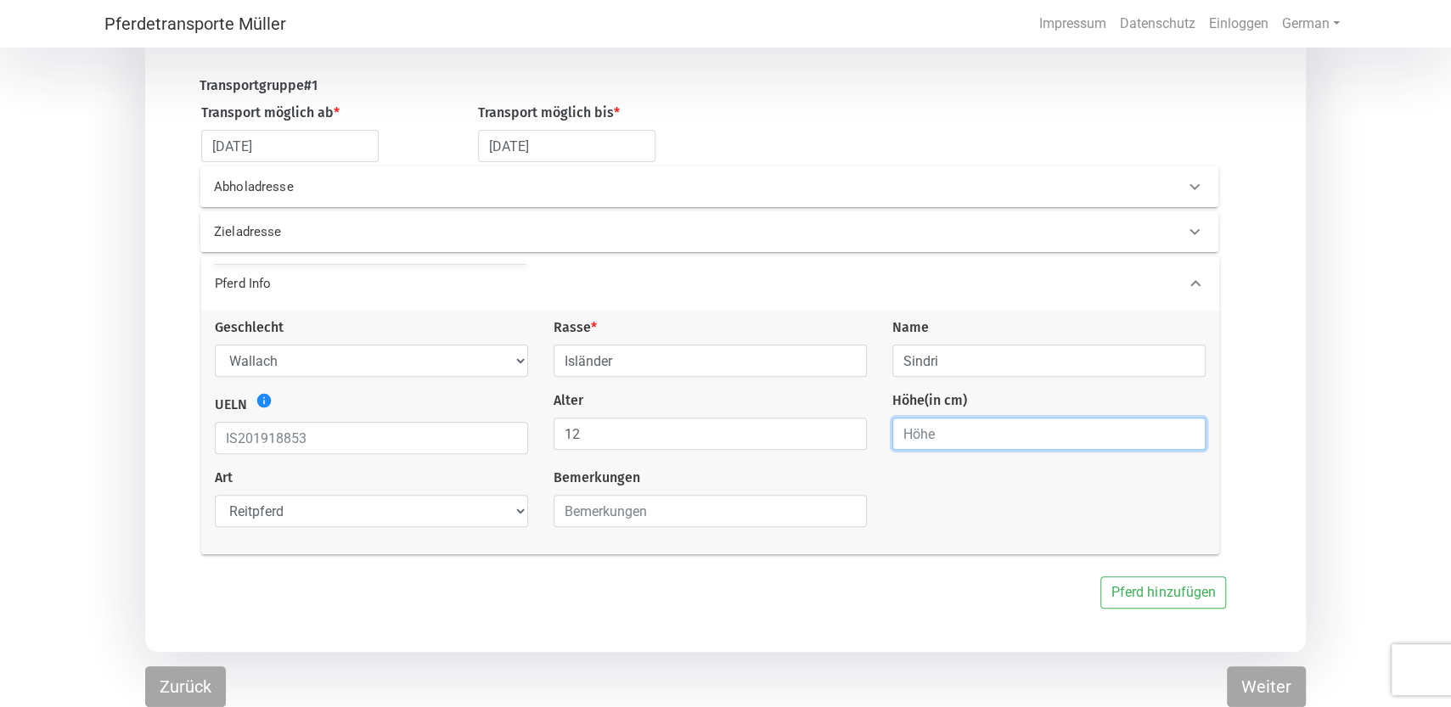
click at [942, 444] on input "number" at bounding box center [1048, 434] width 313 height 32
type input "140"
click at [644, 517] on input "text" at bounding box center [710, 511] width 313 height 32
click at [183, 687] on button "Zurück" at bounding box center [185, 686] width 81 height 41
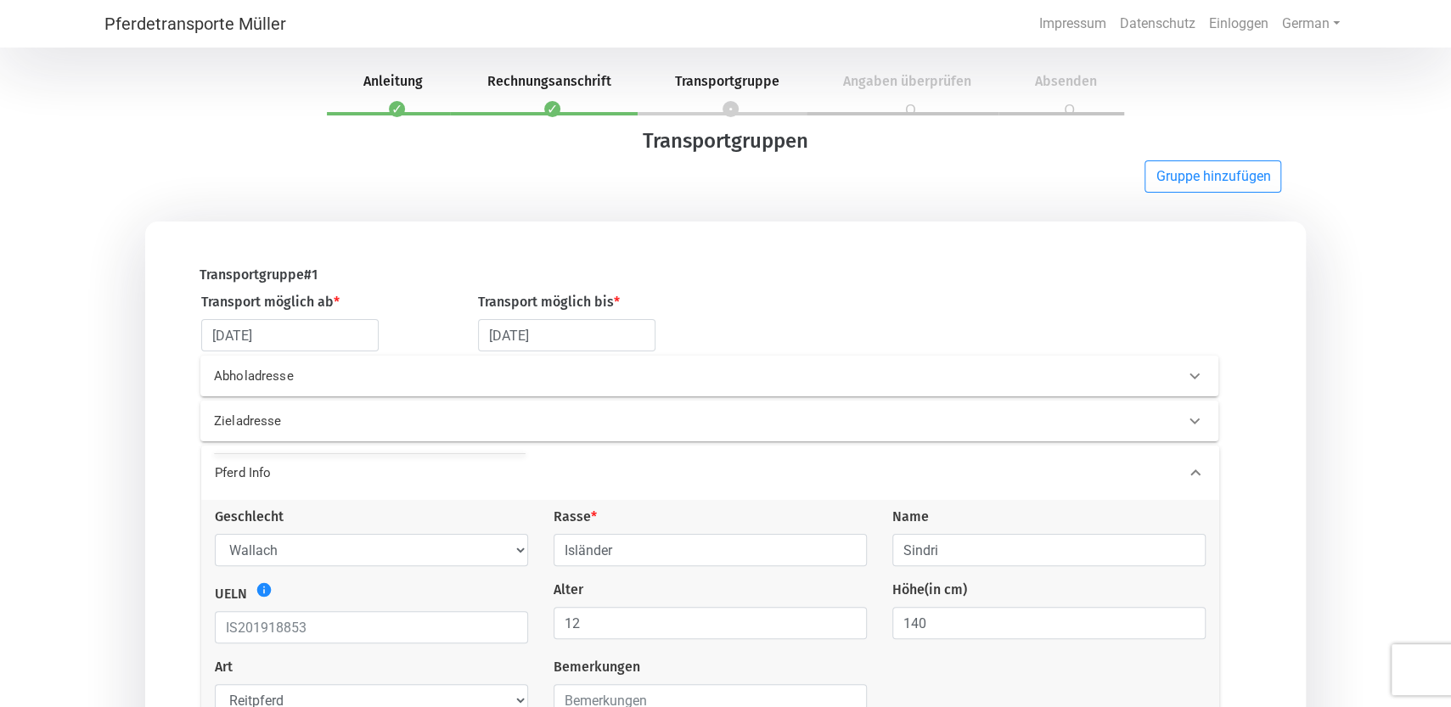
select select "Mr."
select select "DE"
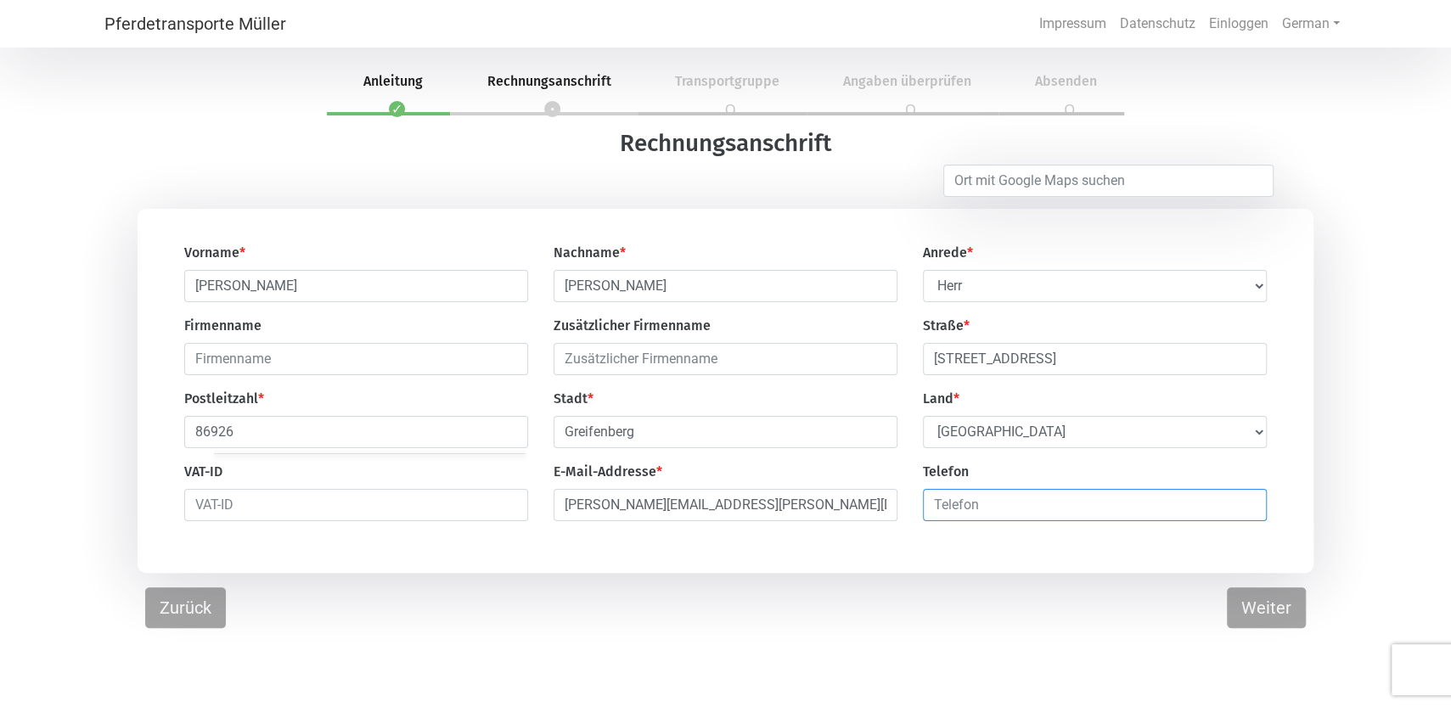
click at [990, 514] on input "number" at bounding box center [1095, 505] width 344 height 32
type input "08192"
click at [1247, 508] on input "number" at bounding box center [1095, 505] width 344 height 32
click at [1244, 519] on input "number" at bounding box center [1095, 505] width 344 height 32
click at [1275, 616] on button "Weiter" at bounding box center [1266, 607] width 79 height 41
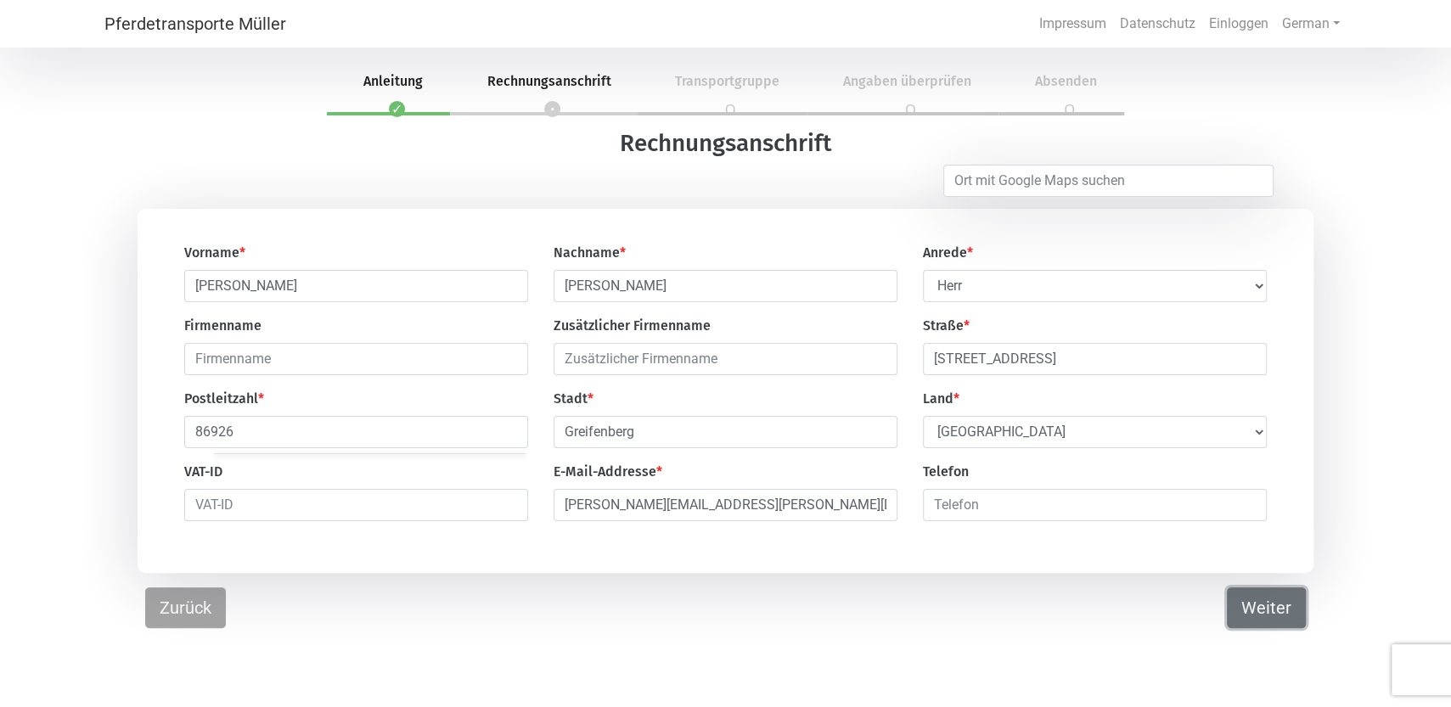
select select "CH"
select select "DE"
select select "gelding"
select select "saddle_horse"
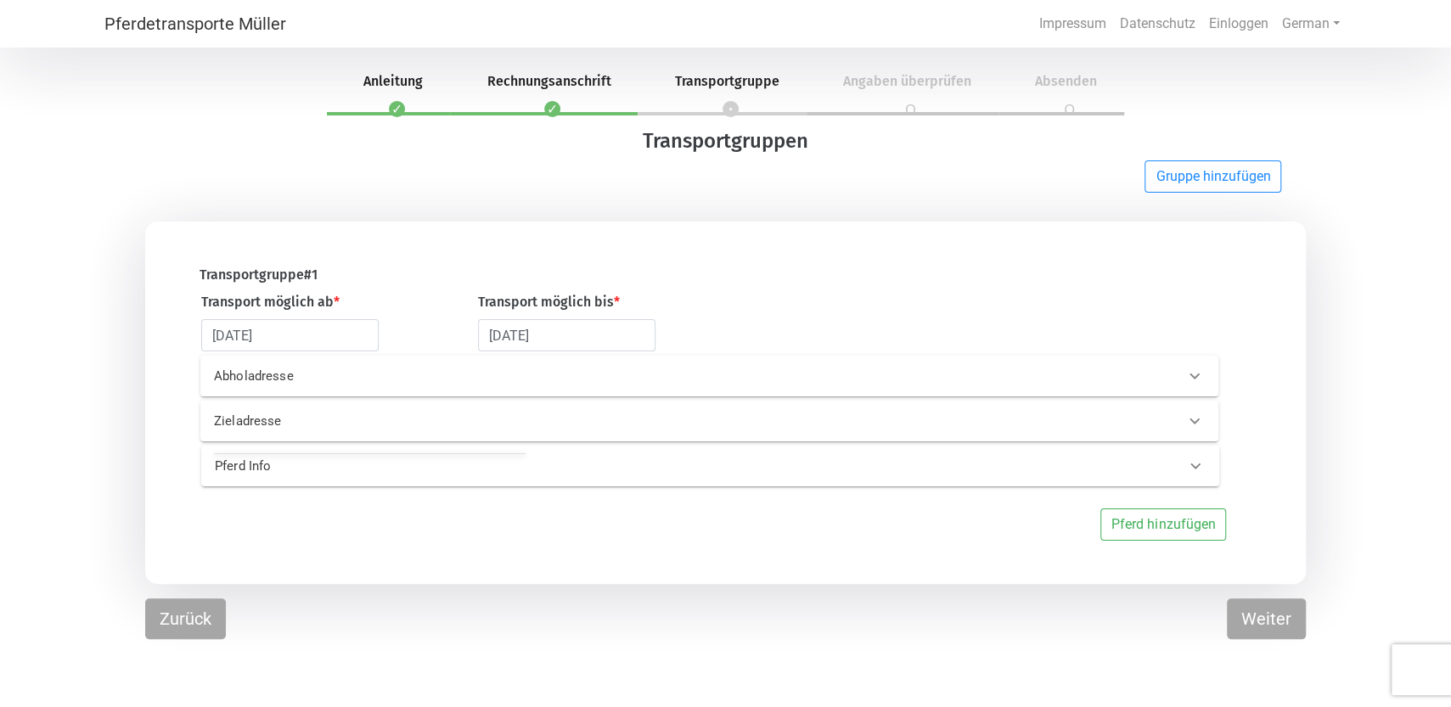
click at [270, 379] on p "Abholadresse" at bounding box center [441, 377] width 455 height 20
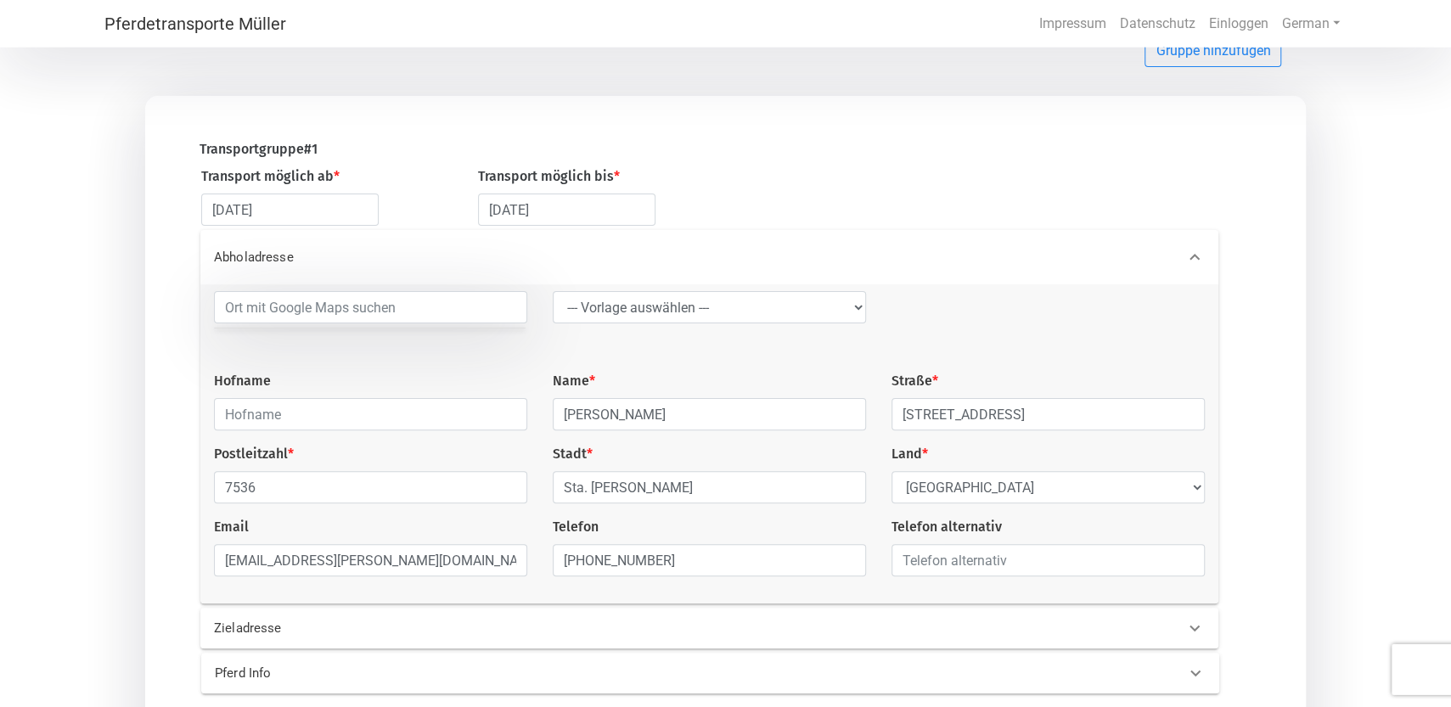
scroll to position [187, 0]
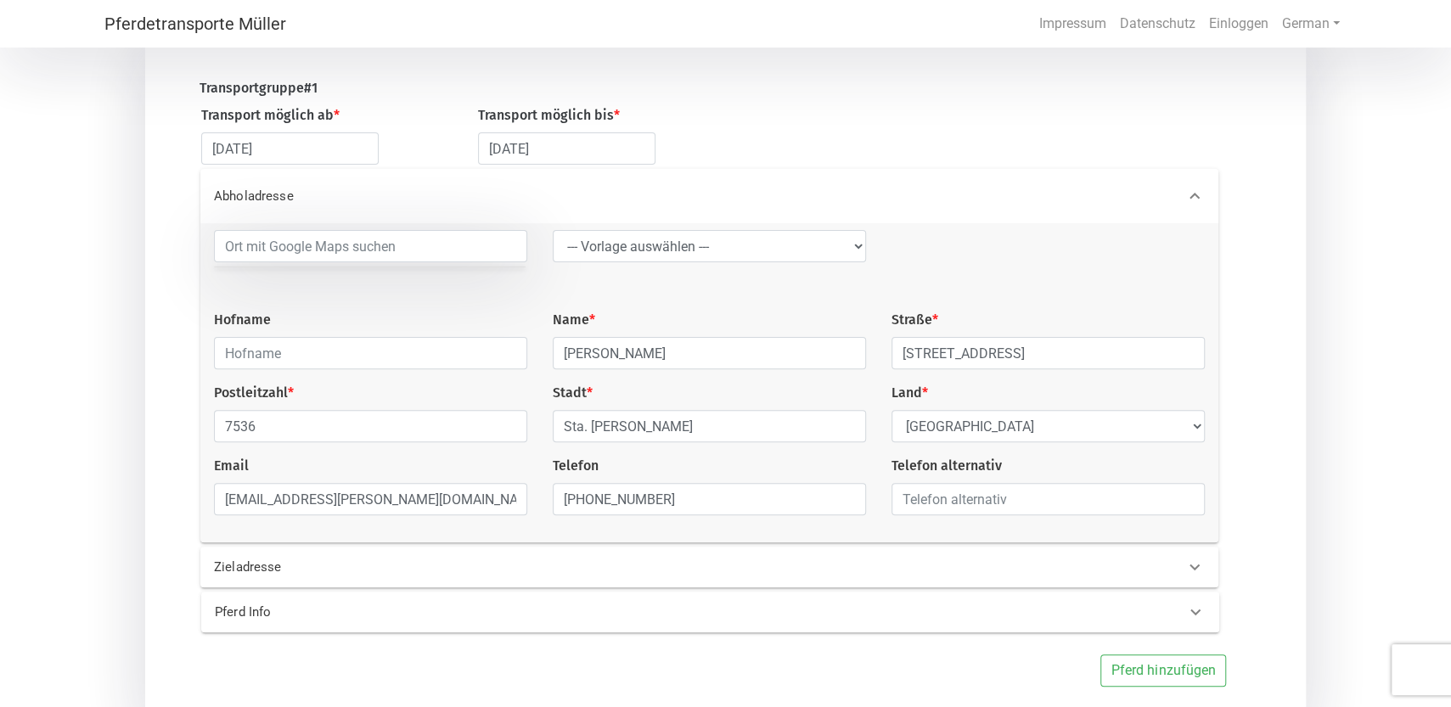
click at [225, 573] on p "Zieladresse" at bounding box center [441, 568] width 455 height 20
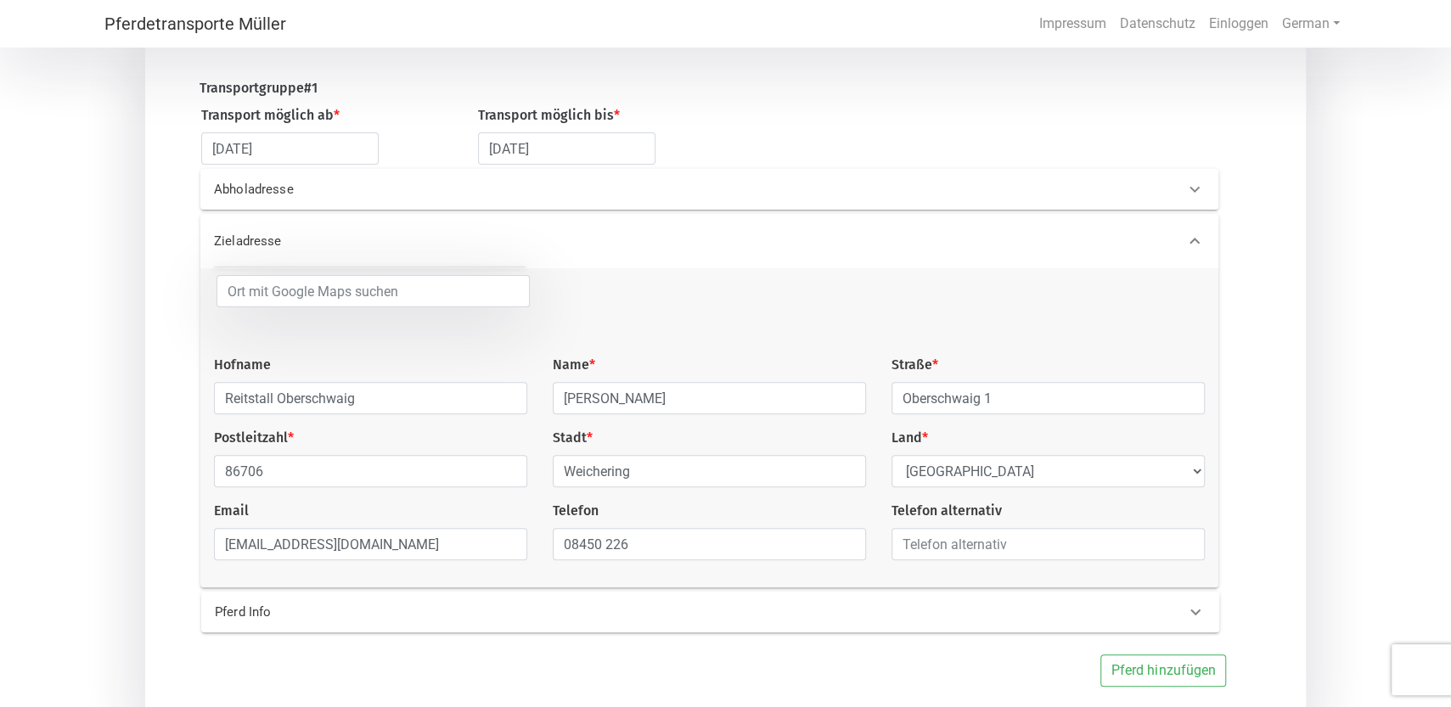
click at [248, 622] on p "Pferd Info" at bounding box center [442, 613] width 455 height 20
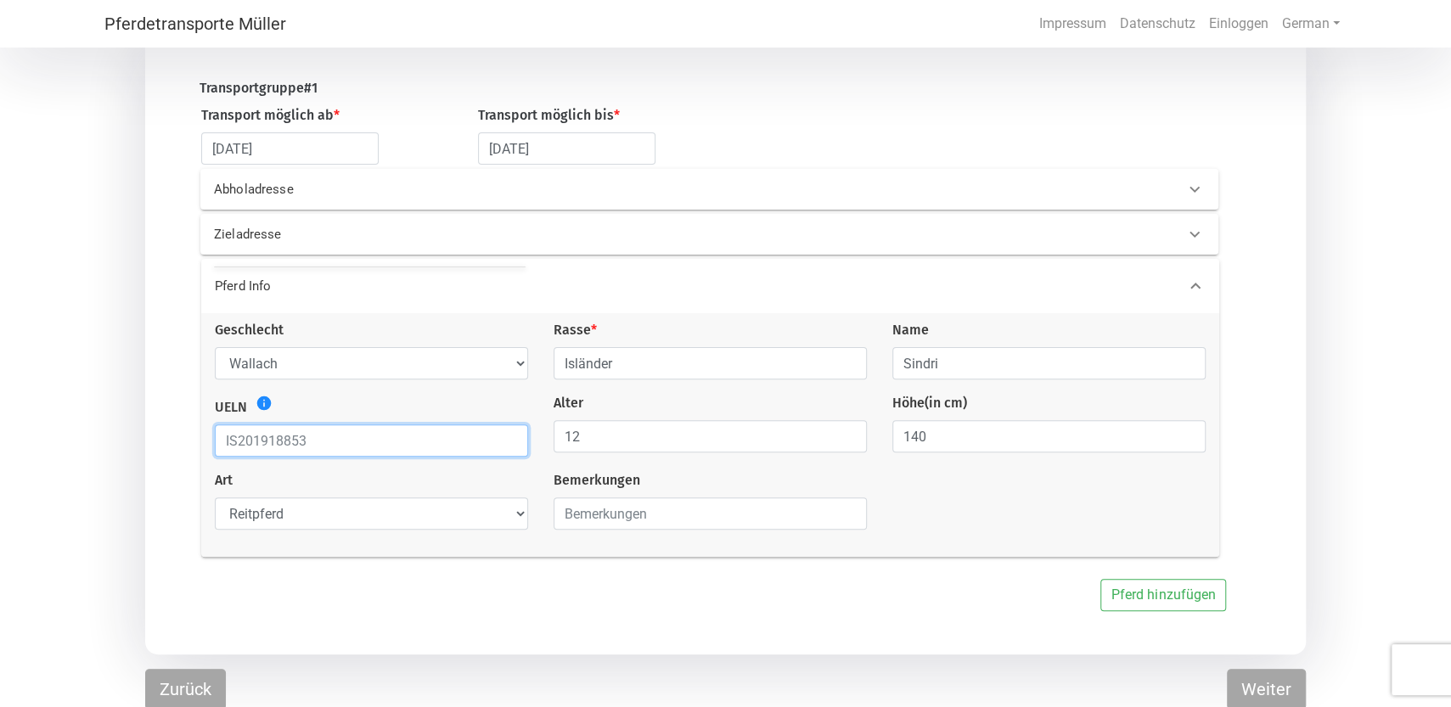
drag, startPoint x: 326, startPoint y: 452, endPoint x: 206, endPoint y: 453, distance: 119.7
click at [215, 453] on input "text" at bounding box center [371, 440] width 313 height 32
type input "noch unbekannt"
click at [1247, 693] on button "Weiter" at bounding box center [1266, 689] width 79 height 41
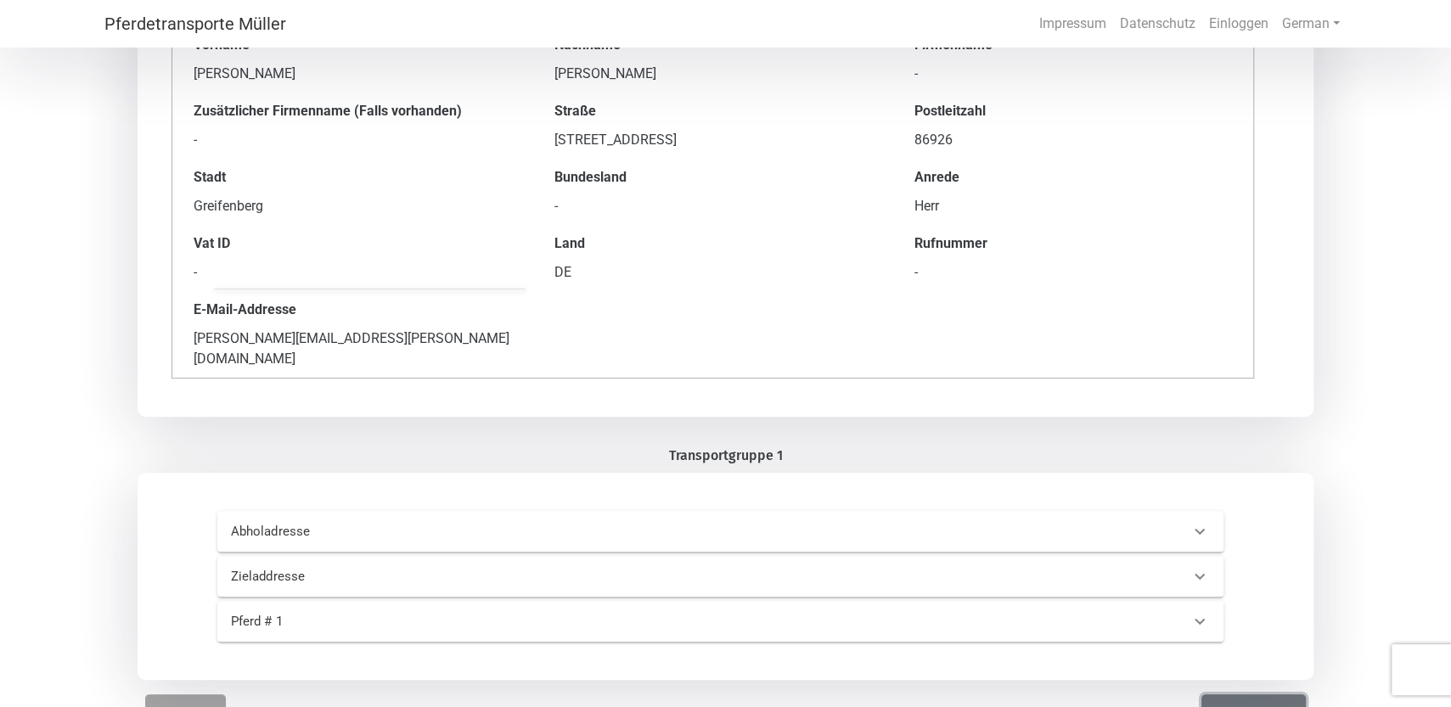
scroll to position [177, 0]
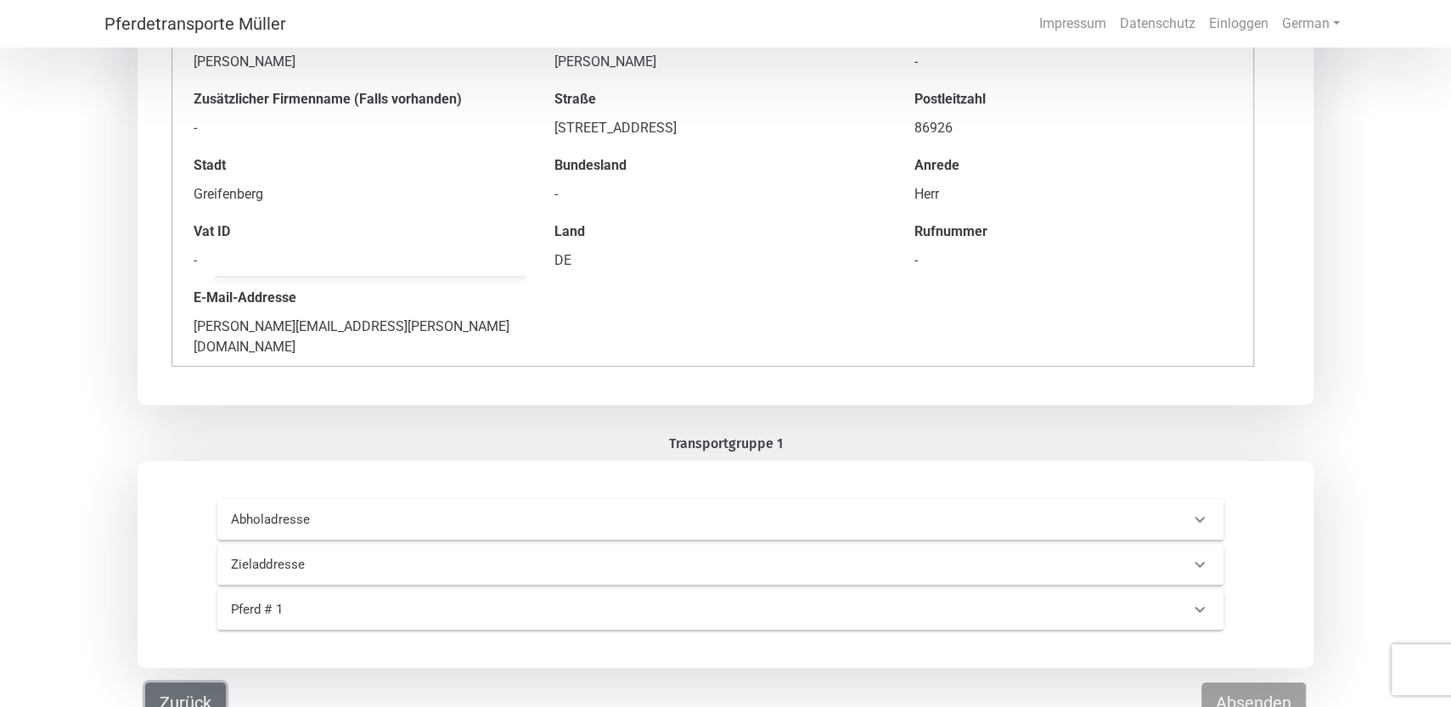
click at [169, 684] on button "Zurück" at bounding box center [185, 703] width 81 height 41
select select "CH"
select select "DE"
select select "gelding"
select select "saddle_horse"
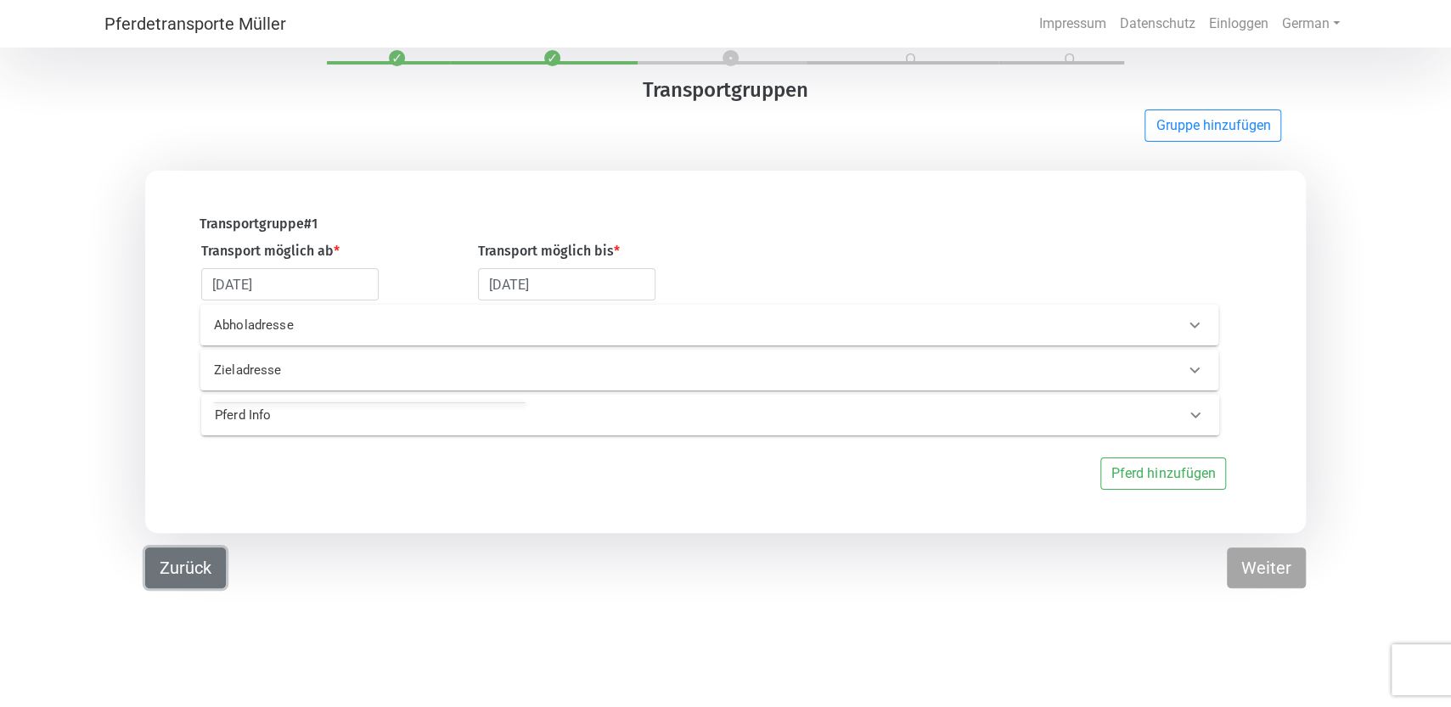
scroll to position [0, 0]
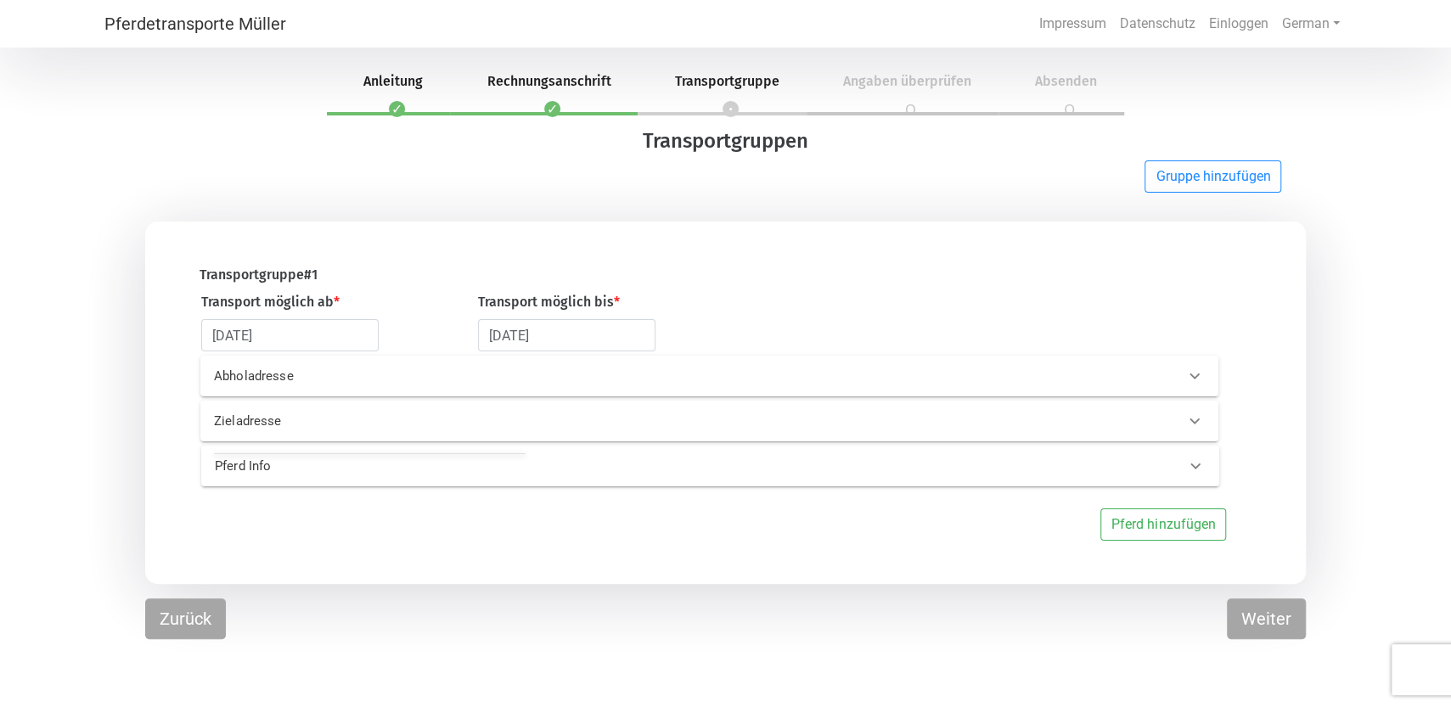
click at [1189, 469] on icon at bounding box center [1195, 466] width 20 height 20
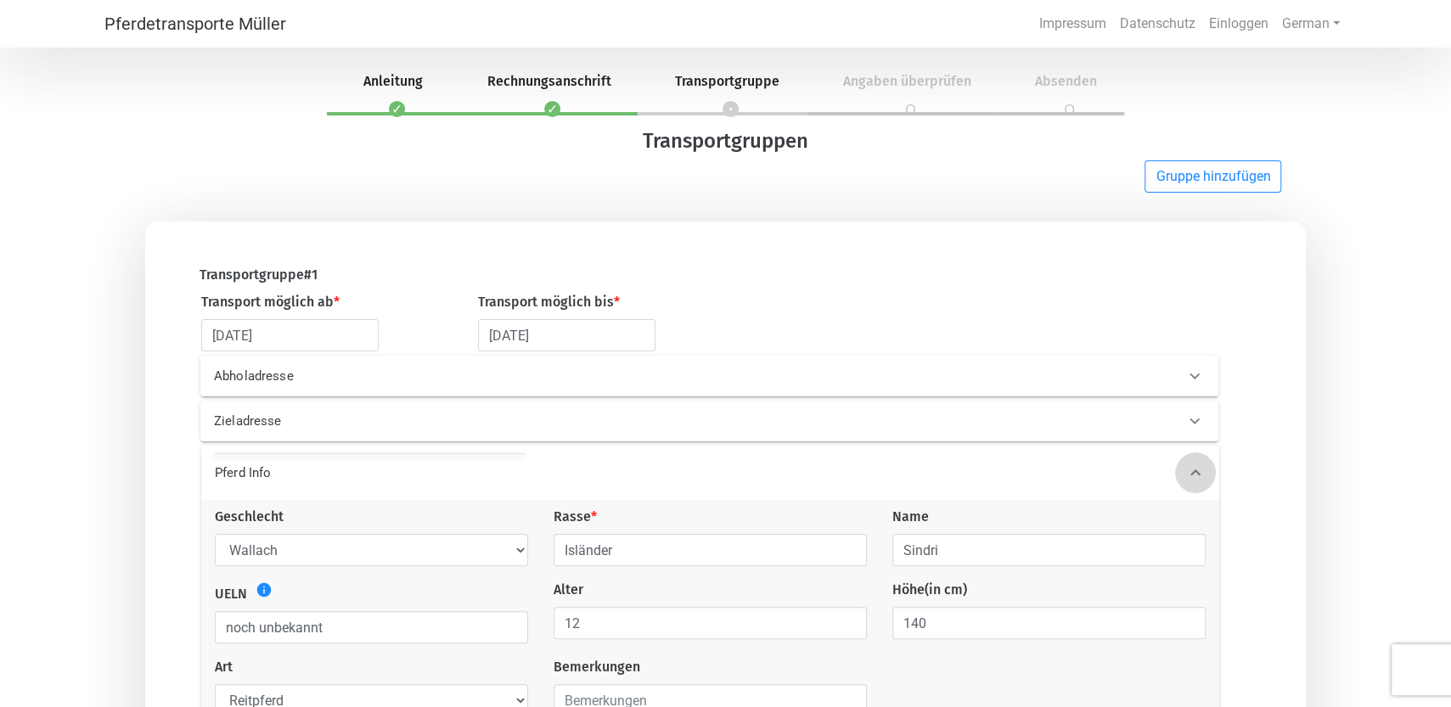
click at [1189, 469] on icon at bounding box center [1195, 473] width 20 height 20
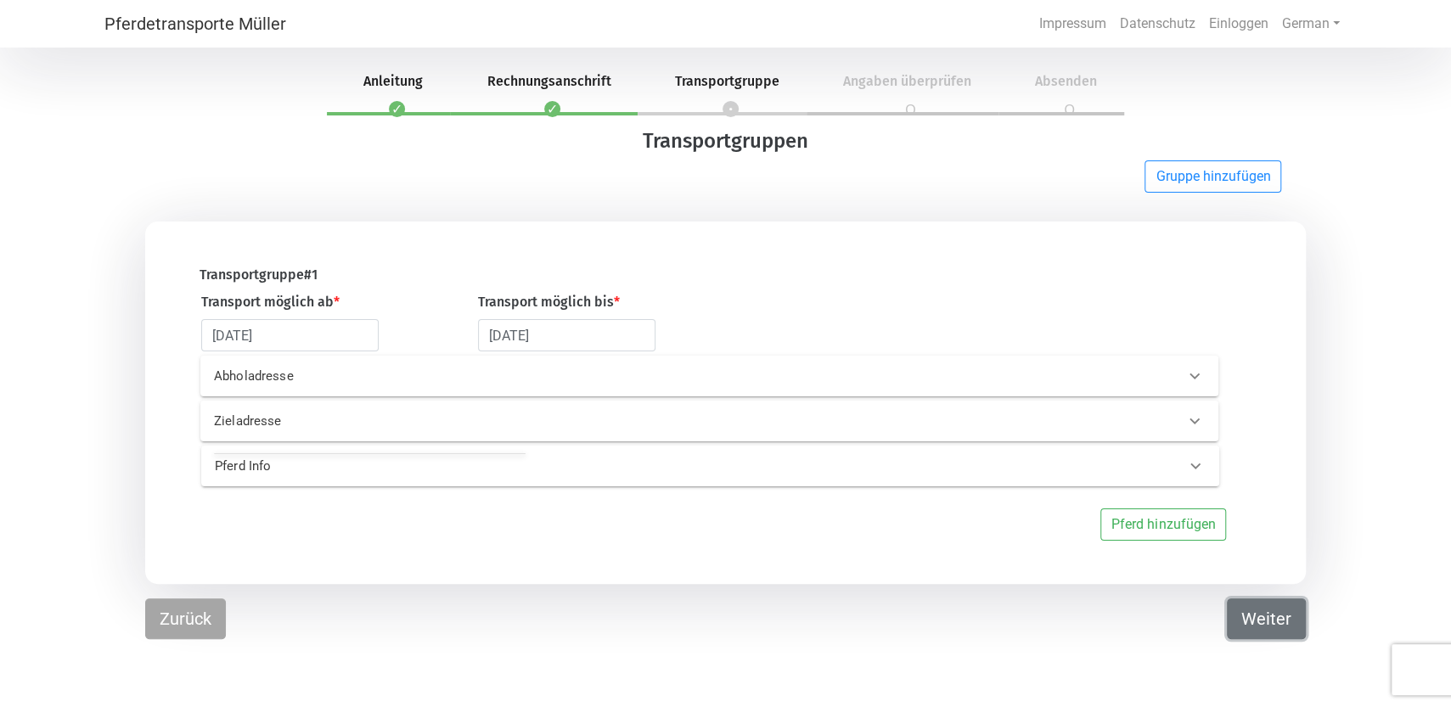
click at [1266, 623] on button "Weiter" at bounding box center [1266, 619] width 79 height 41
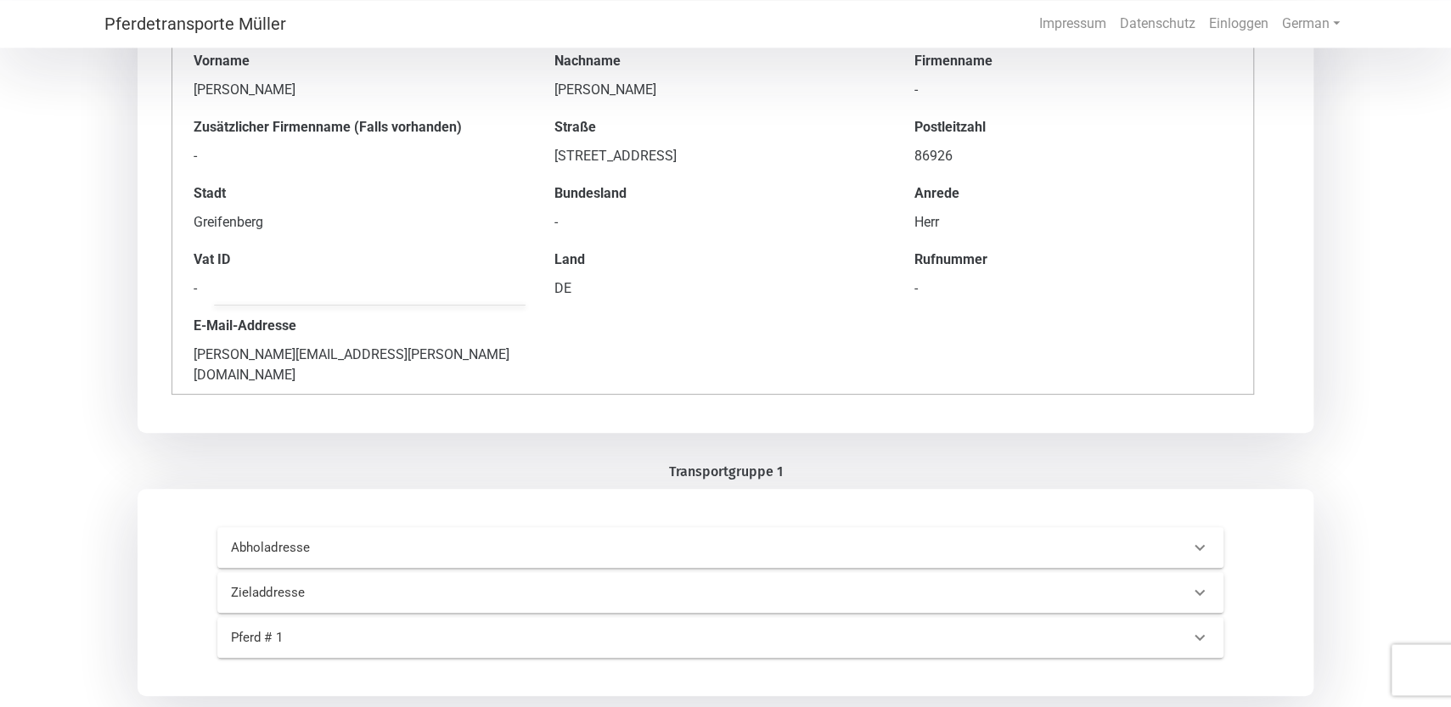
scroll to position [177, 0]
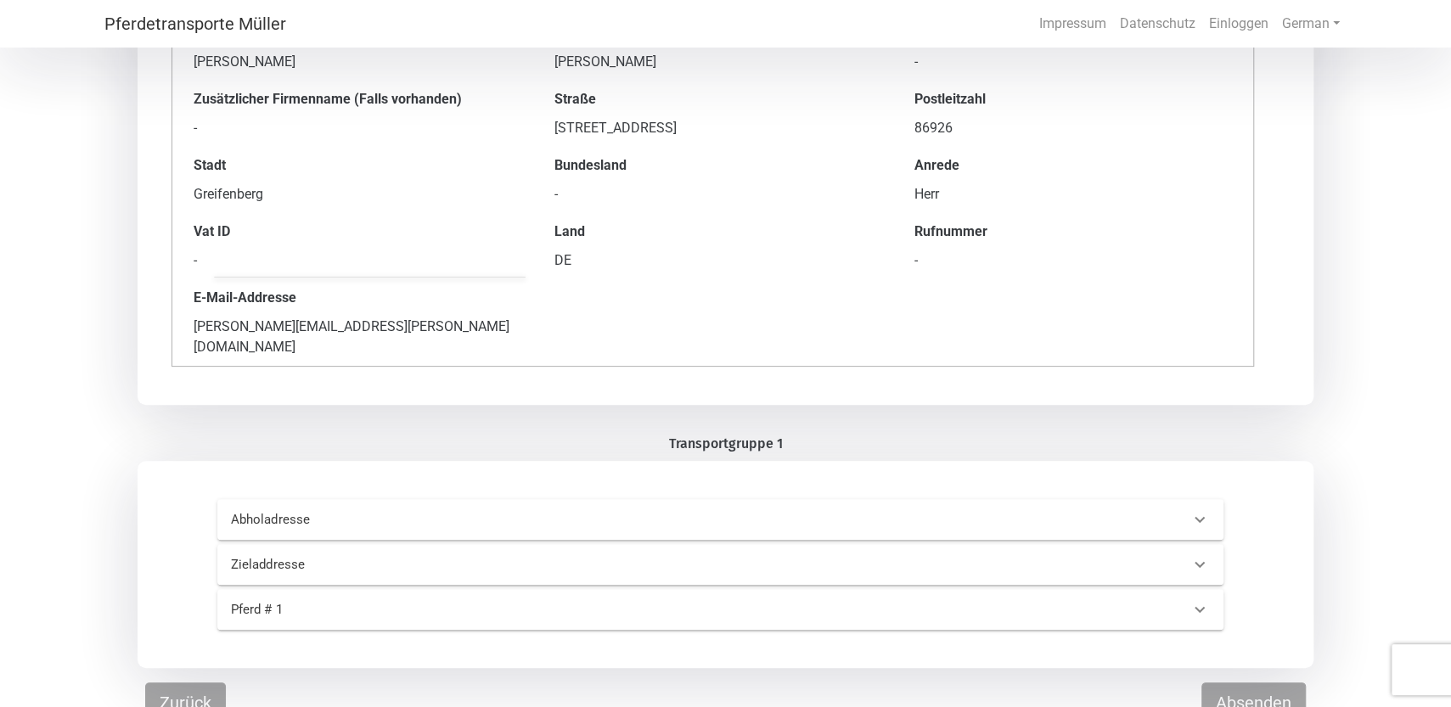
click at [945, 264] on div "-" at bounding box center [1073, 260] width 318 height 20
click at [925, 264] on div "-" at bounding box center [1073, 260] width 318 height 20
click at [1254, 696] on button "Absenden" at bounding box center [1253, 703] width 104 height 41
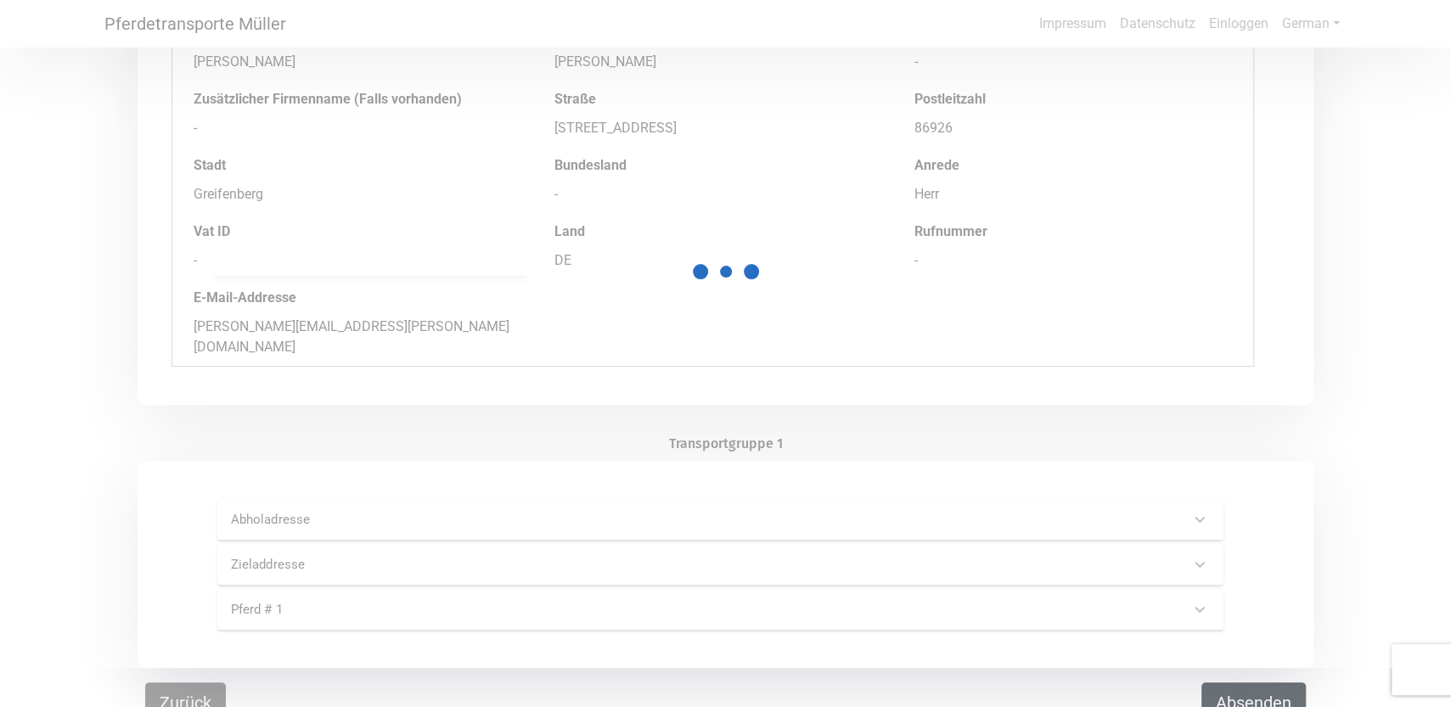
scroll to position [0, 0]
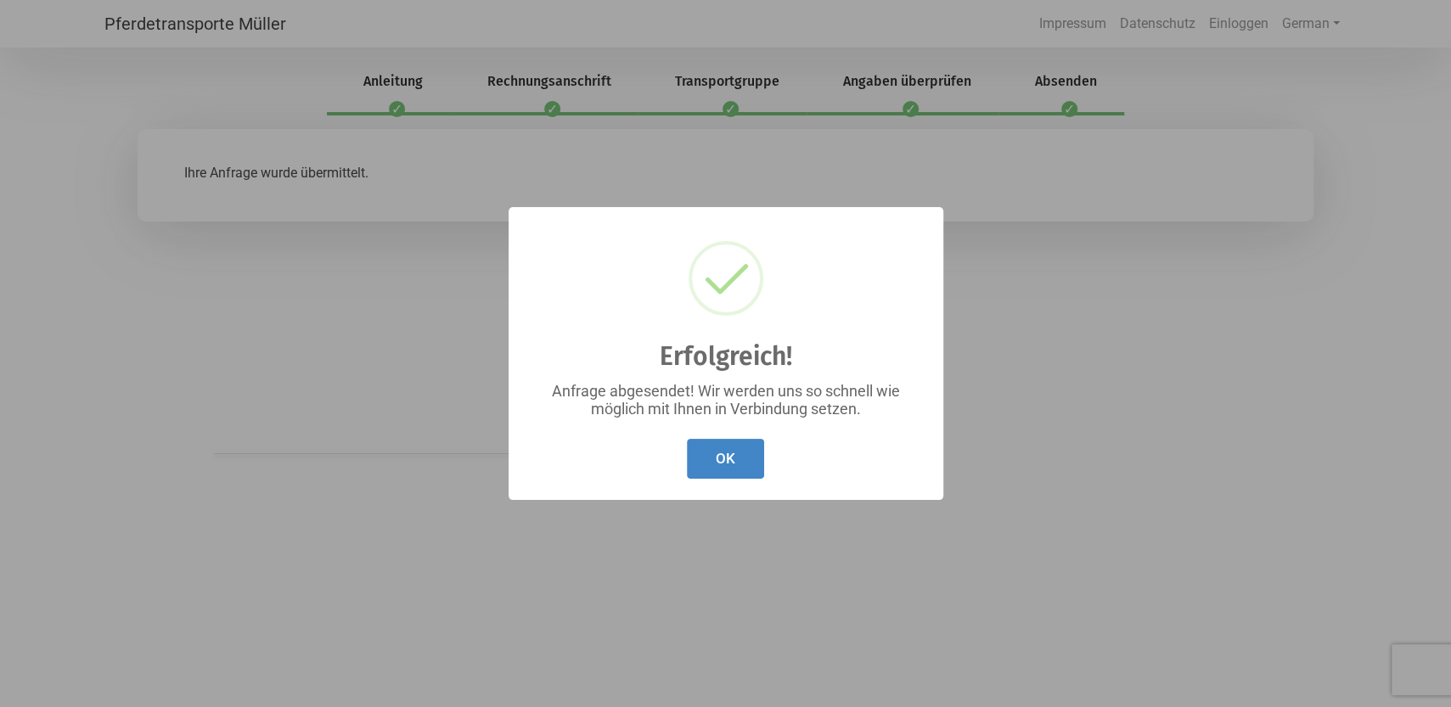
click at [717, 463] on button "OK" at bounding box center [725, 459] width 77 height 40
